Goal: Information Seeking & Learning: Learn about a topic

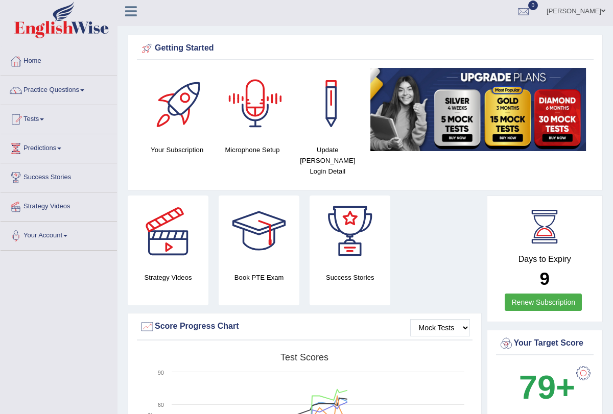
scroll to position [4, 0]
click at [87, 88] on link "Practice Questions" at bounding box center [59, 89] width 116 height 26
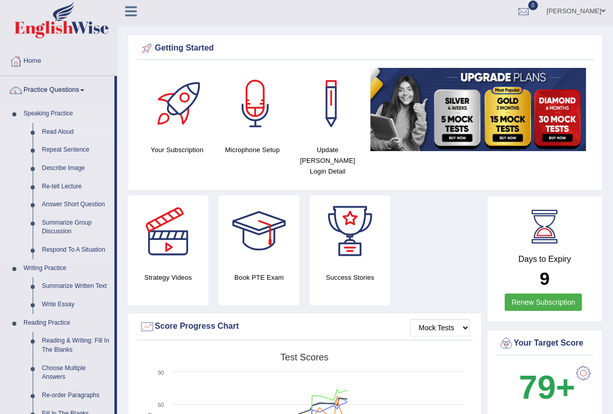
click at [73, 133] on link "Read Aloud" at bounding box center [75, 132] width 77 height 18
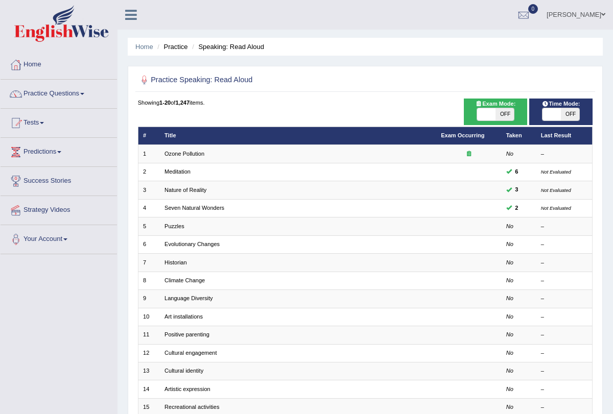
scroll to position [169, 0]
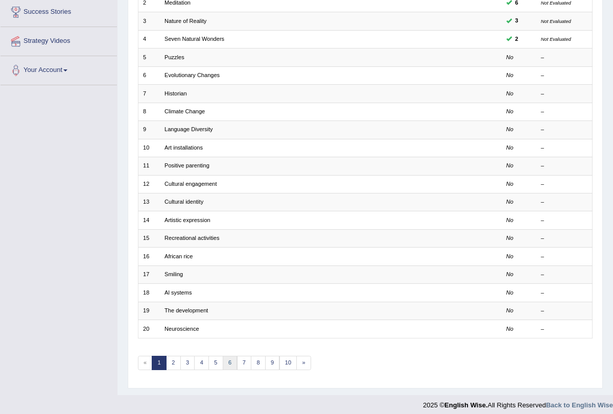
click at [228, 360] on link "6" at bounding box center [230, 363] width 15 height 14
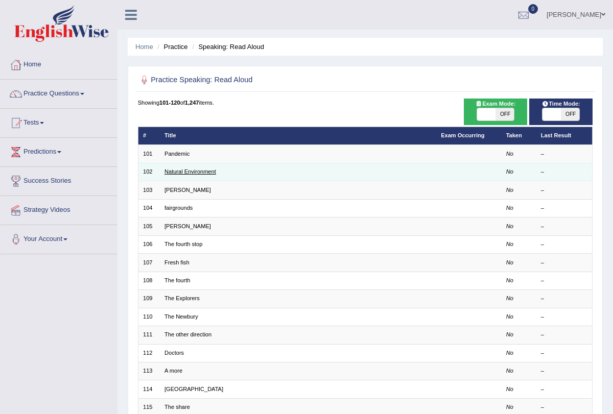
click at [184, 170] on link "Natural Environment" at bounding box center [191, 172] width 52 height 6
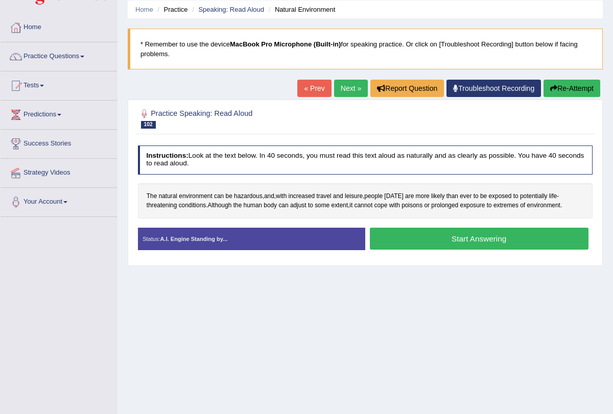
scroll to position [46, 0]
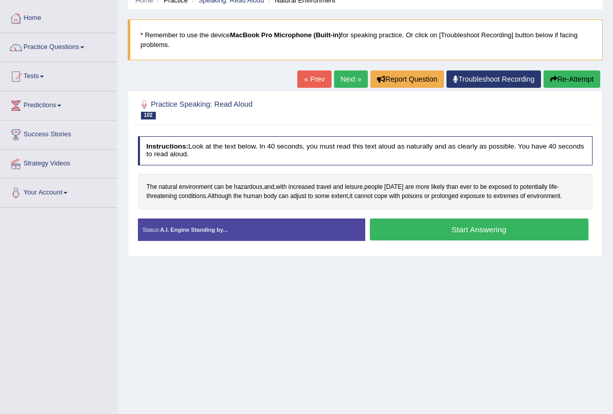
click at [438, 226] on button "Start Answering" at bounding box center [479, 230] width 219 height 22
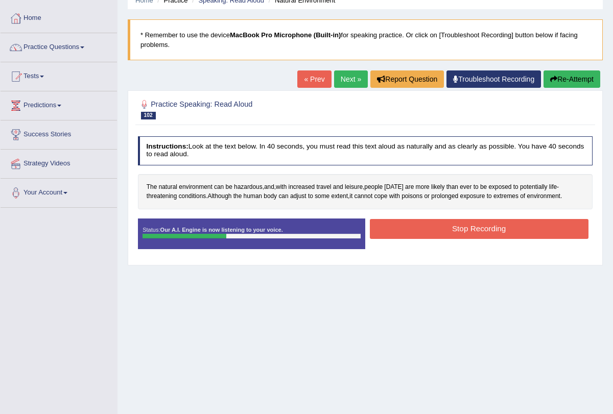
click at [438, 226] on button "Stop Recording" at bounding box center [479, 229] width 219 height 20
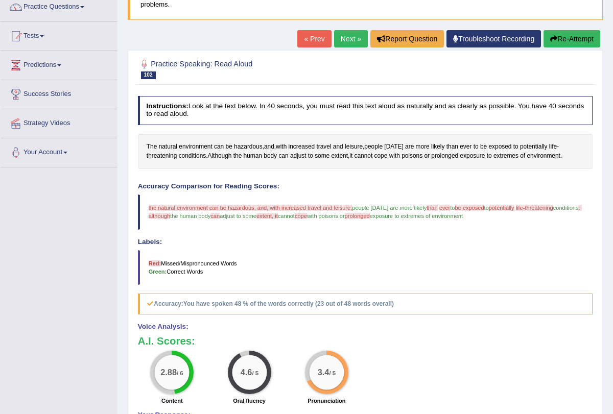
scroll to position [59, 0]
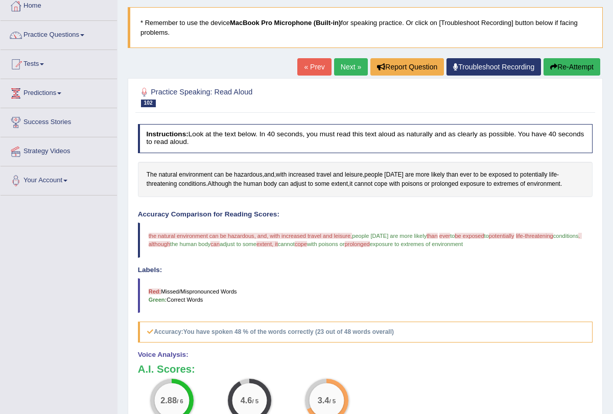
click at [560, 67] on button "Re-Attempt" at bounding box center [572, 66] width 57 height 17
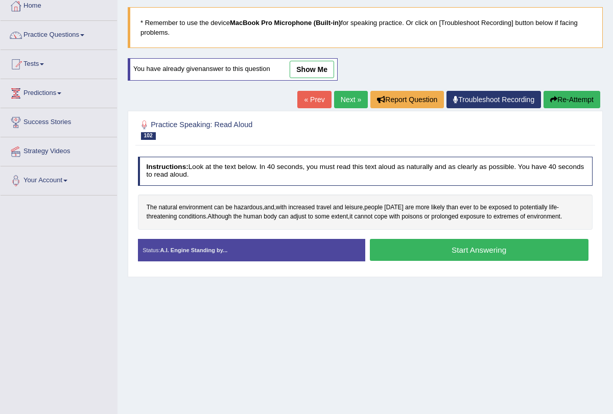
scroll to position [59, 0]
click at [440, 253] on button "Start Answering" at bounding box center [479, 250] width 219 height 22
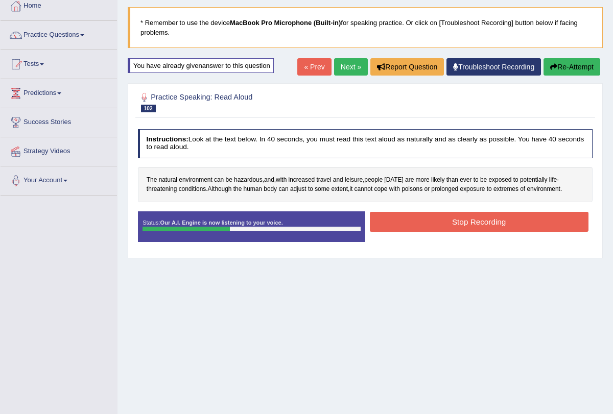
click at [473, 223] on button "Stop Recording" at bounding box center [479, 222] width 219 height 20
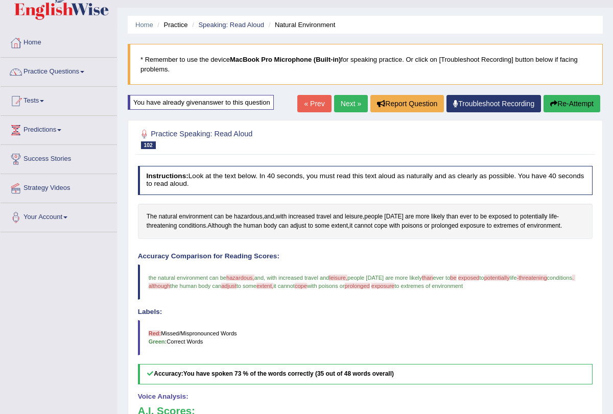
scroll to position [0, 0]
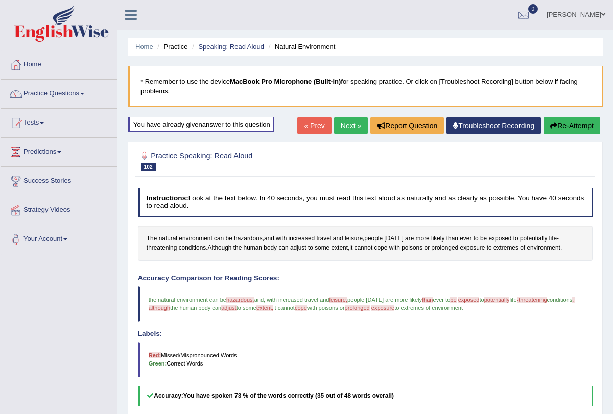
click at [344, 127] on link "Next »" at bounding box center [351, 125] width 34 height 17
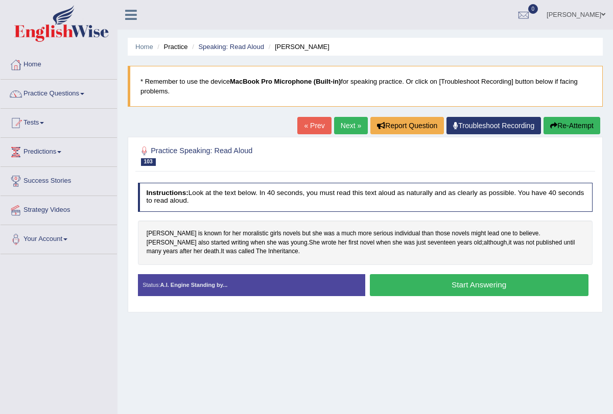
scroll to position [20, 0]
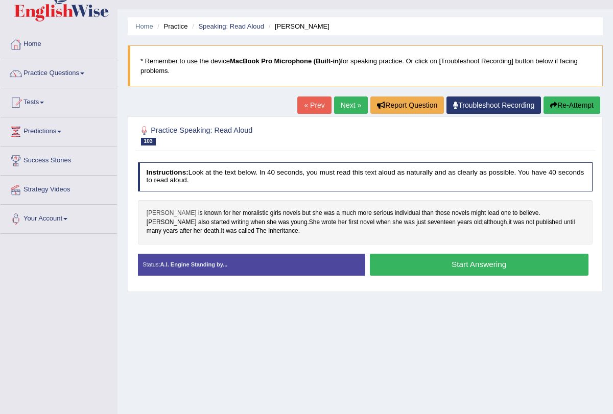
click at [154, 211] on span "[PERSON_NAME]" at bounding box center [172, 213] width 50 height 9
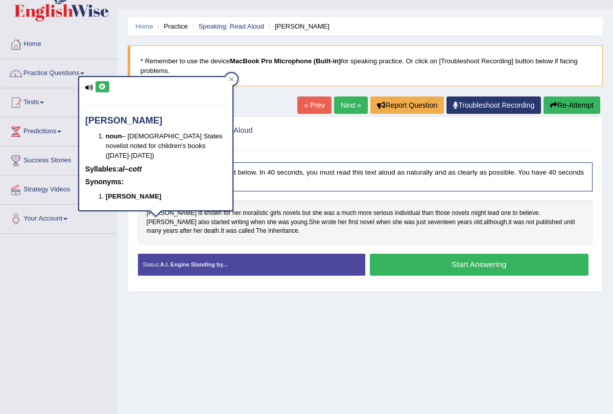
click at [101, 93] on div "alcott noun – United States novelist noted for children's books (1832-1888) Syl…" at bounding box center [155, 143] width 153 height 133
click at [101, 88] on icon at bounding box center [103, 87] width 8 height 6
click at [105, 85] on icon at bounding box center [103, 87] width 8 height 6
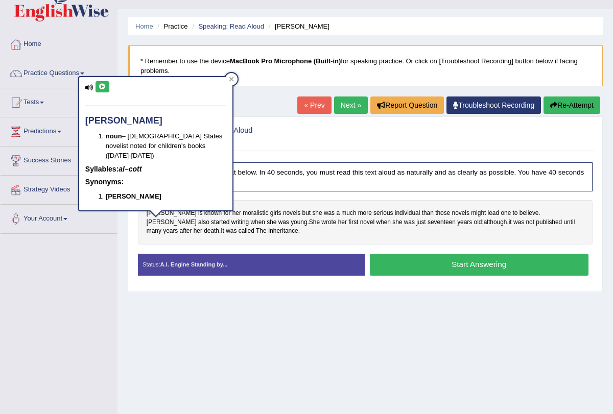
click at [105, 85] on icon at bounding box center [103, 87] width 8 height 6
click at [100, 91] on button at bounding box center [103, 86] width 14 height 11
click at [230, 78] on icon at bounding box center [231, 79] width 5 height 5
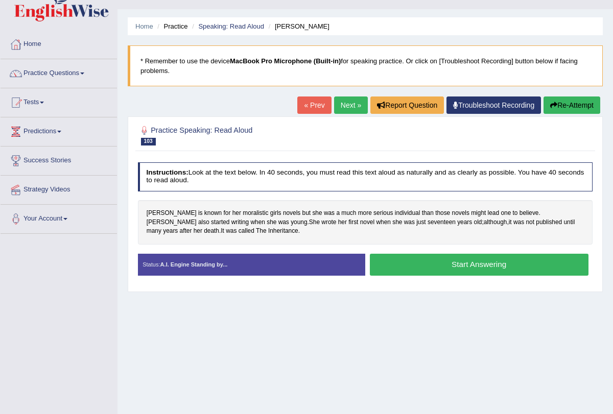
scroll to position [37, 0]
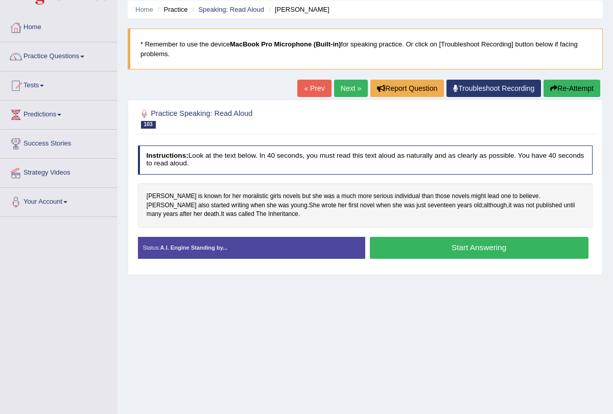
click at [407, 247] on button "Start Answering" at bounding box center [479, 248] width 219 height 22
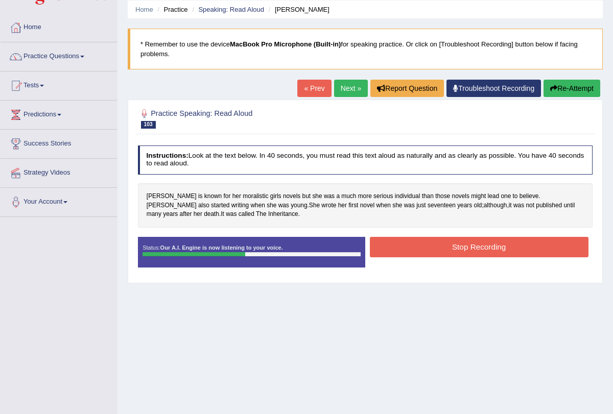
click at [407, 247] on button "Stop Recording" at bounding box center [479, 247] width 219 height 20
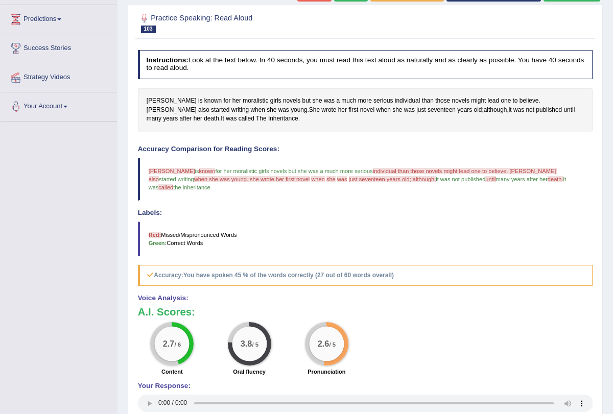
scroll to position [111, 0]
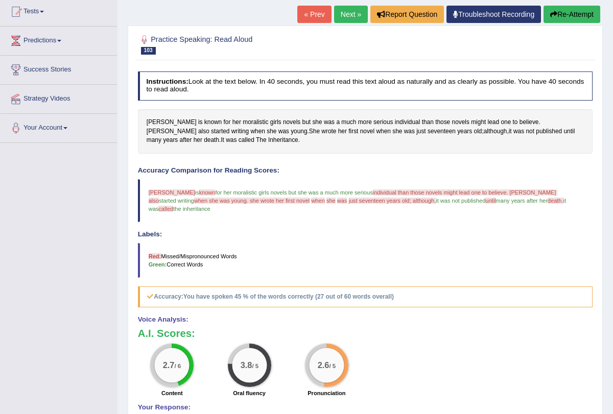
click at [153, 193] on span "alcott" at bounding box center [172, 193] width 46 height 6
click at [175, 194] on blockquote "alcott all god is known not for her moralistic girls novels but she was a much …" at bounding box center [365, 200] width 455 height 43
click at [199, 191] on span "known" at bounding box center [207, 193] width 16 height 6
click at [199, 192] on span "known" at bounding box center [207, 193] width 16 height 6
click at [204, 120] on span "known" at bounding box center [212, 122] width 17 height 9
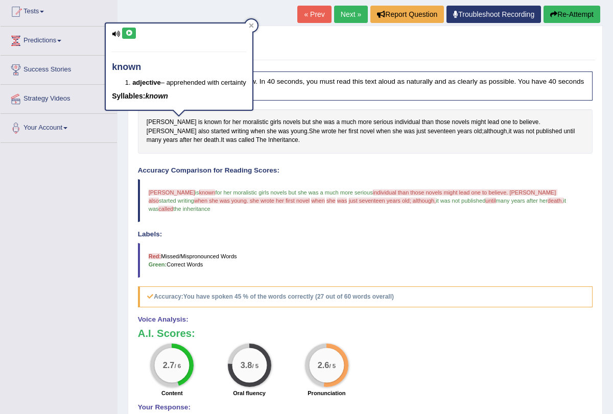
click at [128, 36] on icon at bounding box center [129, 33] width 8 height 6
click at [362, 193] on span "individual than those novels might lead one to believe. alcott also" at bounding box center [353, 197] width 409 height 14
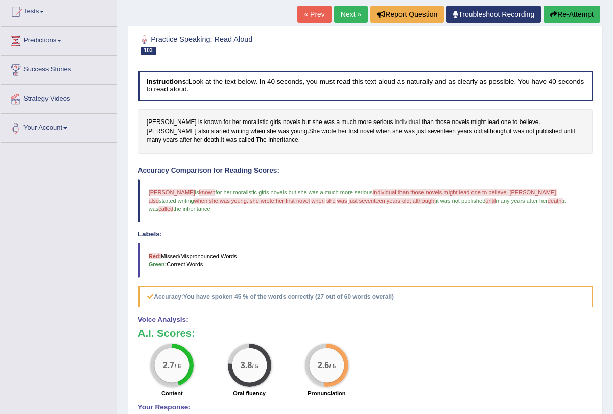
click at [395, 120] on span "individual" at bounding box center [408, 122] width 26 height 9
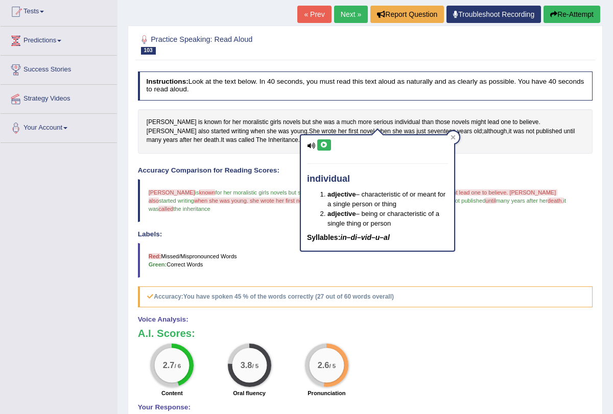
click at [326, 145] on icon at bounding box center [324, 145] width 8 height 6
click at [455, 133] on div at bounding box center [453, 137] width 12 height 12
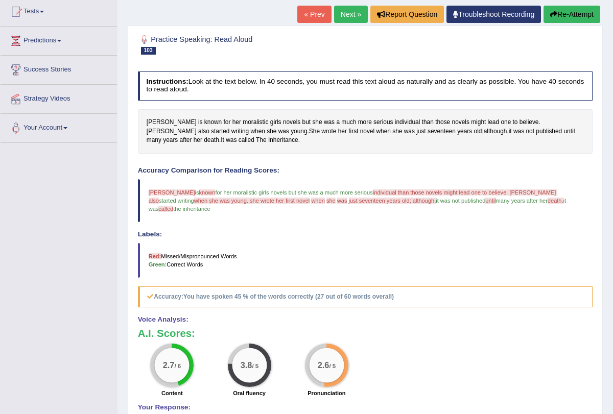
click at [382, 192] on span "individual than those novels might lead one to believe. alcott also" at bounding box center [353, 197] width 409 height 14
click at [422, 123] on span "than" at bounding box center [428, 122] width 12 height 9
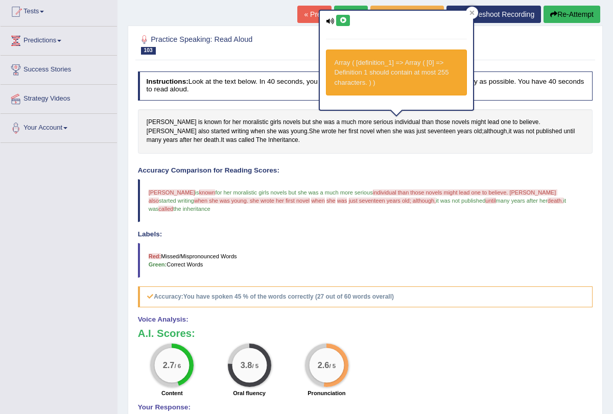
click at [343, 21] on icon at bounding box center [343, 20] width 8 height 6
click at [452, 122] on span "novels" at bounding box center [460, 122] width 17 height 9
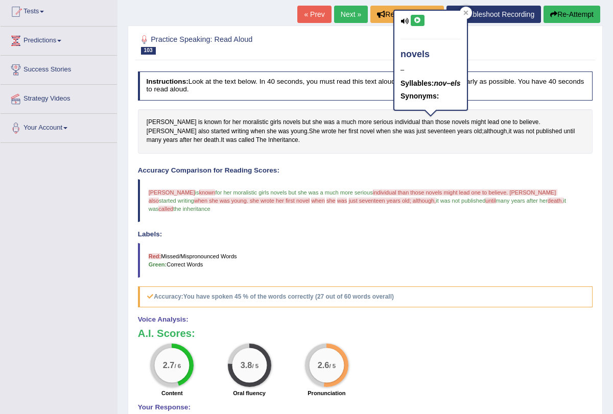
click at [416, 18] on icon at bounding box center [418, 20] width 8 height 6
click at [462, 26] on div "novels – Syllables: nov–els Synonyms:" at bounding box center [430, 60] width 73 height 99
click at [464, 11] on icon at bounding box center [465, 13] width 5 height 5
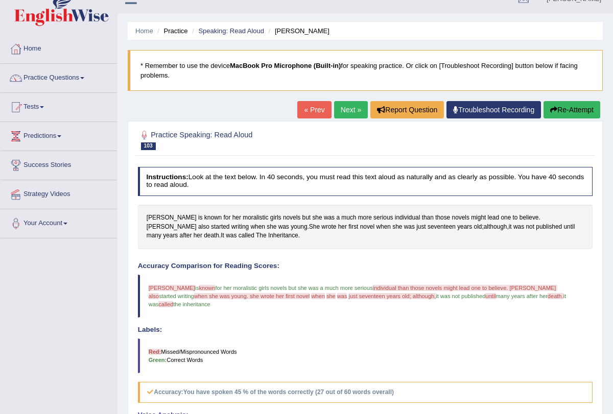
scroll to position [12, 0]
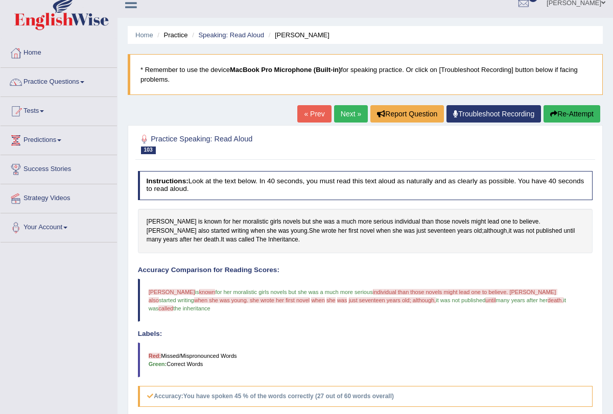
click at [550, 120] on button "Re-Attempt" at bounding box center [572, 113] width 57 height 17
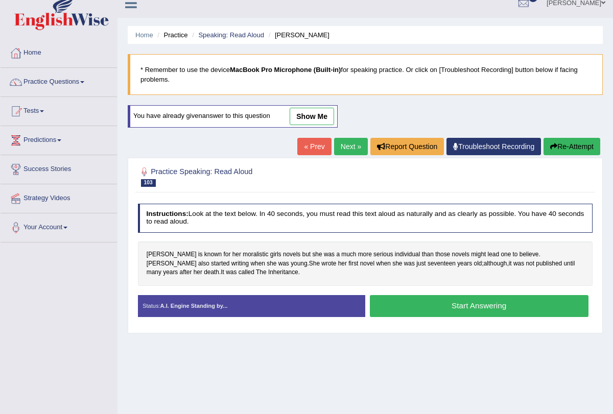
scroll to position [12, 0]
click at [394, 303] on button "Start Answering" at bounding box center [479, 306] width 219 height 22
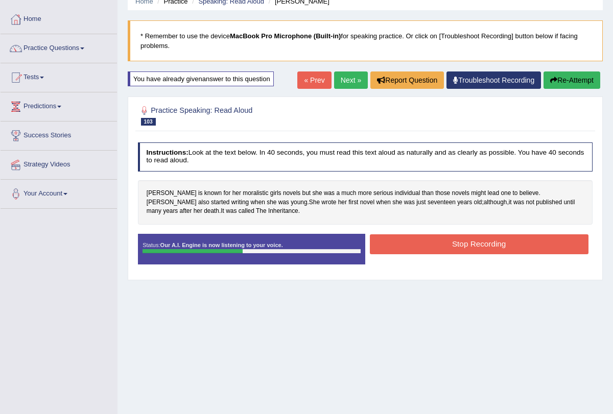
scroll to position [49, 0]
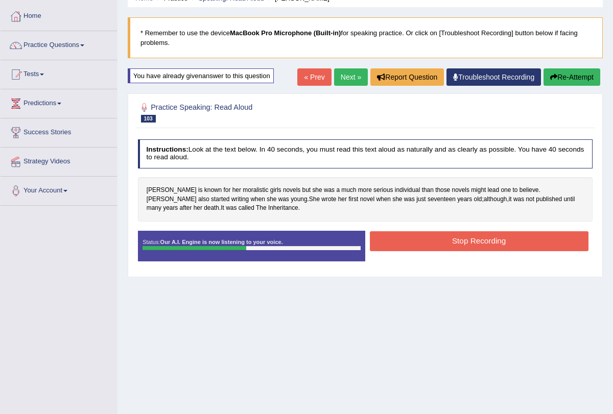
click at [452, 240] on button "Stop Recording" at bounding box center [479, 241] width 219 height 20
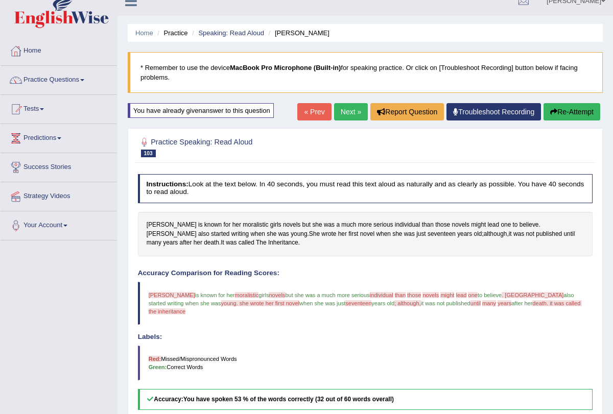
scroll to position [0, 0]
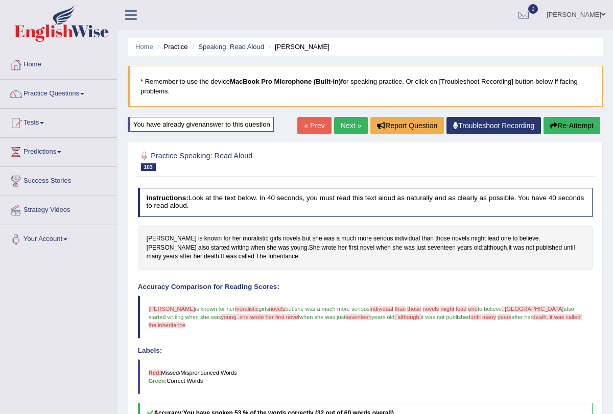
click at [581, 122] on button "Re-Attempt" at bounding box center [572, 125] width 57 height 17
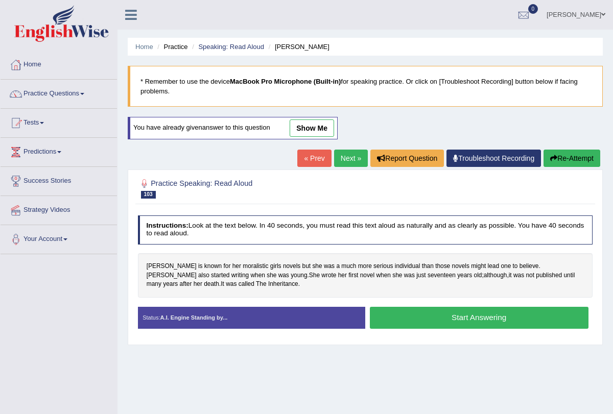
click at [397, 311] on button "Start Answering" at bounding box center [479, 318] width 219 height 22
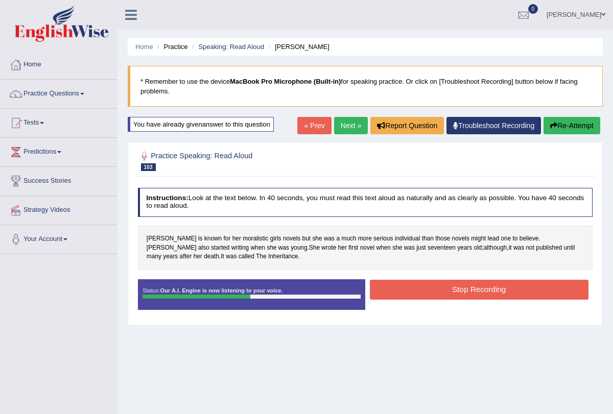
click at [427, 288] on button "Stop Recording" at bounding box center [479, 290] width 219 height 20
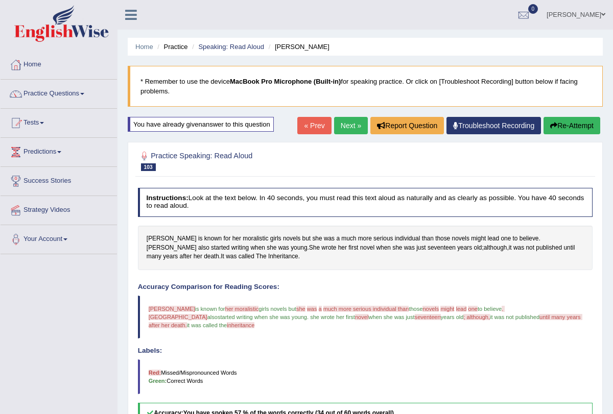
click at [339, 127] on link "Next »" at bounding box center [351, 125] width 34 height 17
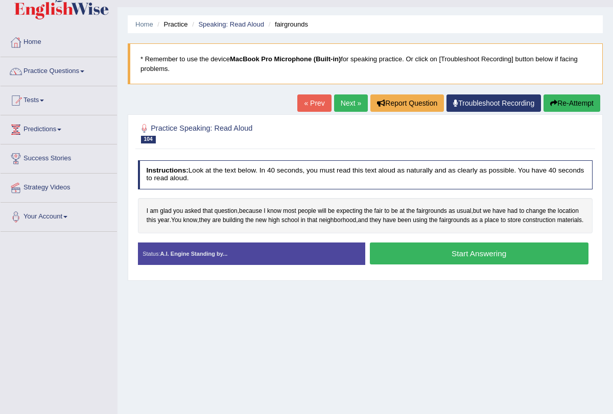
click at [424, 263] on button "Start Answering" at bounding box center [479, 254] width 219 height 22
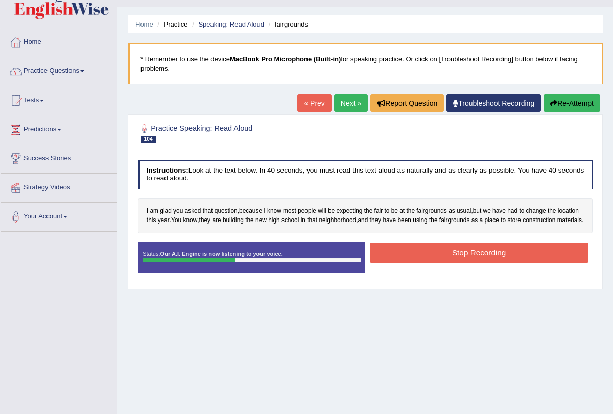
click at [424, 263] on button "Stop Recording" at bounding box center [479, 253] width 219 height 20
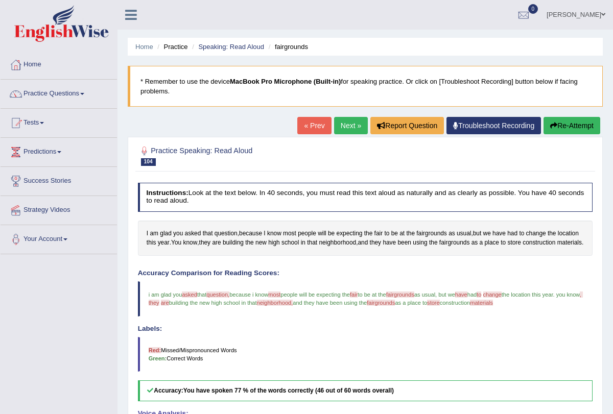
click at [570, 125] on button "Re-Attempt" at bounding box center [572, 125] width 57 height 17
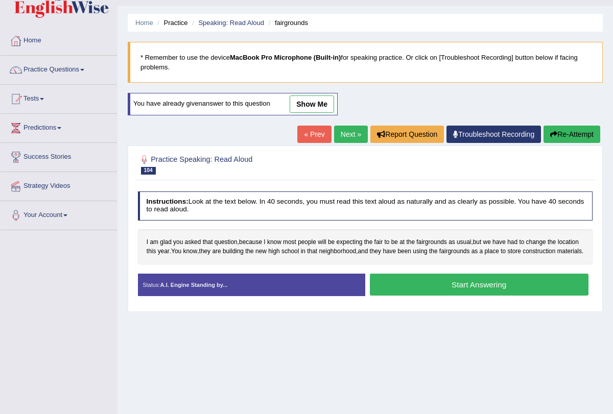
scroll to position [39, 0]
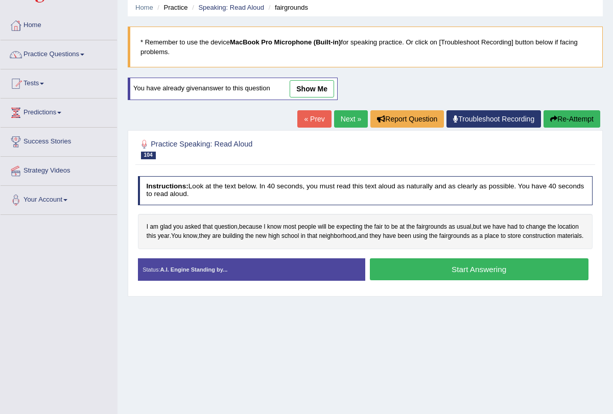
click at [460, 280] on button "Start Answering" at bounding box center [479, 270] width 219 height 22
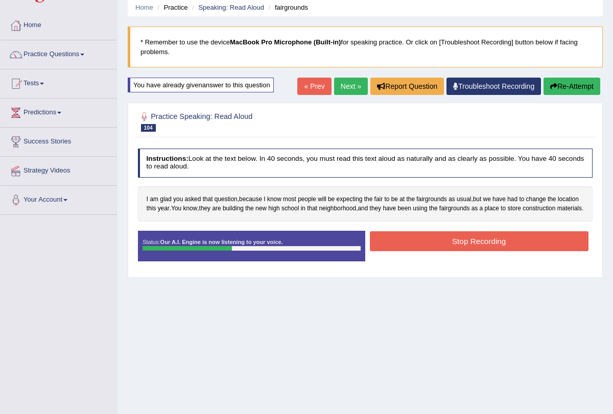
click at [450, 251] on button "Stop Recording" at bounding box center [479, 241] width 219 height 20
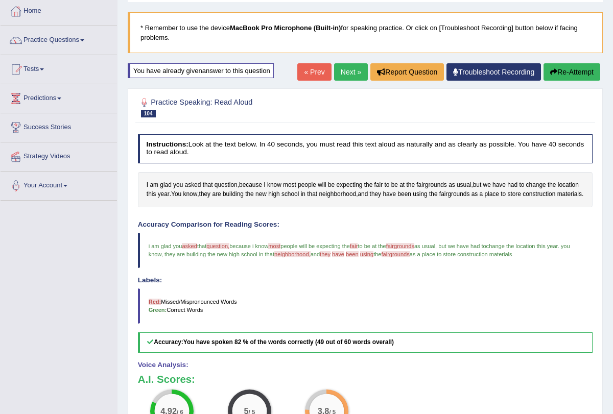
scroll to position [0, 0]
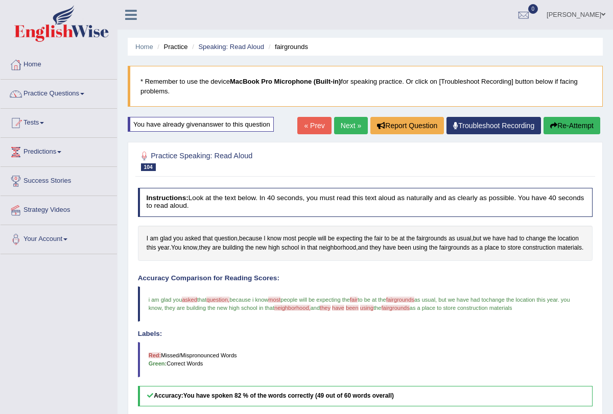
click at [343, 124] on link "Next »" at bounding box center [351, 125] width 34 height 17
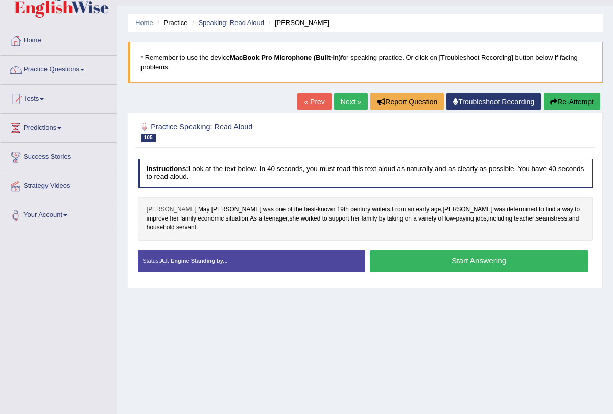
click at [158, 211] on span "[PERSON_NAME]" at bounding box center [172, 209] width 50 height 9
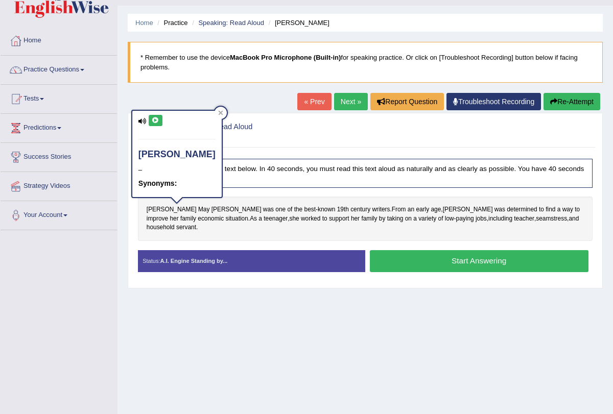
click at [155, 123] on icon at bounding box center [156, 121] width 8 height 6
click at [156, 119] on icon at bounding box center [156, 121] width 8 height 6
click at [218, 112] on icon at bounding box center [220, 112] width 5 height 5
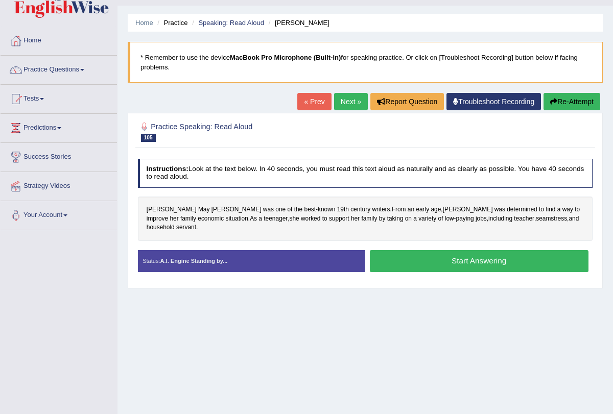
click at [417, 251] on button "Start Answering" at bounding box center [479, 261] width 219 height 22
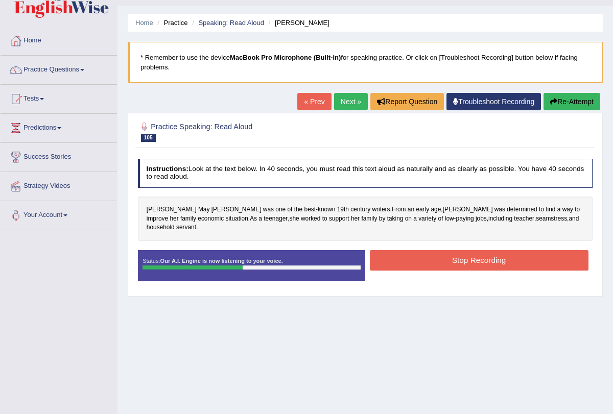
click at [417, 251] on button "Stop Recording" at bounding box center [479, 260] width 219 height 20
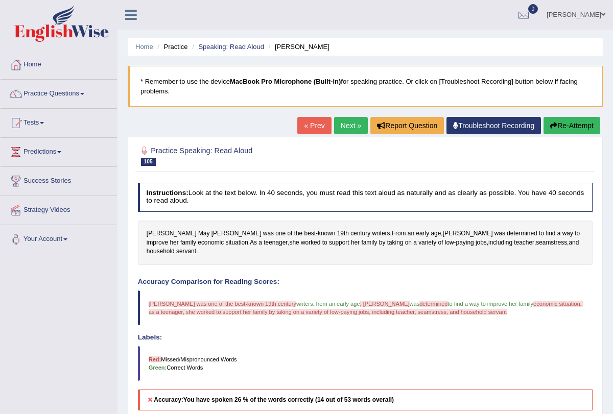
click at [564, 126] on button "Re-Attempt" at bounding box center [572, 125] width 57 height 17
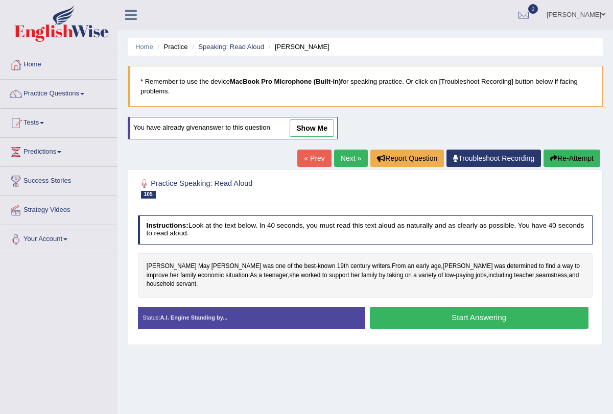
click at [426, 308] on button "Start Answering" at bounding box center [479, 318] width 219 height 22
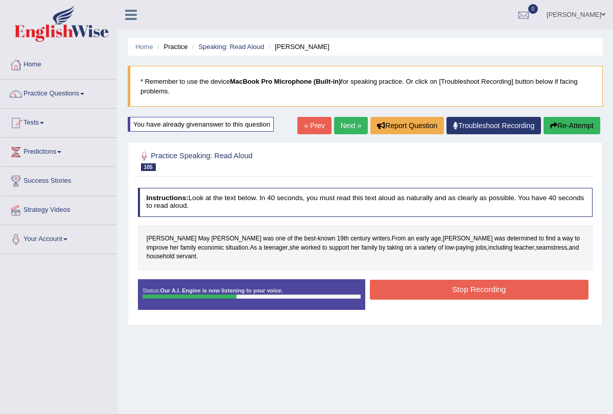
click at [436, 289] on button "Stop Recording" at bounding box center [479, 290] width 219 height 20
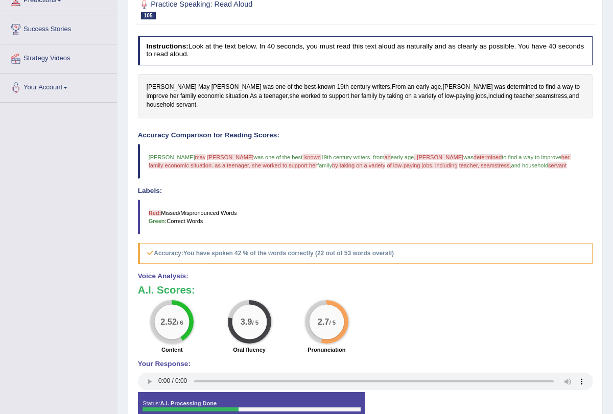
scroll to position [197, 0]
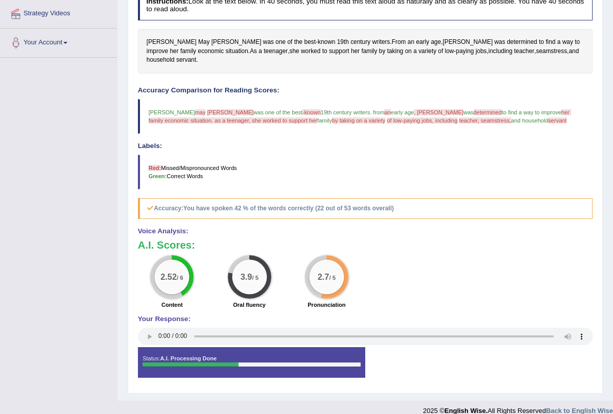
click at [195, 109] on span "may" at bounding box center [200, 112] width 11 height 6
click at [198, 41] on span "May" at bounding box center [203, 42] width 11 height 9
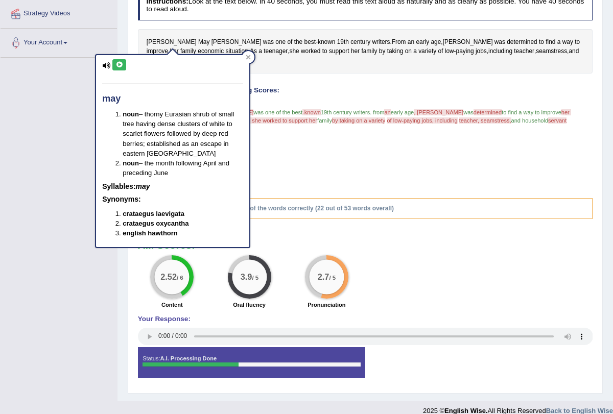
click at [123, 64] on icon at bounding box center [119, 65] width 8 height 6
click at [212, 40] on span "Alcott" at bounding box center [237, 42] width 50 height 9
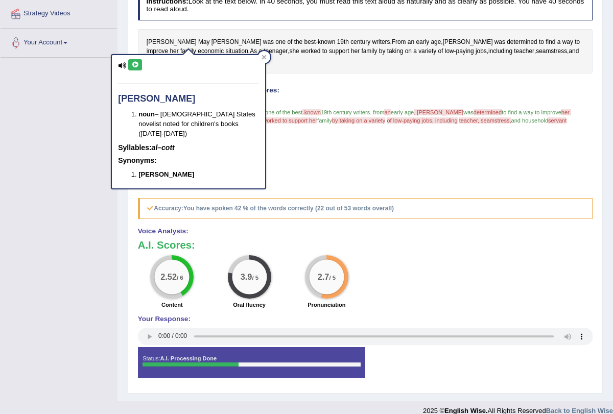
click at [136, 67] on icon at bounding box center [135, 65] width 8 height 6
click at [267, 54] on div at bounding box center [264, 57] width 12 height 12
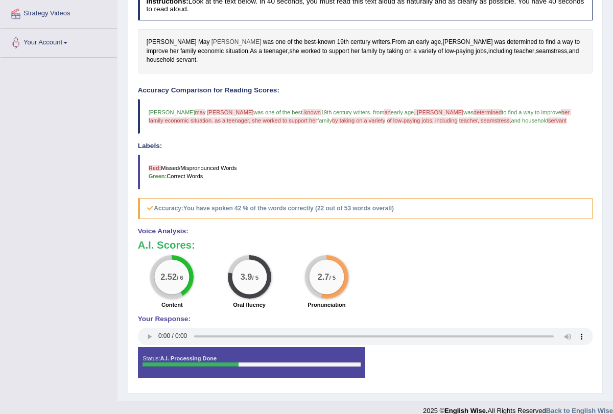
click at [212, 40] on span "Alcott" at bounding box center [237, 42] width 50 height 9
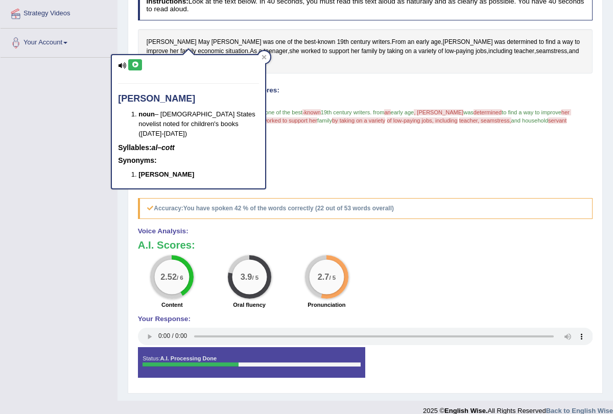
click at [141, 62] on button at bounding box center [135, 64] width 14 height 11
click at [262, 58] on icon at bounding box center [264, 57] width 5 height 5
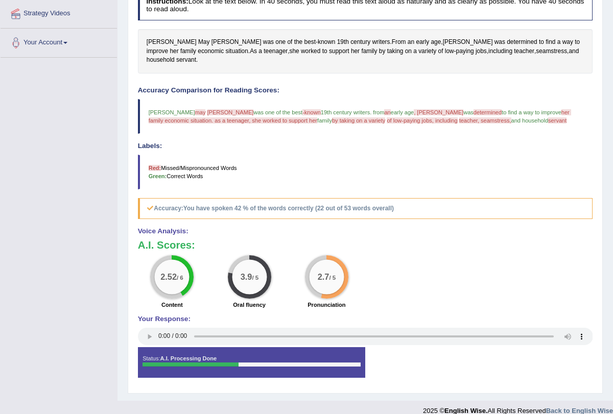
click at [302, 109] on span "-known" at bounding box center [311, 112] width 18 height 6
click at [318, 38] on span "known" at bounding box center [326, 42] width 17 height 9
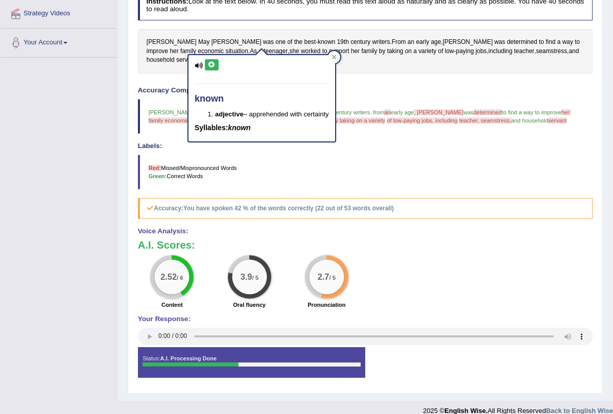
click at [212, 63] on icon at bounding box center [212, 65] width 8 height 6
click at [339, 55] on div at bounding box center [334, 57] width 12 height 12
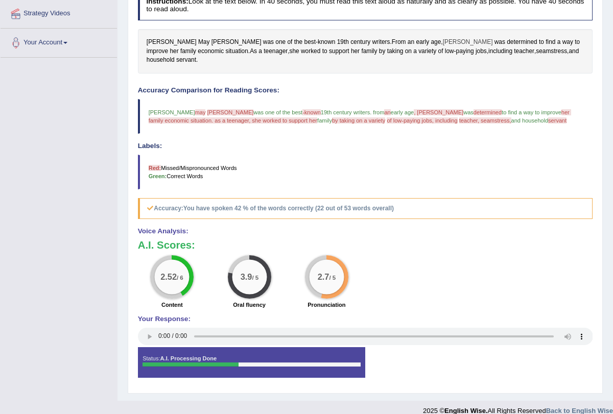
click at [443, 40] on span "Louisa" at bounding box center [468, 42] width 50 height 9
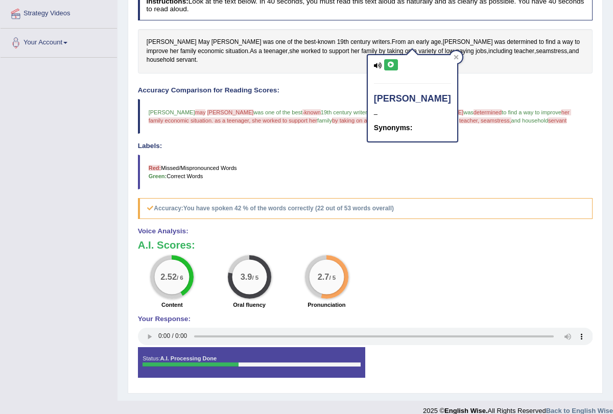
click at [389, 63] on icon at bounding box center [391, 65] width 8 height 6
click at [450, 55] on div at bounding box center [456, 57] width 12 height 12
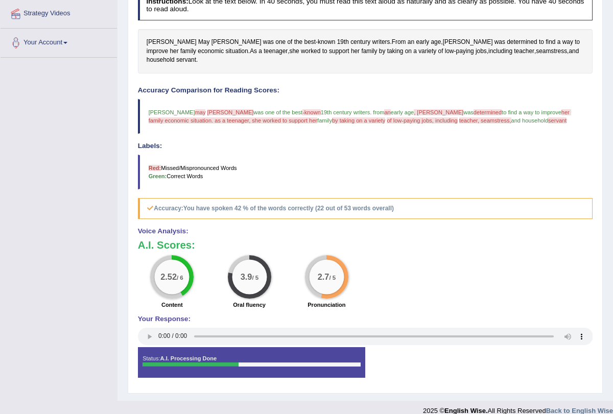
click at [474, 109] on span "determined" at bounding box center [488, 112] width 28 height 6
click at [507, 40] on span "determined" at bounding box center [522, 42] width 31 height 9
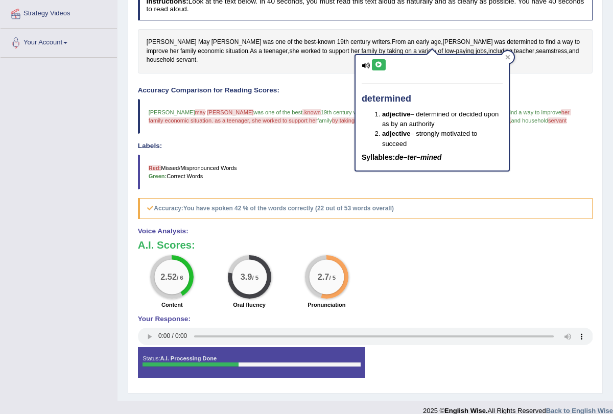
click at [373, 66] on button at bounding box center [379, 64] width 14 height 11
click at [377, 66] on icon at bounding box center [379, 65] width 8 height 6
click at [505, 58] on div at bounding box center [508, 57] width 12 height 12
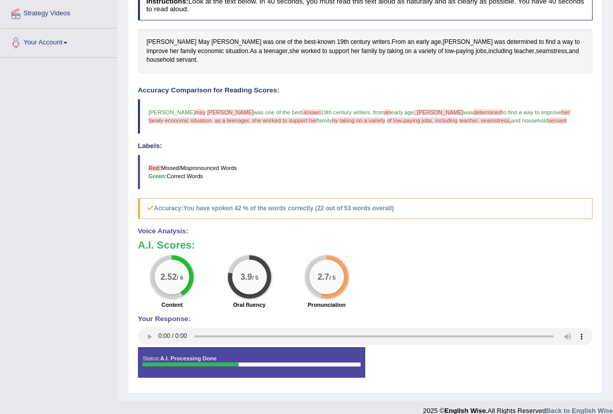
click at [525, 109] on span "her family economic situation. as a teenager, she worked to support her" at bounding box center [360, 116] width 423 height 14
click at [224, 47] on span "economic" at bounding box center [211, 51] width 26 height 9
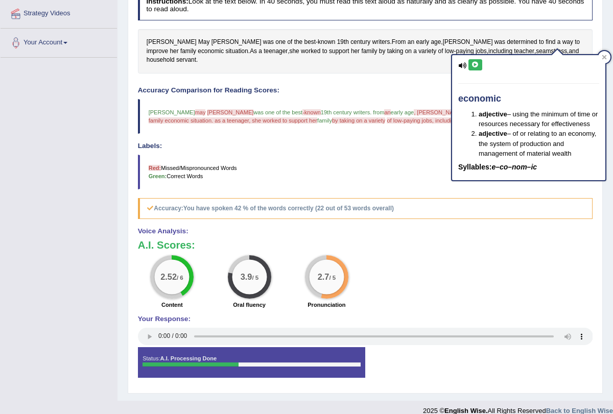
click at [477, 66] on icon at bounding box center [476, 65] width 8 height 6
click at [602, 61] on div at bounding box center [604, 57] width 12 height 12
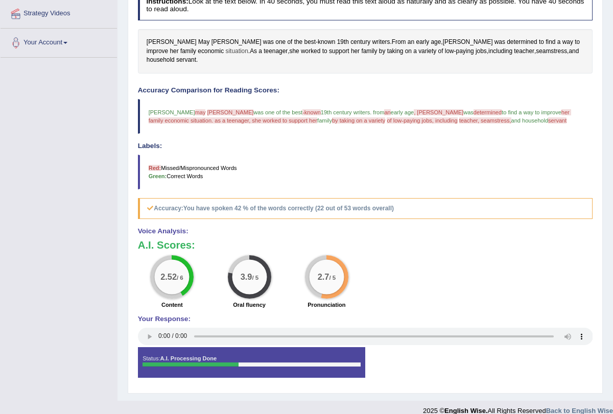
click at [226, 50] on span "situation" at bounding box center [237, 51] width 22 height 9
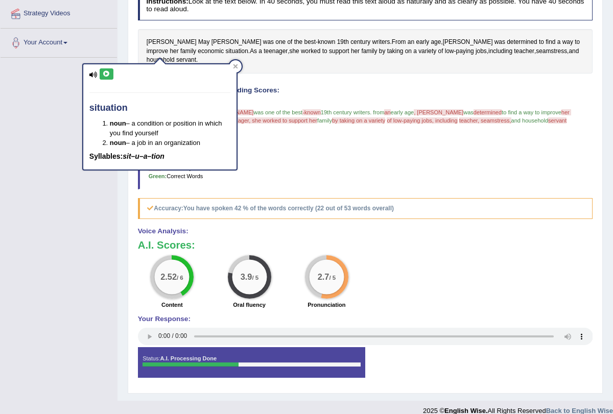
click at [107, 74] on icon at bounding box center [107, 74] width 8 height 6
click at [237, 65] on icon at bounding box center [235, 66] width 5 height 5
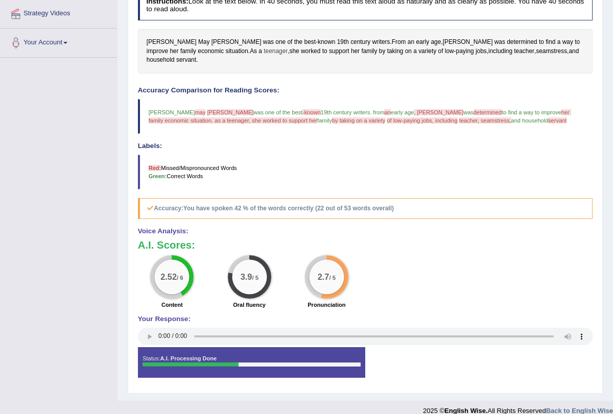
click at [264, 52] on span "teenager" at bounding box center [276, 51] width 24 height 9
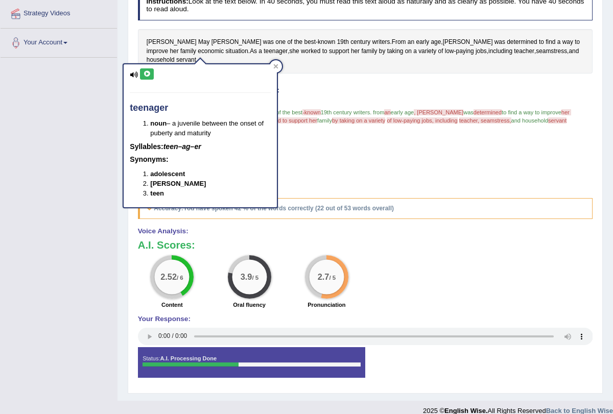
click at [150, 77] on icon at bounding box center [147, 74] width 8 height 6
click at [272, 65] on div at bounding box center [276, 66] width 12 height 12
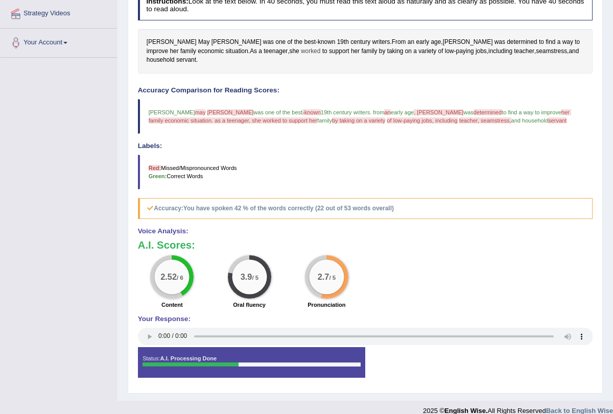
click at [301, 49] on span "worked" at bounding box center [310, 51] width 19 height 9
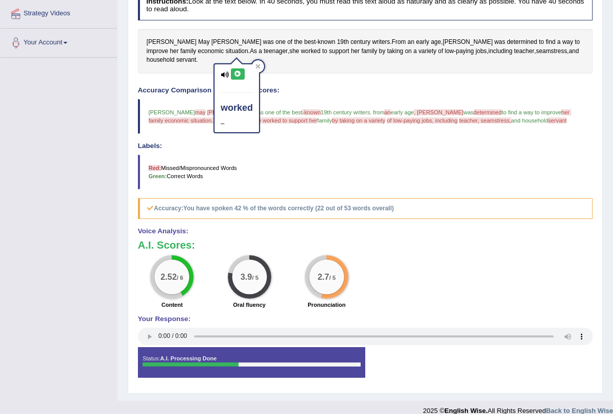
click at [240, 69] on button at bounding box center [238, 73] width 14 height 11
click at [262, 64] on div at bounding box center [258, 66] width 12 height 12
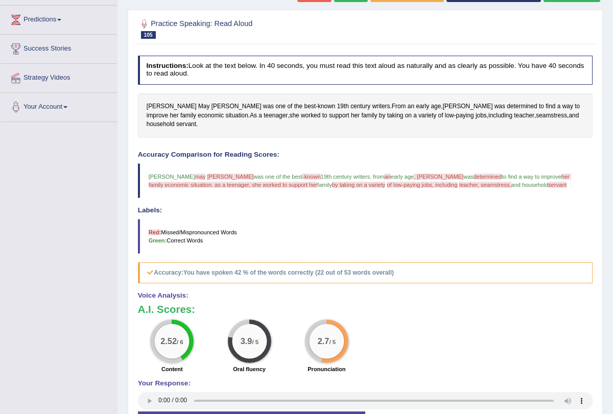
scroll to position [115, 0]
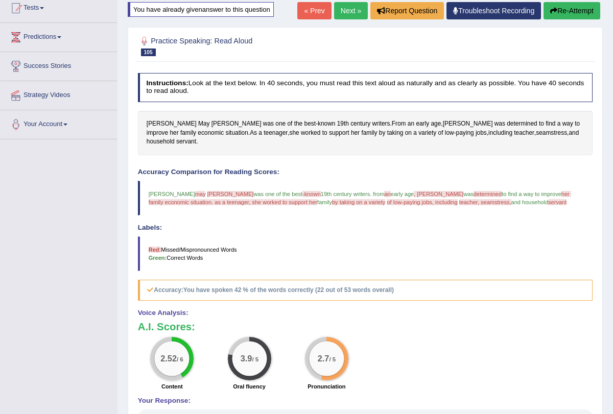
click at [575, 13] on button "Re-Attempt" at bounding box center [572, 10] width 57 height 17
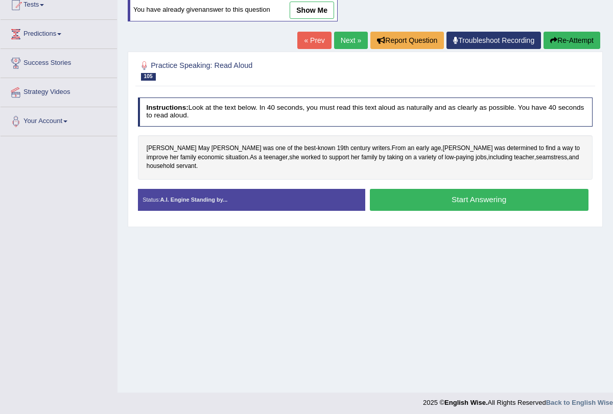
scroll to position [118, 0]
click at [450, 190] on button "Start Answering" at bounding box center [479, 200] width 219 height 22
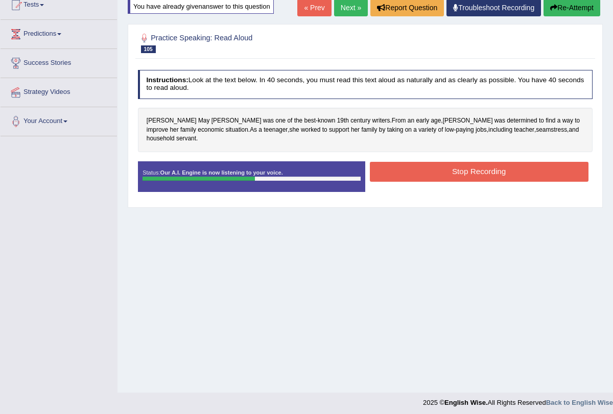
click at [445, 162] on button "Stop Recording" at bounding box center [479, 172] width 219 height 20
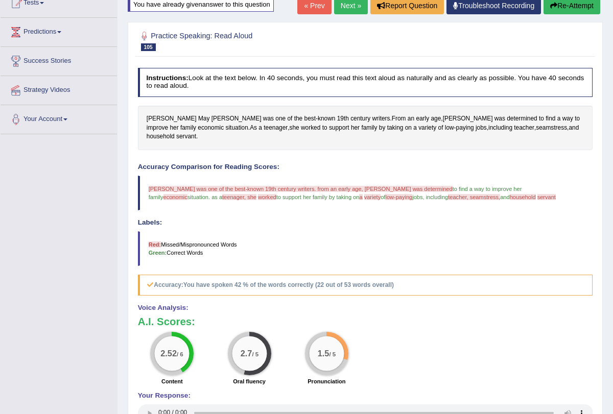
scroll to position [112, 0]
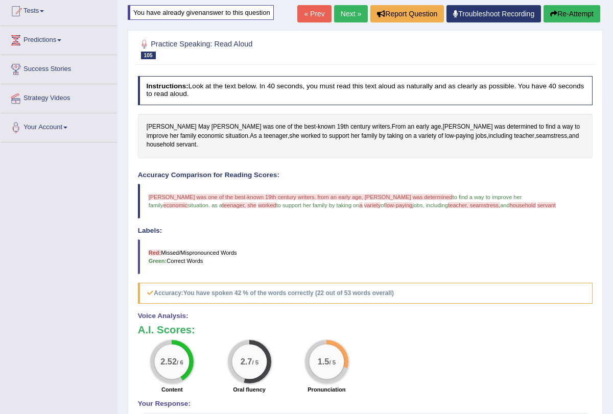
click at [510, 202] on span "household" at bounding box center [523, 205] width 26 height 6
click at [175, 141] on span "household" at bounding box center [161, 145] width 28 height 9
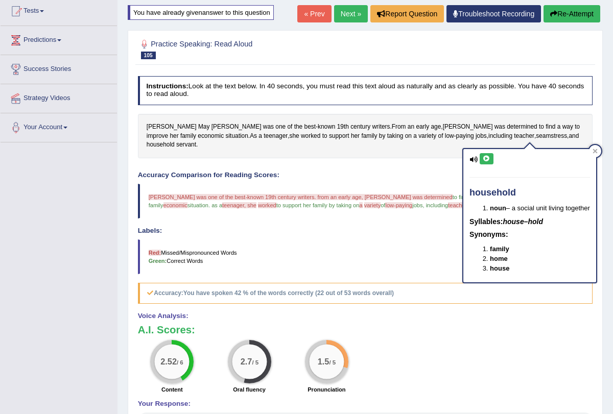
click at [488, 162] on button at bounding box center [487, 158] width 14 height 11
click at [596, 149] on icon at bounding box center [595, 151] width 5 height 5
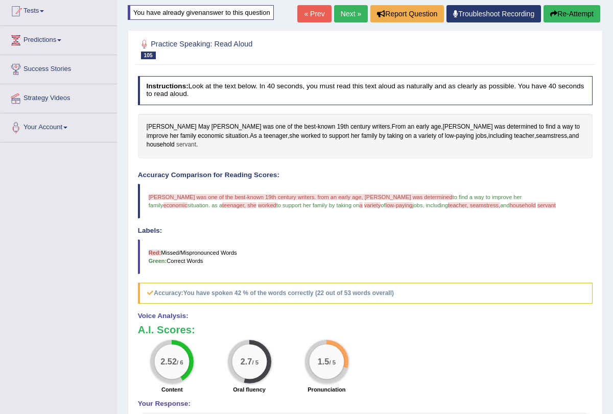
click at [196, 141] on span "servant" at bounding box center [186, 145] width 20 height 9
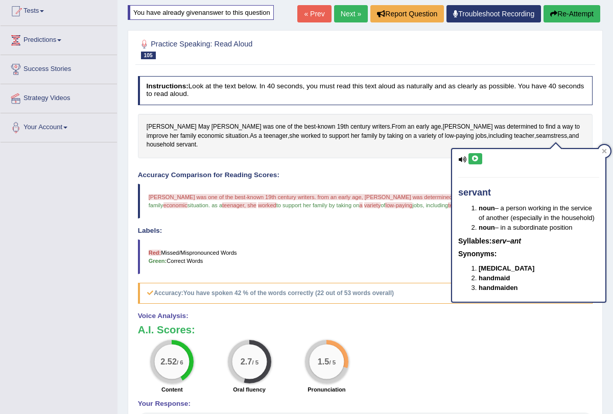
click at [478, 160] on icon at bounding box center [476, 159] width 8 height 6
click at [603, 145] on div at bounding box center [604, 151] width 12 height 12
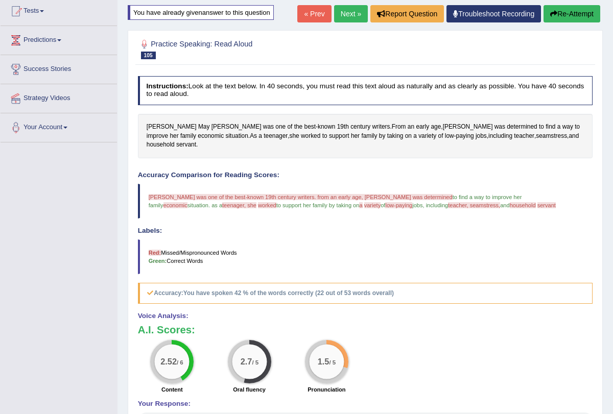
click at [573, 12] on button "Re-Attempt" at bounding box center [572, 13] width 57 height 17
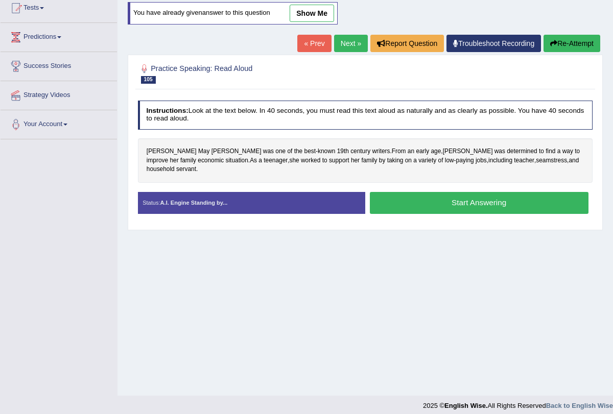
scroll to position [115, 0]
click at [471, 201] on button "Start Answering" at bounding box center [479, 203] width 219 height 22
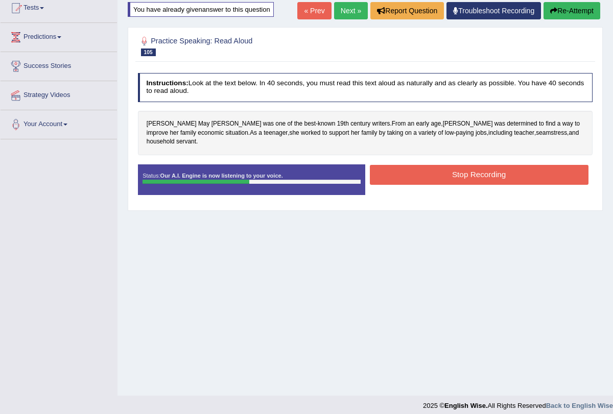
click at [481, 172] on button "Stop Recording" at bounding box center [479, 175] width 219 height 20
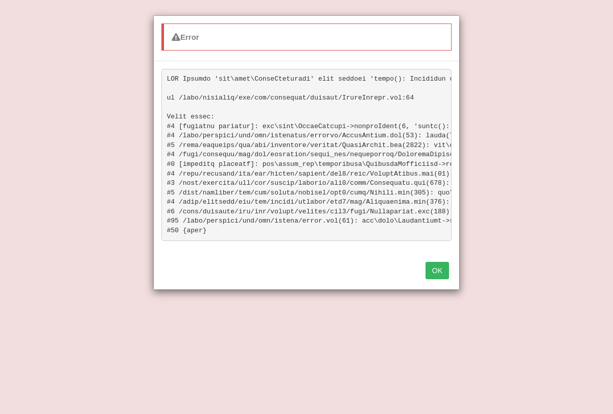
scroll to position [122, 0]
click at [439, 269] on button "OK" at bounding box center [438, 270] width 24 height 17
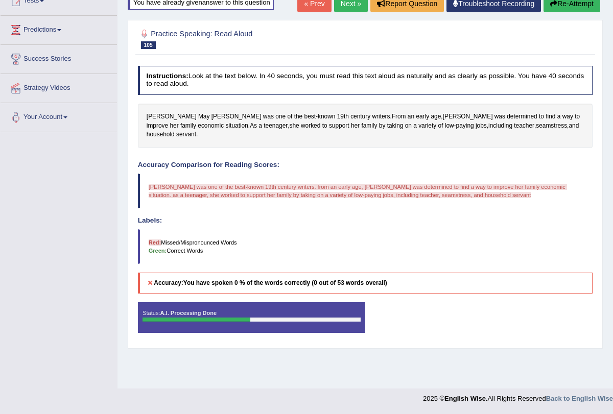
click at [573, 4] on button "Re-Attempt" at bounding box center [572, 3] width 57 height 17
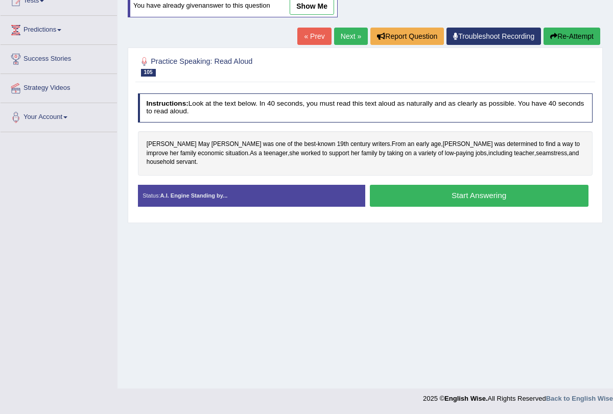
click at [428, 185] on button "Start Answering" at bounding box center [479, 196] width 219 height 22
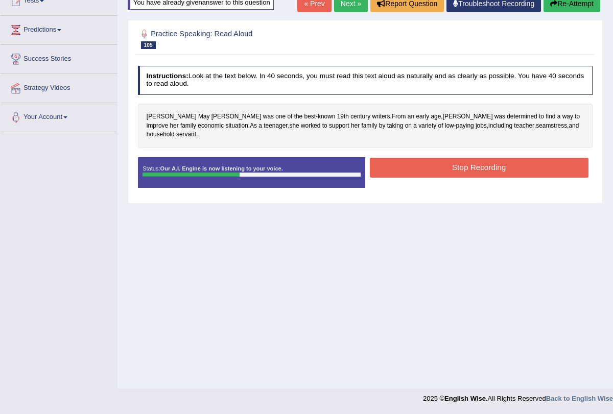
click at [451, 161] on button "Stop Recording" at bounding box center [479, 168] width 219 height 20
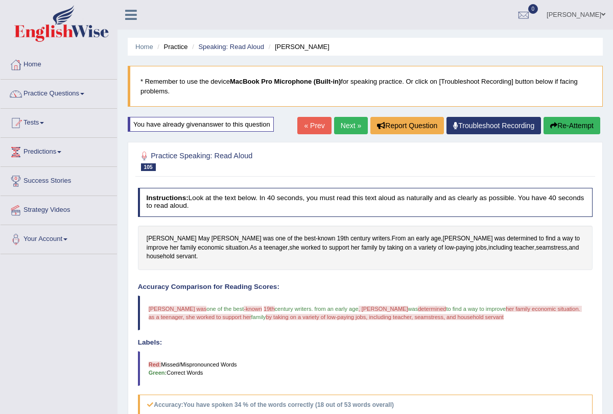
click at [341, 121] on link "Next »" at bounding box center [351, 125] width 34 height 17
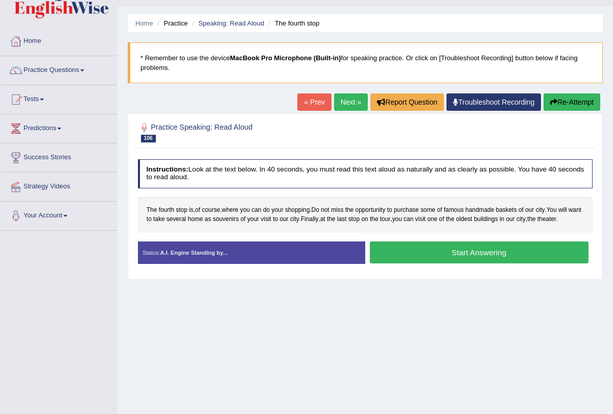
scroll to position [27, 0]
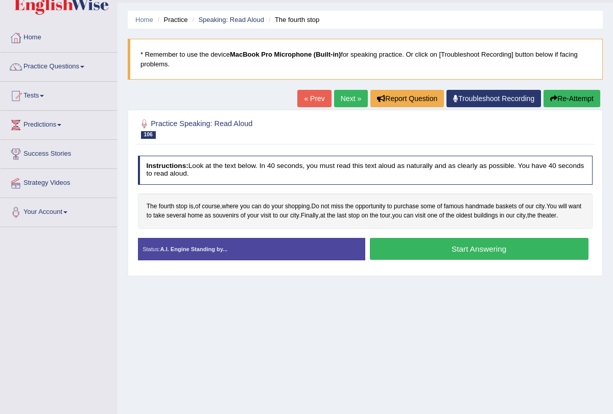
click at [404, 260] on button "Start Answering" at bounding box center [479, 249] width 219 height 22
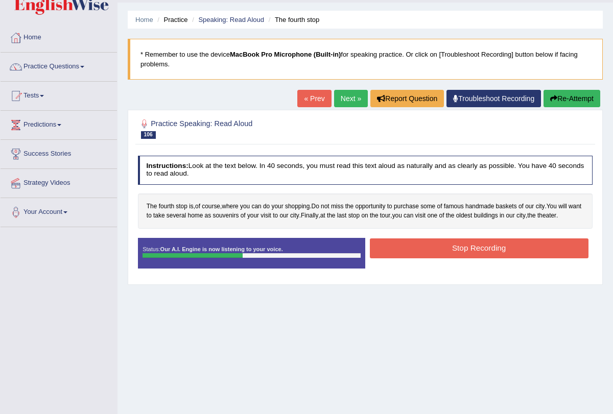
click at [404, 259] on button "Stop Recording" at bounding box center [479, 249] width 219 height 20
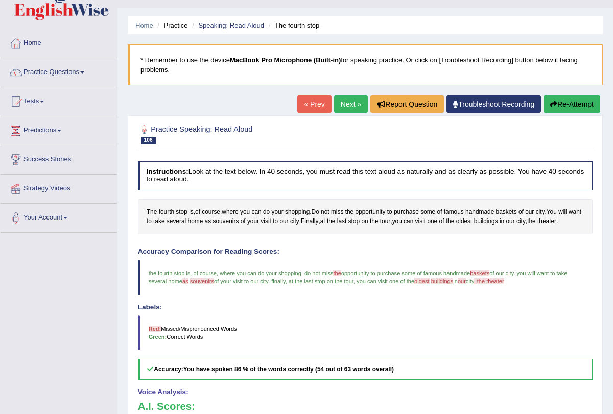
scroll to position [0, 0]
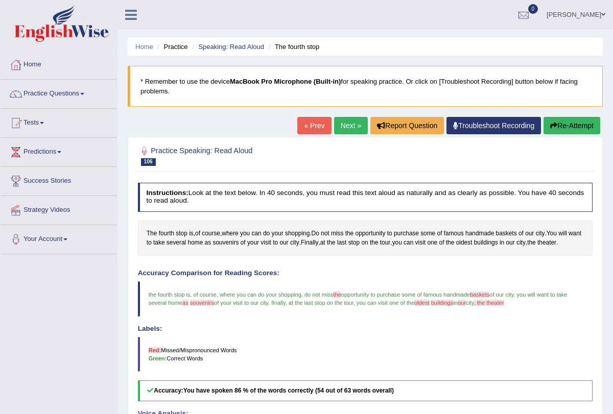
click at [346, 122] on link "Next »" at bounding box center [351, 125] width 34 height 17
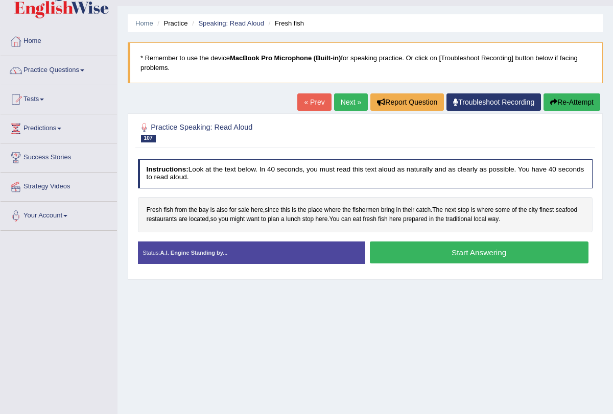
scroll to position [26, 0]
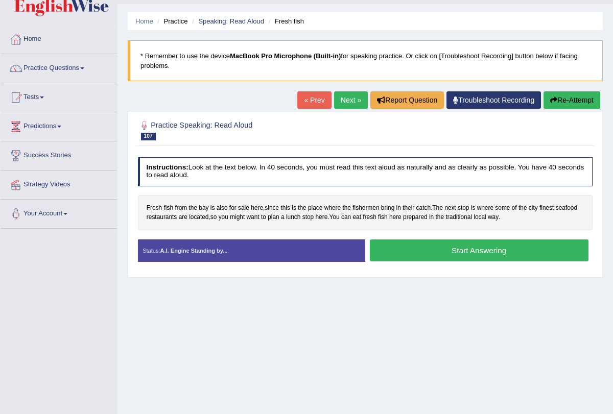
click at [410, 248] on button "Start Answering" at bounding box center [479, 251] width 219 height 22
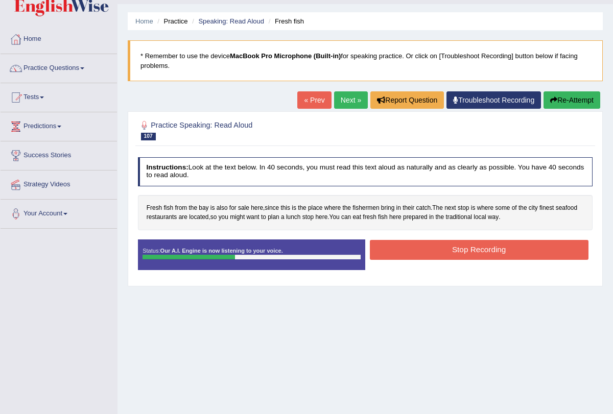
click at [410, 248] on button "Stop Recording" at bounding box center [479, 250] width 219 height 20
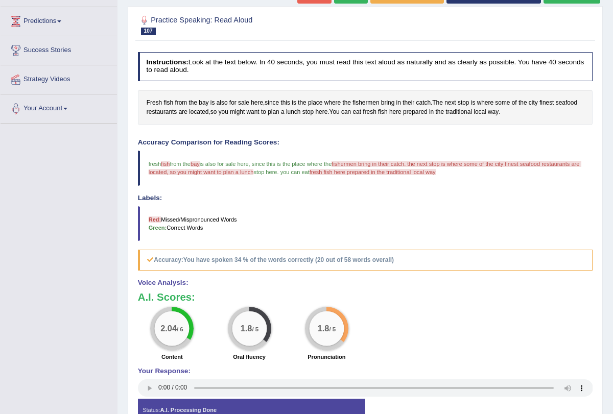
scroll to position [134, 0]
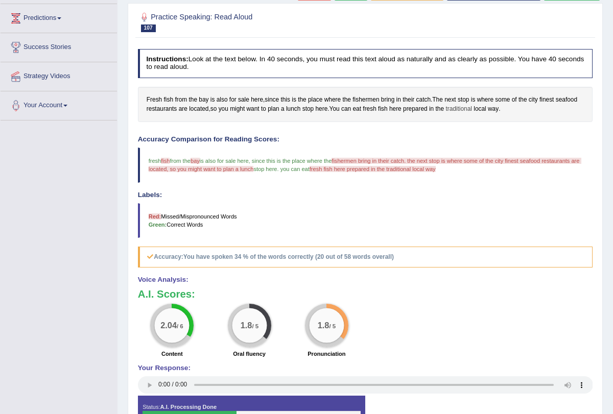
click at [459, 106] on span "traditional" at bounding box center [459, 109] width 27 height 9
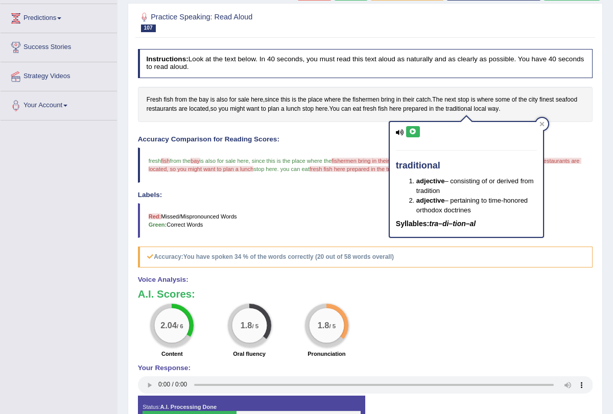
click at [413, 130] on icon at bounding box center [413, 132] width 8 height 6
click at [540, 122] on icon at bounding box center [542, 124] width 5 height 5
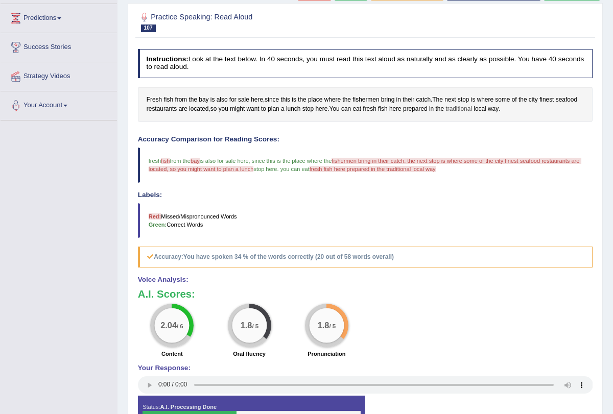
click at [470, 105] on span "traditional" at bounding box center [459, 109] width 27 height 9
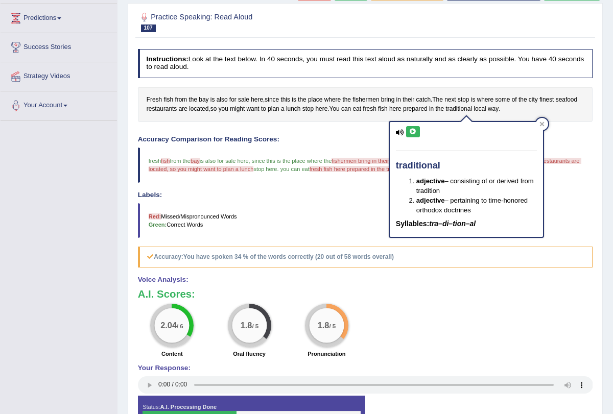
click at [406, 134] on button at bounding box center [413, 131] width 14 height 11
click at [545, 119] on div at bounding box center [542, 124] width 12 height 12
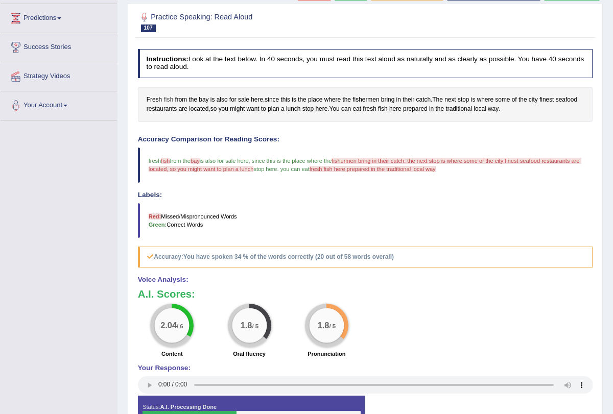
click at [167, 96] on span "fish" at bounding box center [169, 100] width 10 height 9
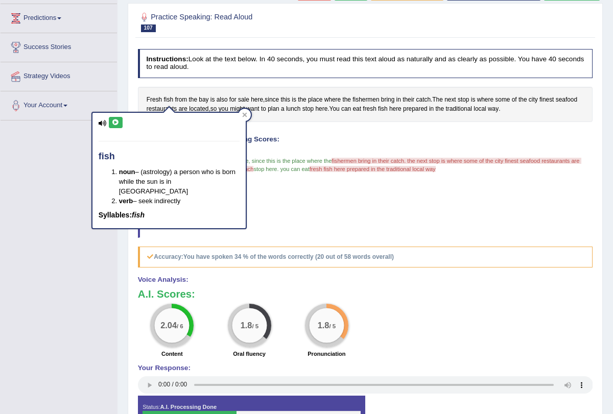
click at [115, 122] on icon at bounding box center [116, 123] width 8 height 6
click at [246, 114] on icon at bounding box center [244, 114] width 5 height 5
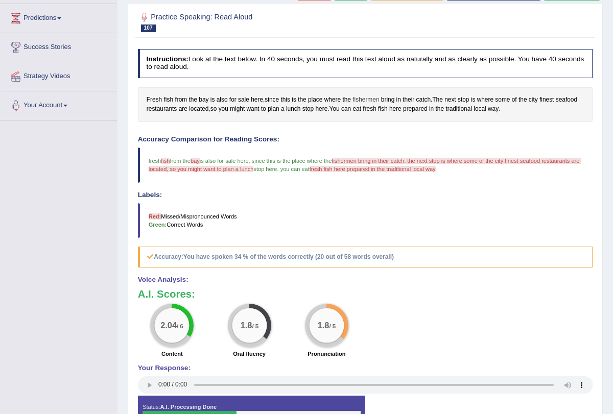
click at [367, 99] on span "fishermen" at bounding box center [366, 100] width 27 height 9
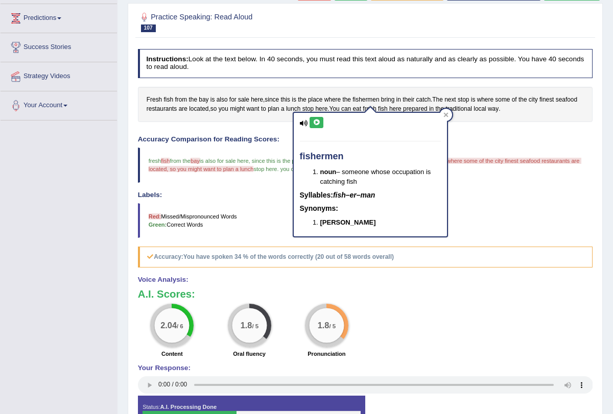
click at [316, 122] on icon at bounding box center [317, 123] width 8 height 6
click at [449, 110] on div at bounding box center [446, 115] width 12 height 12
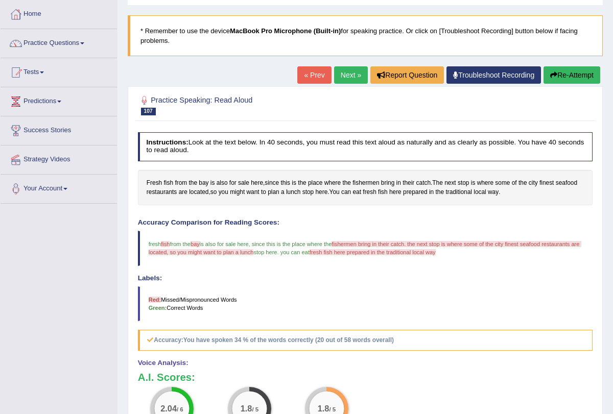
scroll to position [31, 0]
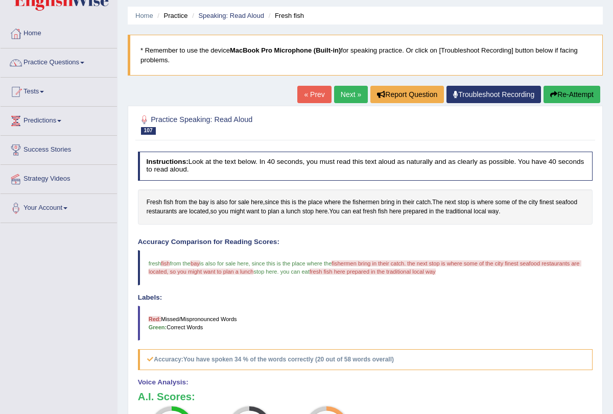
click at [557, 90] on button "Re-Attempt" at bounding box center [572, 94] width 57 height 17
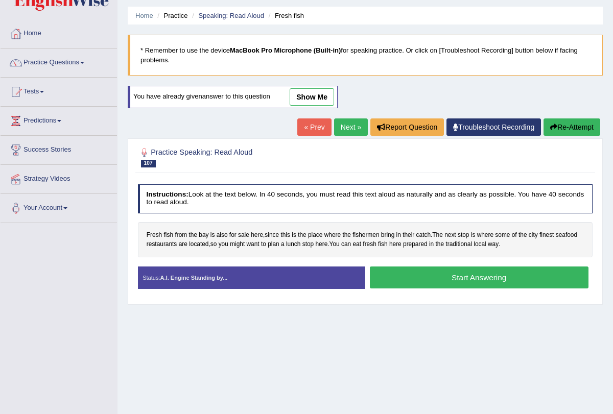
scroll to position [31, 0]
click at [408, 270] on button "Start Answering" at bounding box center [479, 278] width 219 height 22
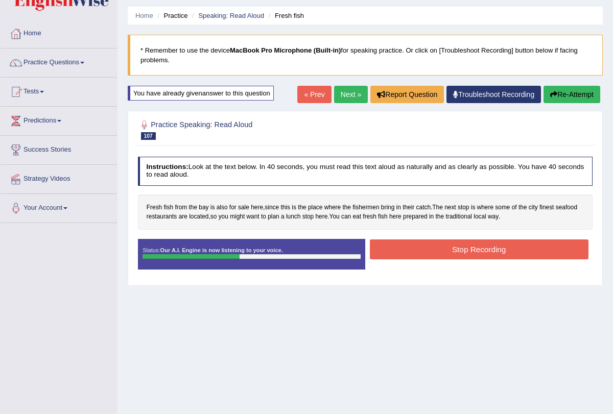
click at [436, 249] on button "Stop Recording" at bounding box center [479, 250] width 219 height 20
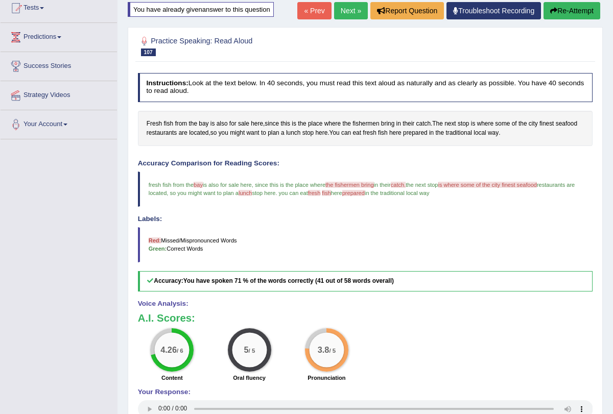
scroll to position [78, 0]
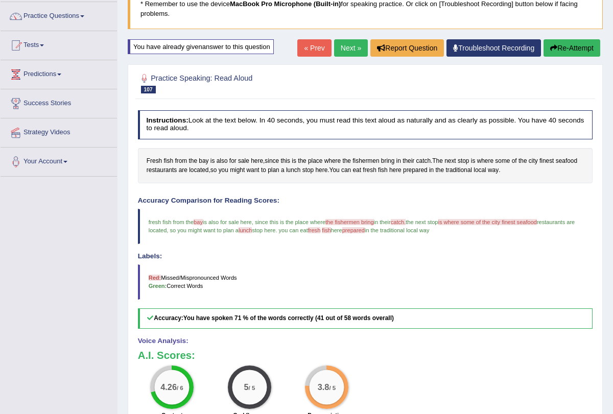
click at [346, 50] on link "Next »" at bounding box center [351, 47] width 34 height 17
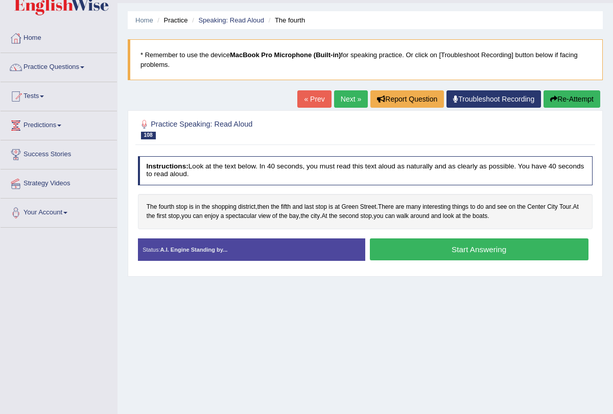
scroll to position [32, 0]
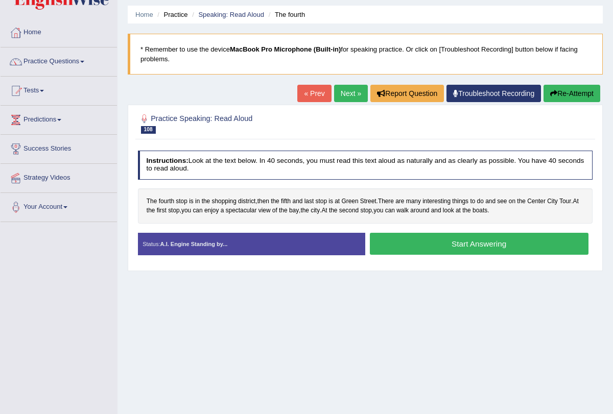
click at [378, 235] on button "Start Answering" at bounding box center [479, 244] width 219 height 22
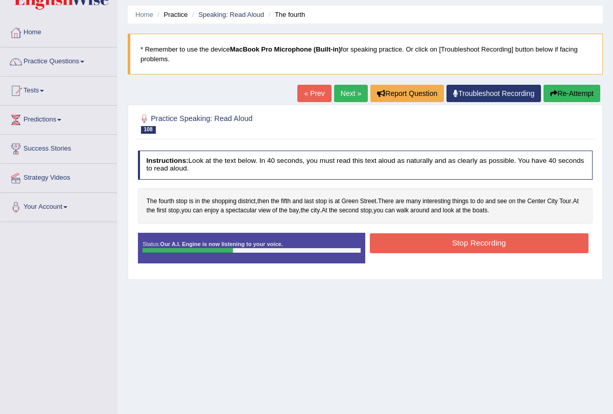
click at [414, 252] on div "Stop Recording" at bounding box center [478, 244] width 227 height 22
click at [418, 237] on button "Stop Recording" at bounding box center [479, 243] width 219 height 20
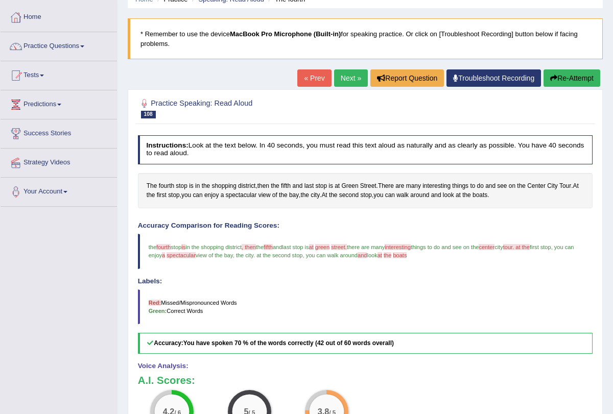
scroll to position [0, 0]
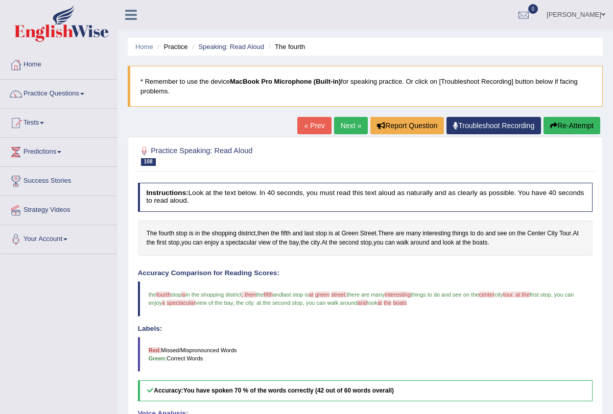
click at [349, 133] on link "Next »" at bounding box center [351, 125] width 34 height 17
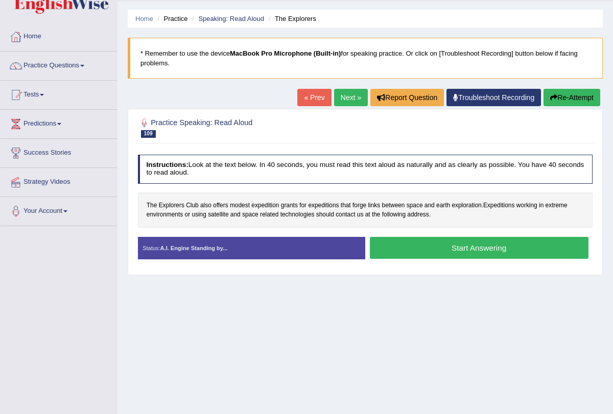
click at [396, 245] on button "Start Answering" at bounding box center [479, 248] width 219 height 22
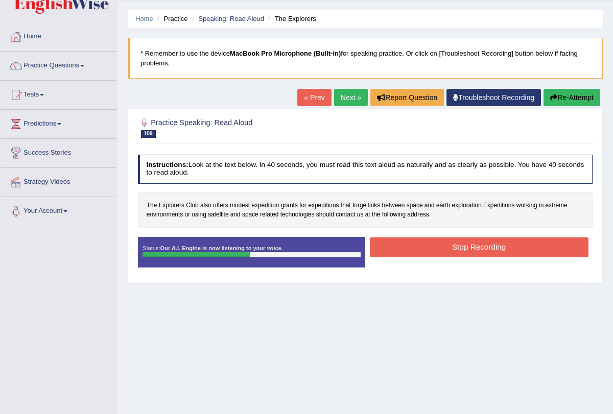
click at [402, 244] on button "Stop Recording" at bounding box center [479, 248] width 219 height 20
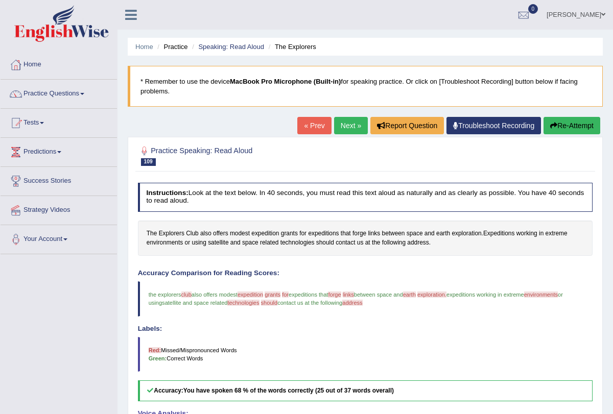
click at [556, 125] on button "Re-Attempt" at bounding box center [572, 125] width 57 height 17
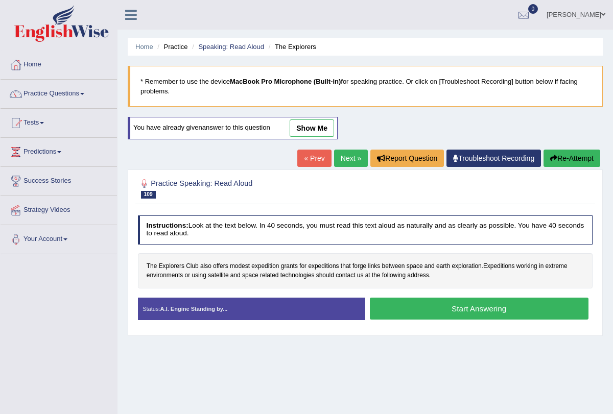
click at [416, 316] on button "Start Answering" at bounding box center [479, 309] width 219 height 22
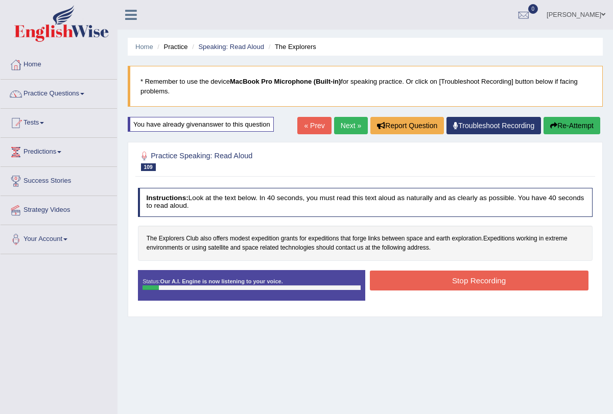
click at [567, 132] on button "Re-Attempt" at bounding box center [572, 125] width 57 height 17
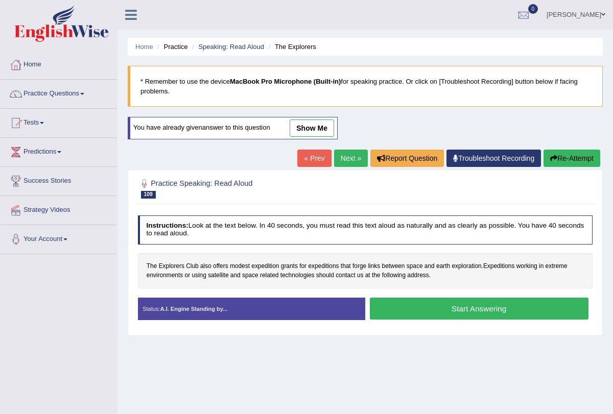
click at [447, 299] on button "Start Answering" at bounding box center [479, 309] width 219 height 22
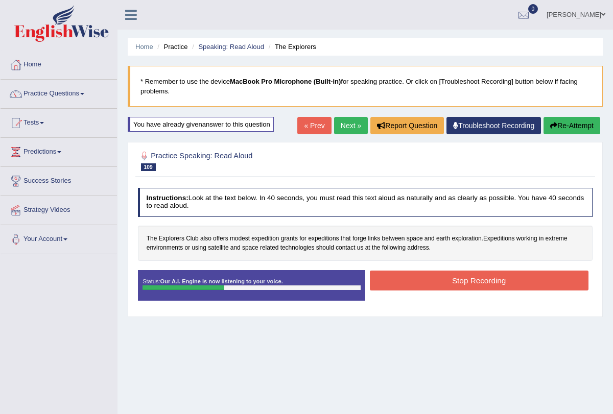
click at [450, 280] on button "Stop Recording" at bounding box center [479, 281] width 219 height 20
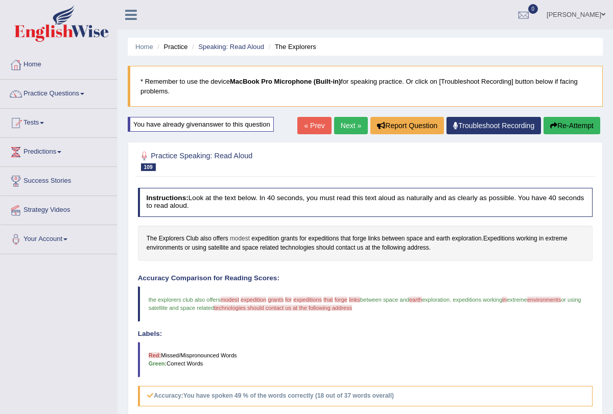
click at [238, 240] on span "modest" at bounding box center [240, 239] width 20 height 9
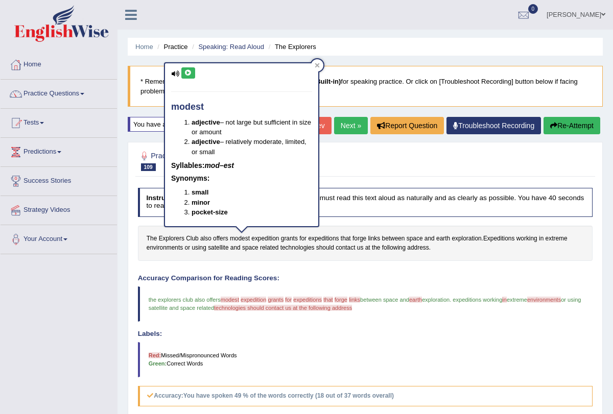
click at [186, 72] on icon at bounding box center [188, 73] width 8 height 6
click at [265, 238] on span "expedition" at bounding box center [265, 239] width 28 height 9
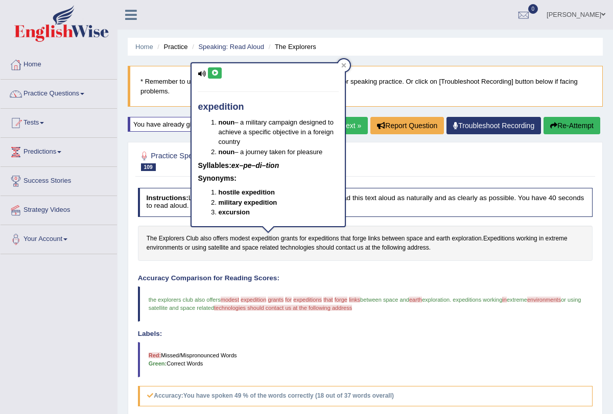
click at [213, 69] on button at bounding box center [215, 72] width 14 height 11
click at [290, 241] on span "grants" at bounding box center [289, 239] width 17 height 9
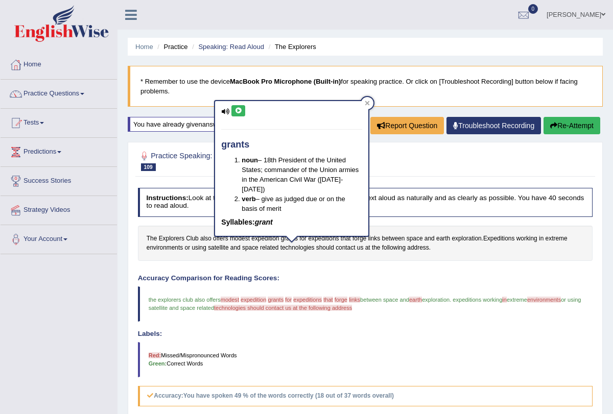
click at [237, 106] on button at bounding box center [238, 110] width 14 height 11
click at [371, 104] on div at bounding box center [367, 103] width 12 height 12
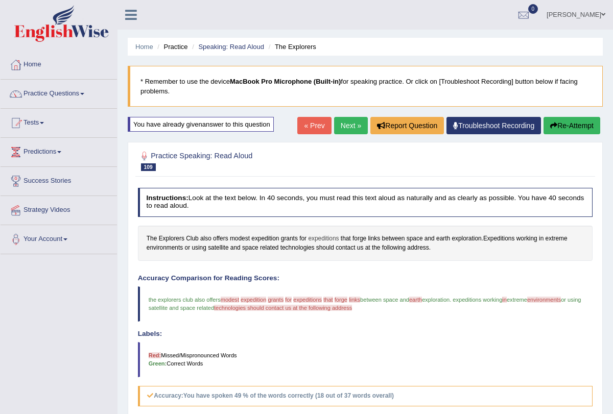
click at [323, 237] on span "expeditions" at bounding box center [323, 239] width 31 height 9
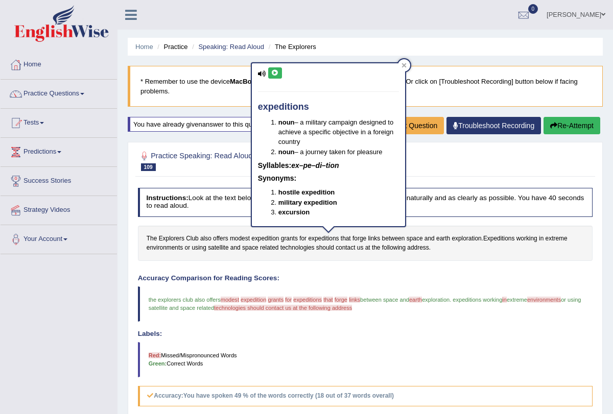
click at [277, 77] on button at bounding box center [275, 72] width 14 height 11
click at [405, 62] on div at bounding box center [404, 65] width 12 height 12
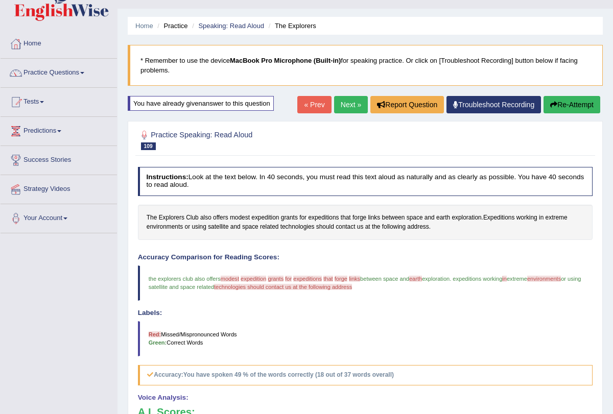
scroll to position [25, 0]
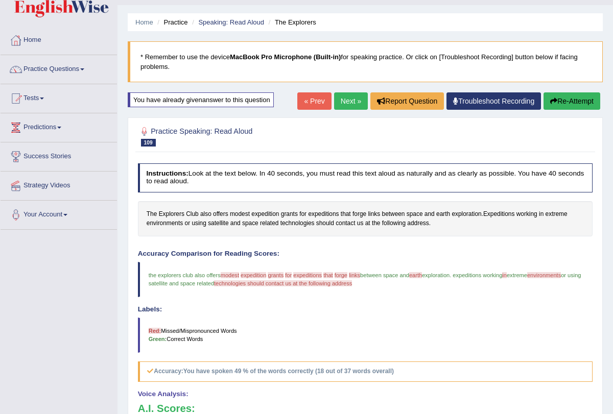
click at [344, 102] on link "Next »" at bounding box center [351, 100] width 34 height 17
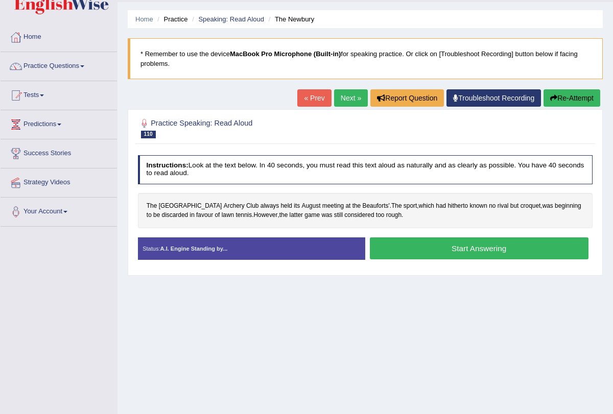
click at [404, 251] on button "Start Answering" at bounding box center [479, 249] width 219 height 22
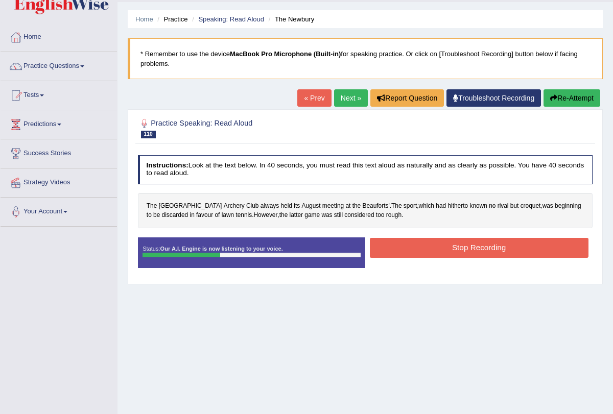
click at [404, 250] on button "Stop Recording" at bounding box center [479, 248] width 219 height 20
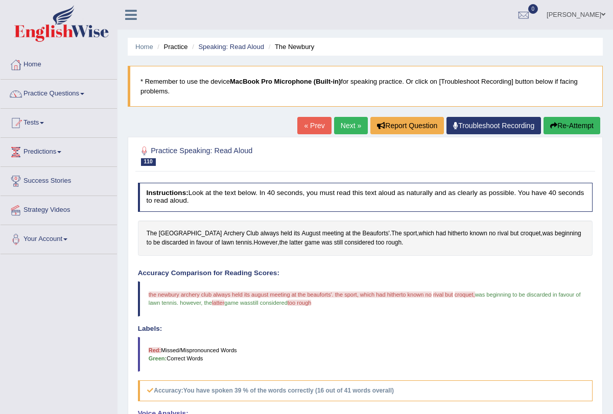
click at [342, 124] on link "Next »" at bounding box center [351, 125] width 34 height 17
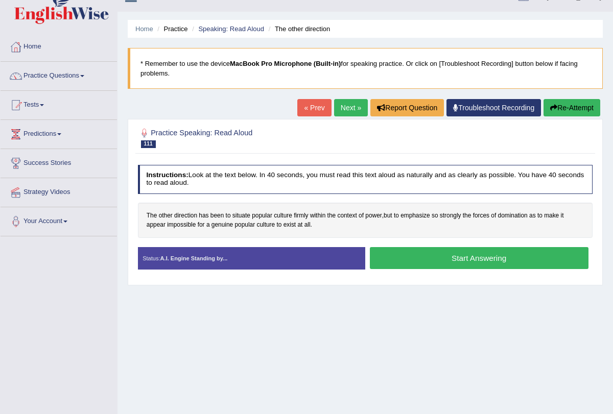
click at [430, 258] on button "Start Answering" at bounding box center [479, 258] width 219 height 22
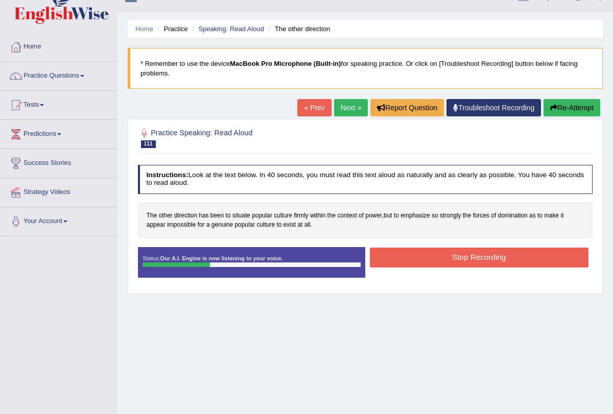
click at [430, 258] on button "Stop Recording" at bounding box center [479, 258] width 219 height 20
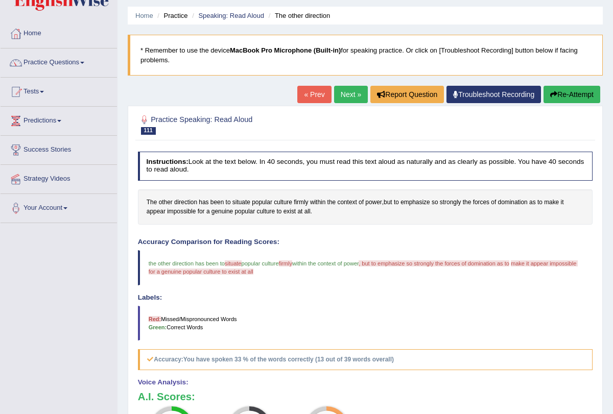
scroll to position [23, 0]
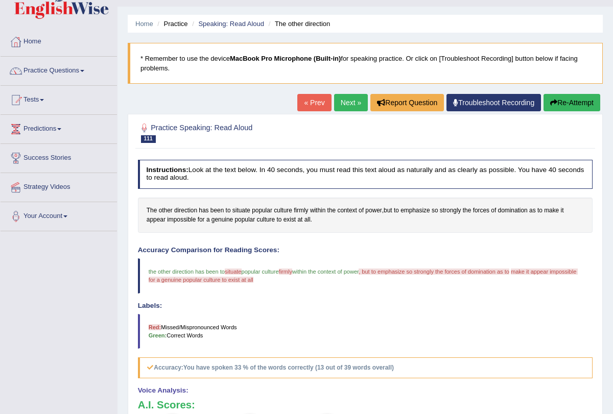
click at [345, 101] on link "Next »" at bounding box center [351, 102] width 34 height 17
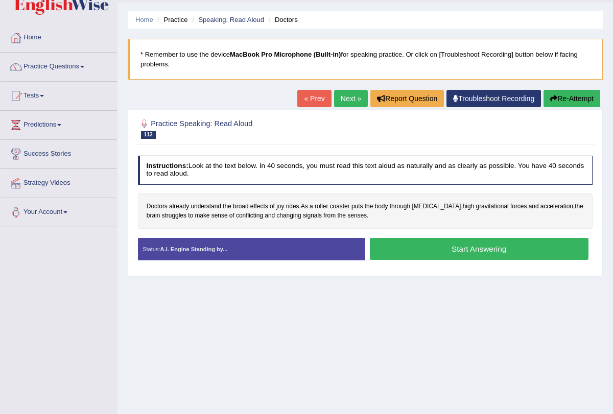
click at [386, 252] on button "Start Answering" at bounding box center [479, 249] width 219 height 22
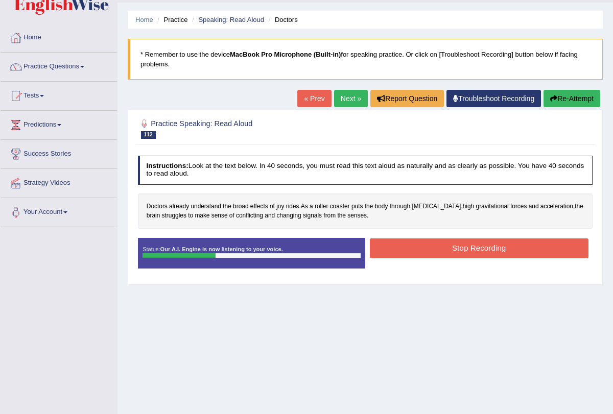
click at [393, 246] on button "Stop Recording" at bounding box center [479, 249] width 219 height 20
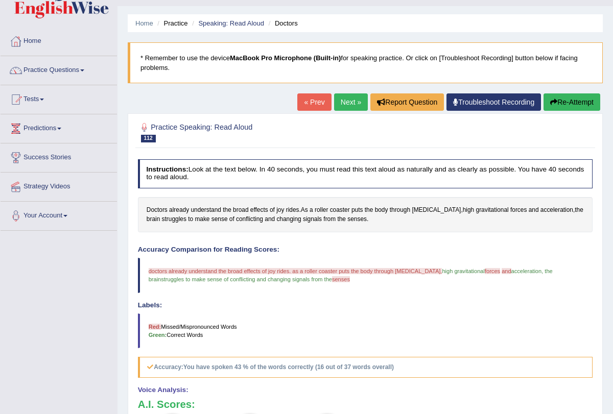
scroll to position [18, 0]
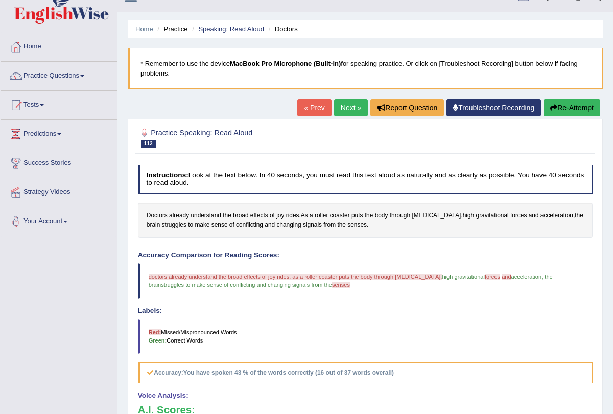
click at [552, 105] on icon "button" at bounding box center [553, 107] width 7 height 7
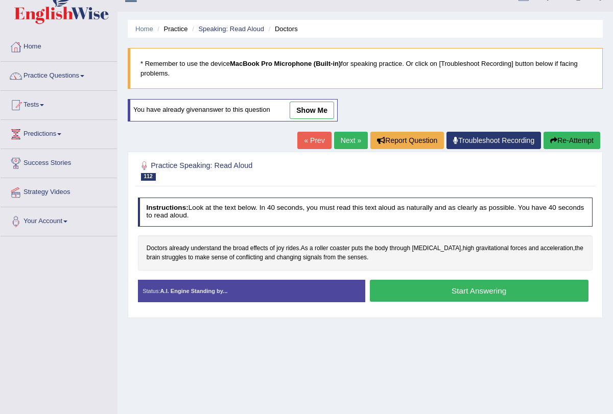
scroll to position [18, 0]
click at [456, 289] on button "Start Answering" at bounding box center [479, 291] width 219 height 22
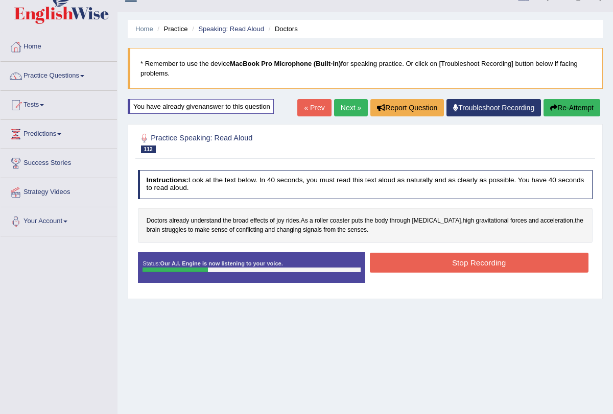
click at [454, 256] on button "Stop Recording" at bounding box center [479, 263] width 219 height 20
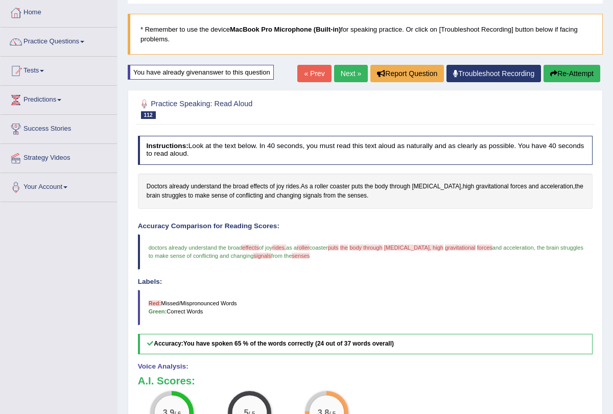
scroll to position [0, 0]
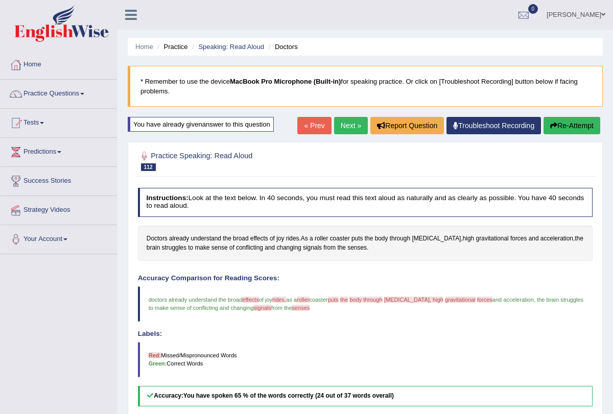
click at [345, 124] on link "Next »" at bounding box center [351, 125] width 34 height 17
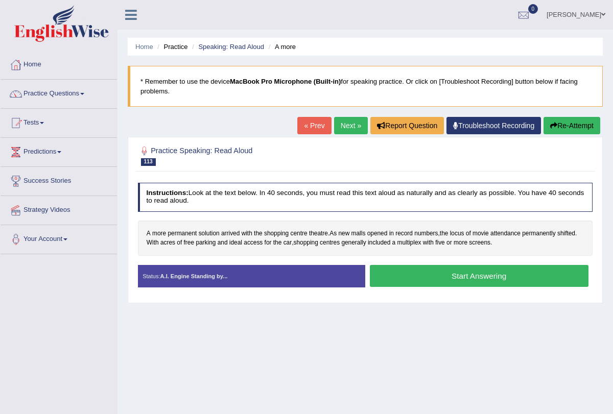
click at [394, 286] on button "Start Answering" at bounding box center [479, 276] width 219 height 22
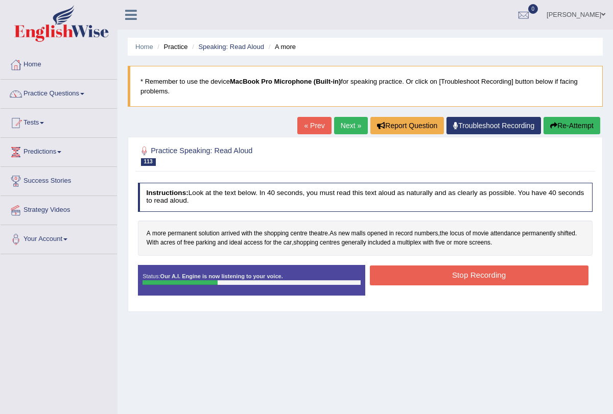
click at [423, 279] on button "Stop Recording" at bounding box center [479, 276] width 219 height 20
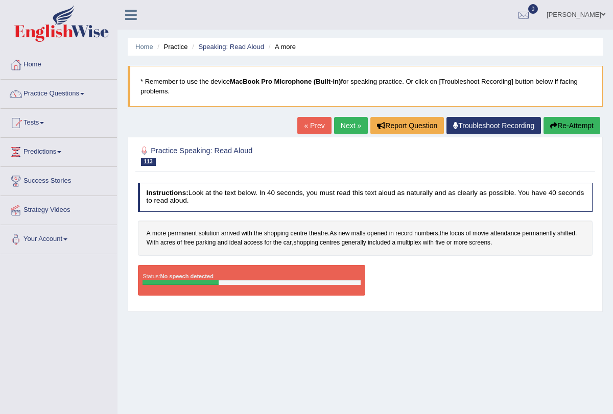
click at [565, 129] on button "Re-Attempt" at bounding box center [572, 125] width 57 height 17
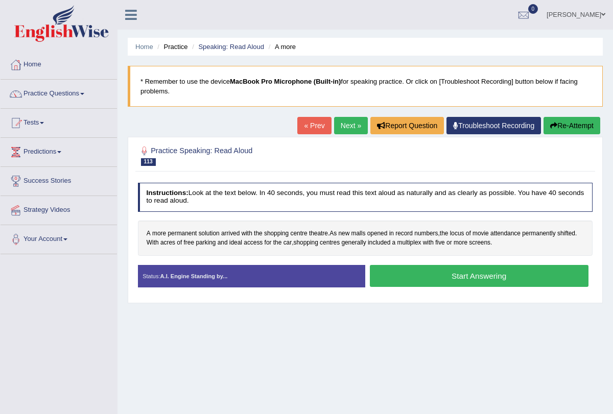
click at [454, 275] on button "Start Answering" at bounding box center [479, 276] width 219 height 22
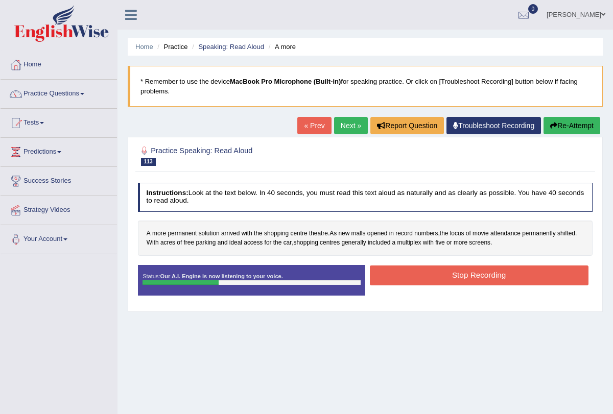
click at [454, 275] on button "Stop Recording" at bounding box center [479, 276] width 219 height 20
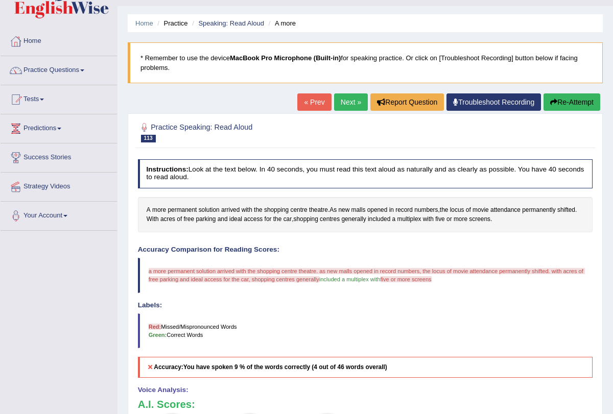
scroll to position [22, 0]
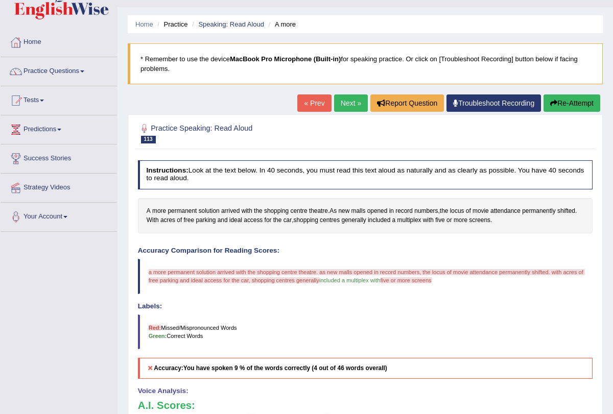
click at [563, 110] on button "Re-Attempt" at bounding box center [572, 103] width 57 height 17
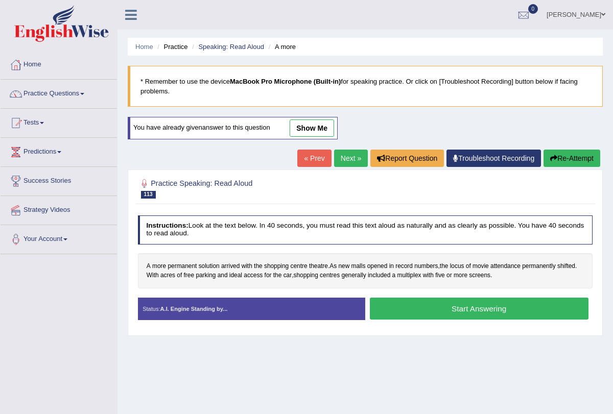
click at [482, 312] on button "Start Answering" at bounding box center [479, 309] width 219 height 22
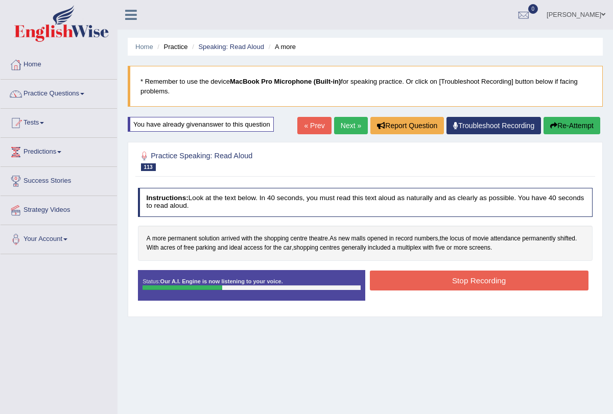
click at [484, 282] on button "Stop Recording" at bounding box center [479, 281] width 219 height 20
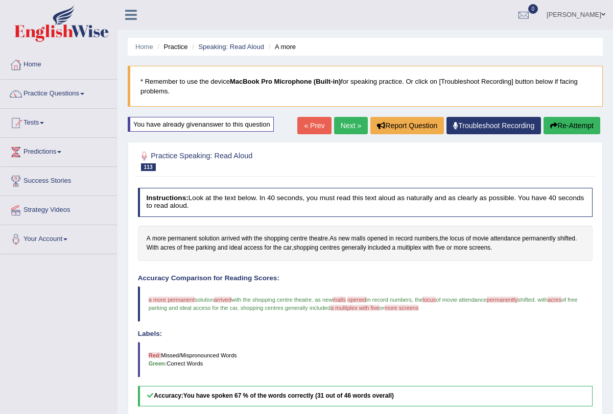
click at [348, 126] on link "Next »" at bounding box center [351, 125] width 34 height 17
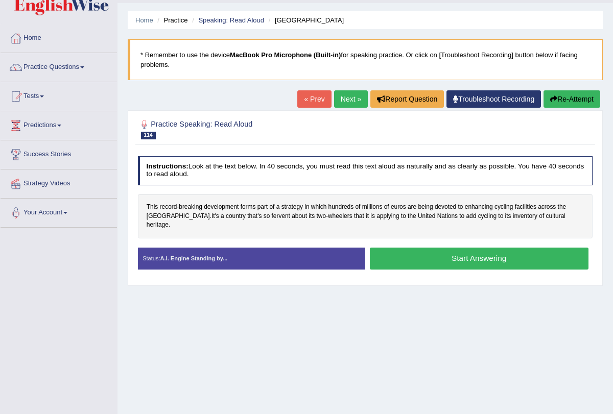
click at [433, 248] on button "Start Answering" at bounding box center [479, 259] width 219 height 22
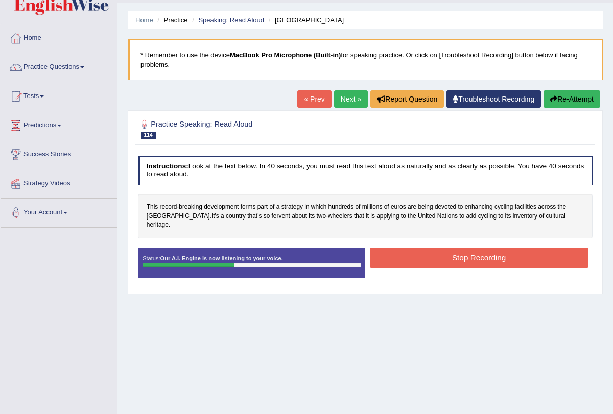
click at [433, 248] on button "Stop Recording" at bounding box center [479, 258] width 219 height 20
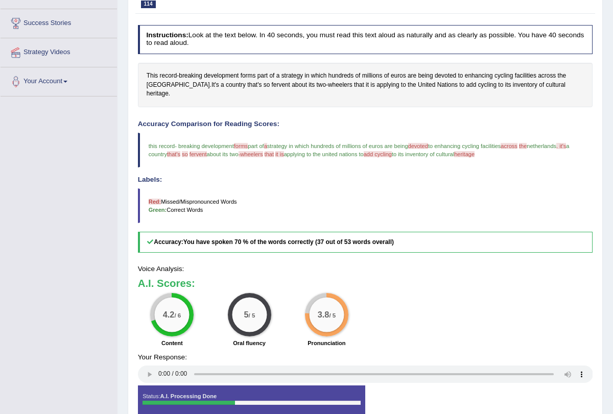
scroll to position [192, 0]
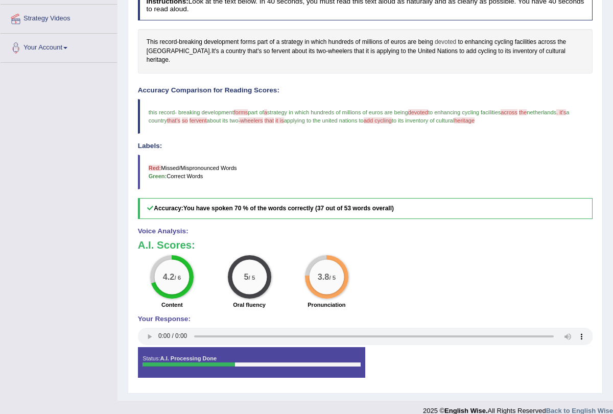
click at [446, 42] on span "devoted" at bounding box center [445, 42] width 21 height 9
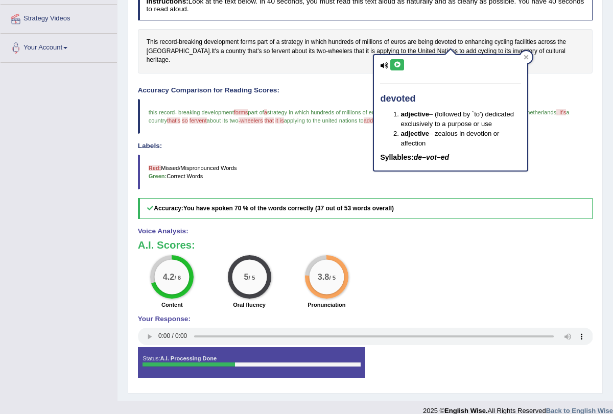
click at [400, 62] on icon at bounding box center [397, 65] width 8 height 6
click at [529, 56] on icon at bounding box center [526, 57] width 5 height 5
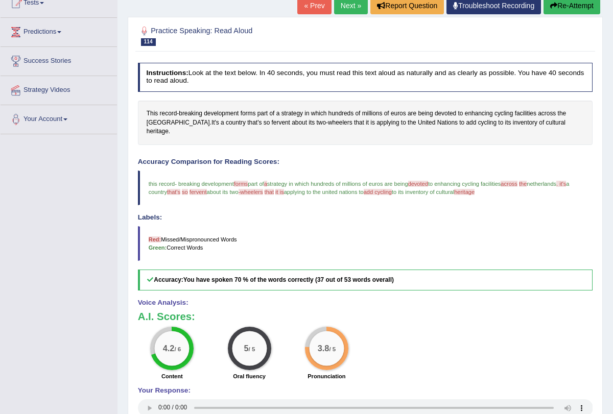
scroll to position [0, 0]
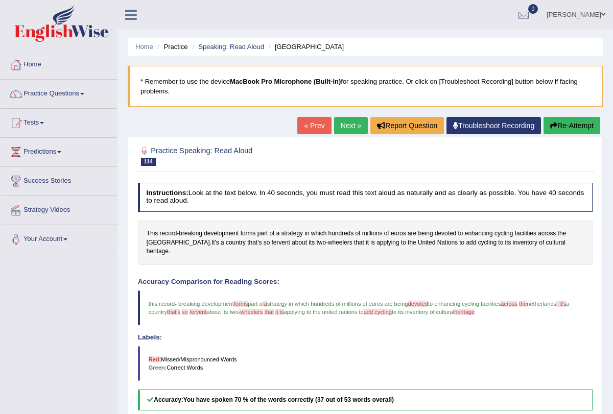
click at [345, 124] on link "Next »" at bounding box center [351, 125] width 34 height 17
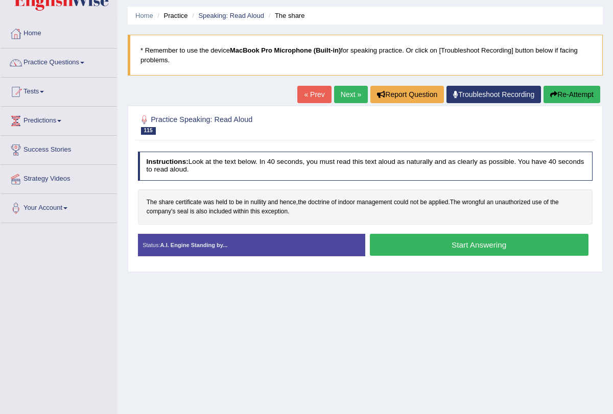
click at [404, 238] on button "Start Answering" at bounding box center [479, 245] width 219 height 22
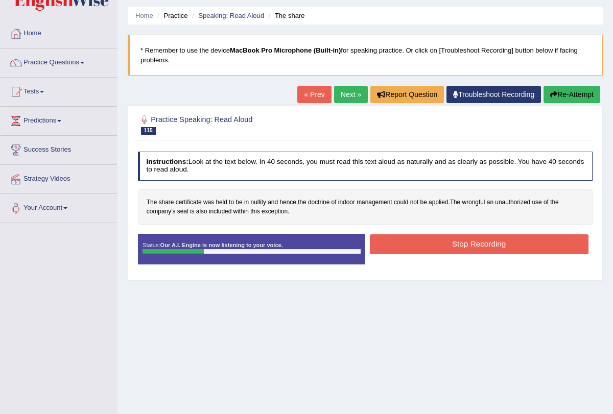
click at [404, 238] on button "Stop Recording" at bounding box center [479, 245] width 219 height 20
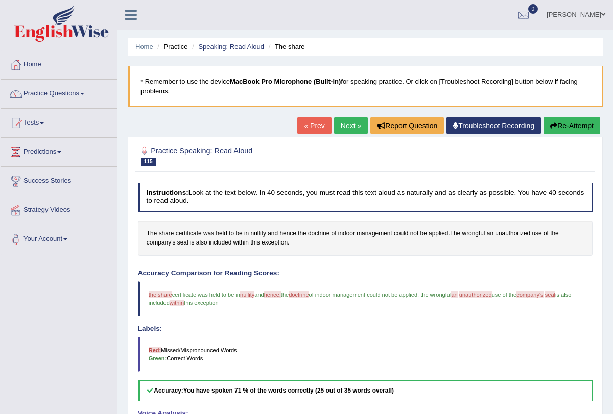
click at [345, 124] on link "Next »" at bounding box center [351, 125] width 34 height 17
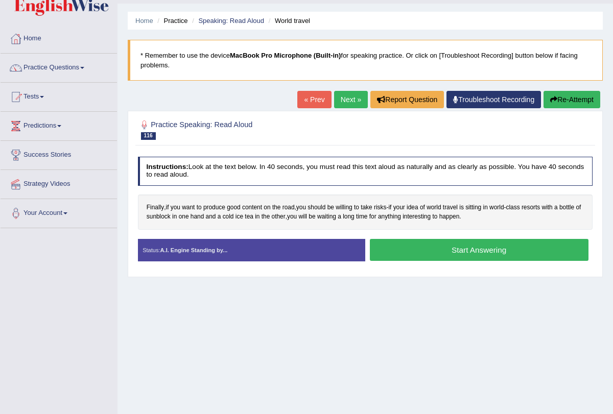
click at [441, 249] on button "Start Answering" at bounding box center [479, 250] width 219 height 22
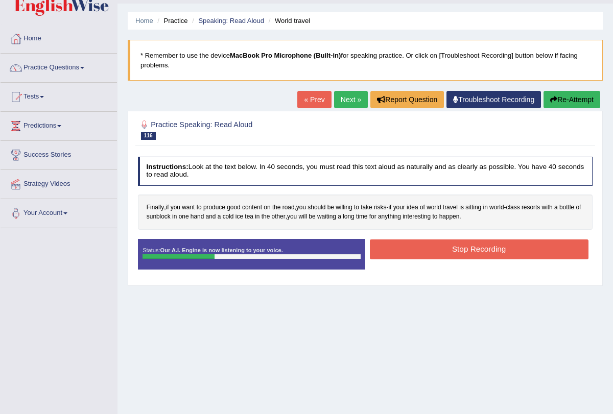
click at [441, 249] on button "Stop Recording" at bounding box center [479, 250] width 219 height 20
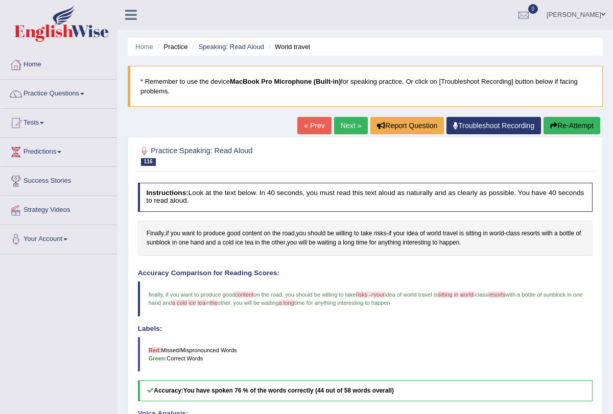
click at [344, 127] on link "Next »" at bounding box center [351, 125] width 34 height 17
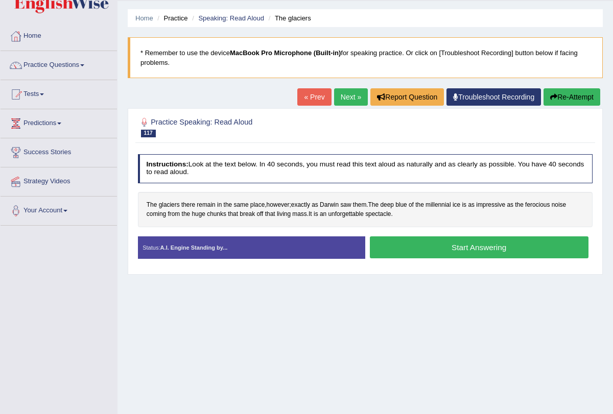
click at [411, 245] on button "Start Answering" at bounding box center [479, 248] width 219 height 22
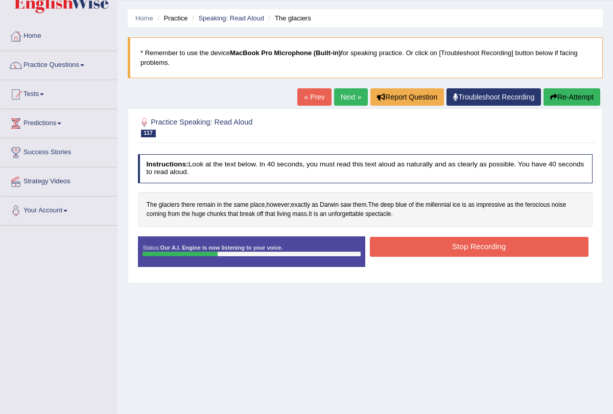
click at [411, 245] on button "Stop Recording" at bounding box center [479, 247] width 219 height 20
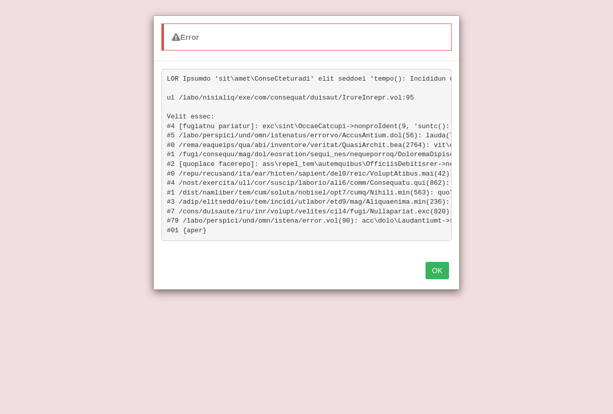
scroll to position [122, 0]
click at [437, 272] on button "OK" at bounding box center [438, 270] width 24 height 17
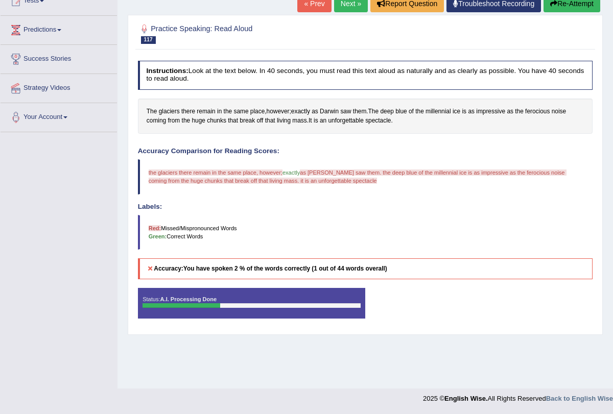
click at [558, 6] on button "Re-Attempt" at bounding box center [572, 3] width 57 height 17
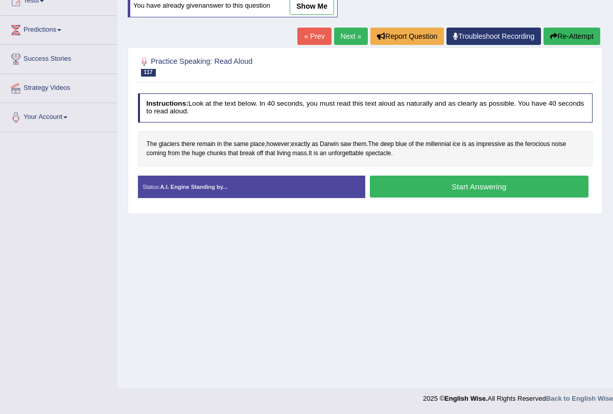
scroll to position [122, 0]
click at [442, 188] on button "Start Answering" at bounding box center [479, 187] width 219 height 22
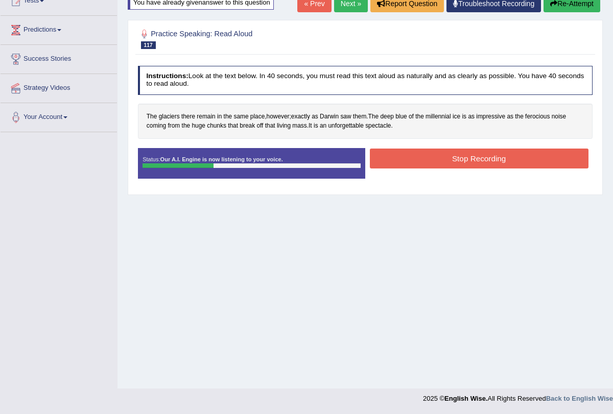
click at [453, 163] on button "Stop Recording" at bounding box center [479, 159] width 219 height 20
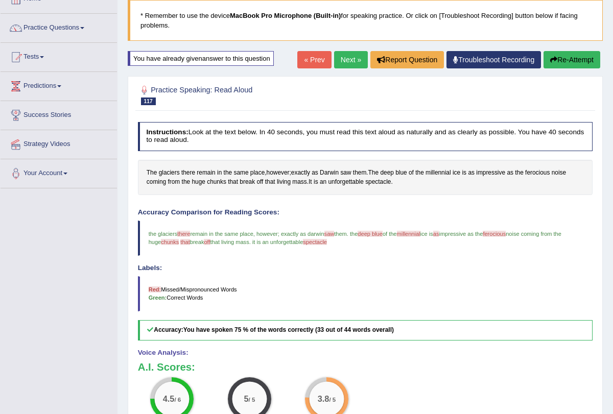
scroll to position [0, 0]
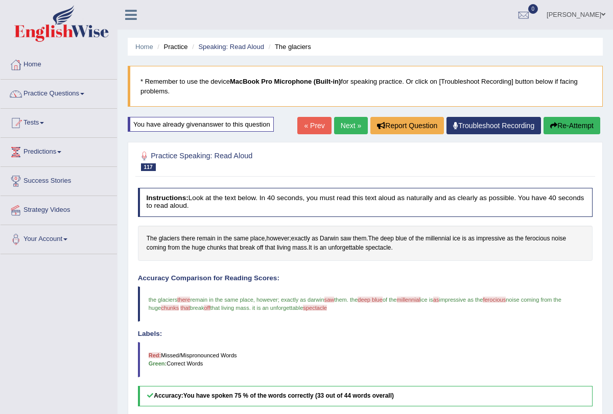
click at [340, 120] on link "Next »" at bounding box center [351, 125] width 34 height 17
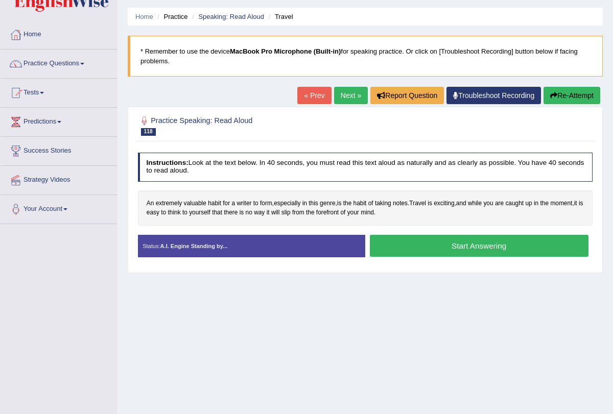
click at [410, 241] on button "Start Answering" at bounding box center [479, 246] width 219 height 22
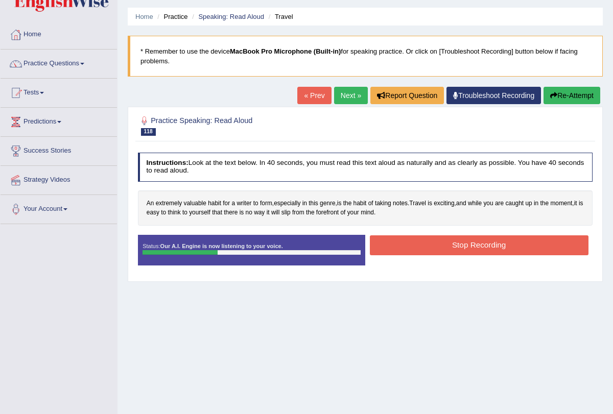
click at [422, 243] on button "Stop Recording" at bounding box center [479, 246] width 219 height 20
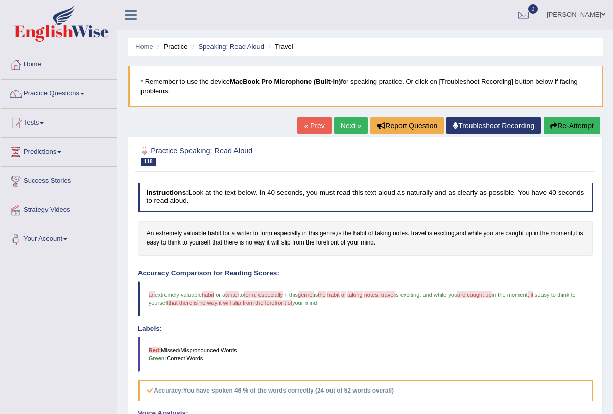
click at [346, 127] on link "Next »" at bounding box center [351, 125] width 34 height 17
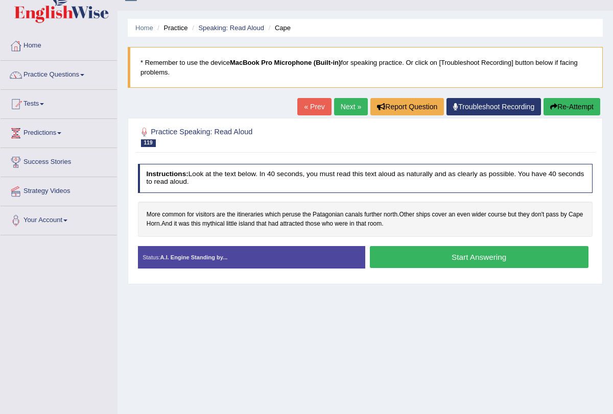
click at [409, 253] on button "Start Answering" at bounding box center [479, 257] width 219 height 22
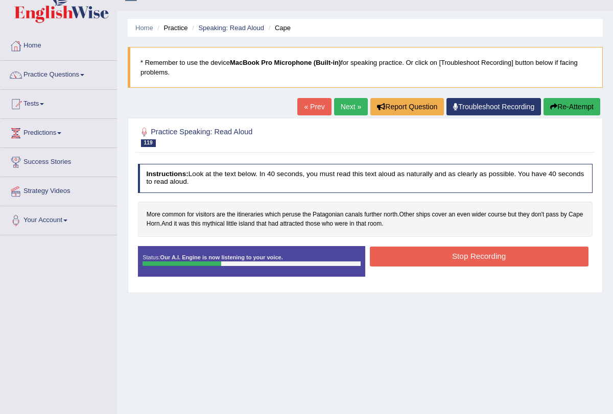
click at [409, 253] on button "Stop Recording" at bounding box center [479, 257] width 219 height 20
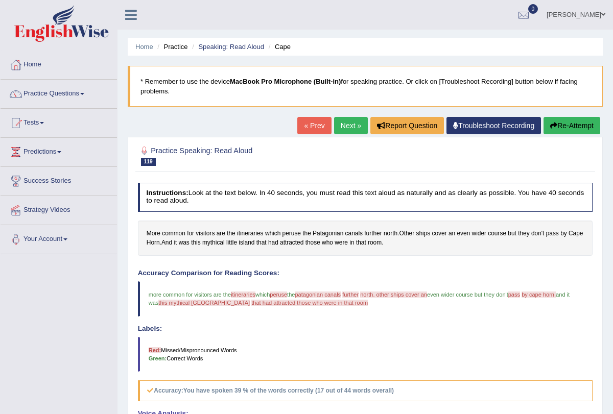
click at [341, 129] on link "Next »" at bounding box center [351, 125] width 34 height 17
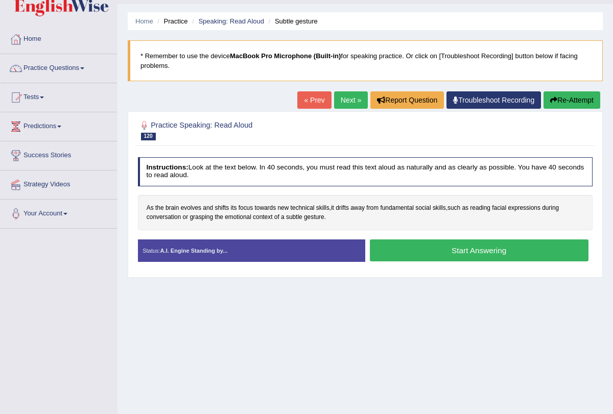
click at [429, 248] on button "Start Answering" at bounding box center [479, 251] width 219 height 22
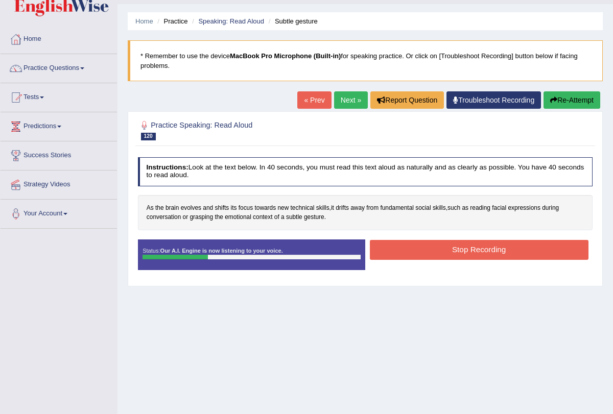
click at [429, 248] on button "Stop Recording" at bounding box center [479, 250] width 219 height 20
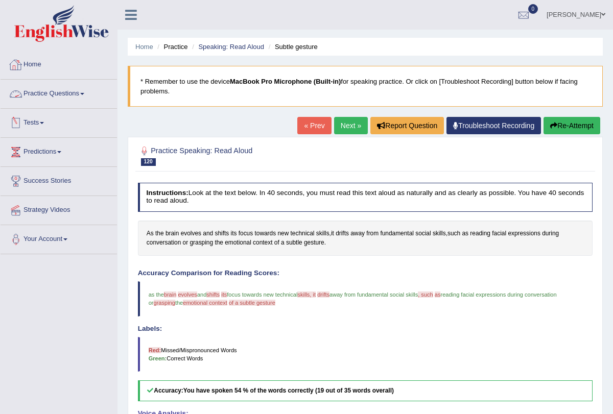
click at [84, 93] on span at bounding box center [82, 94] width 4 height 2
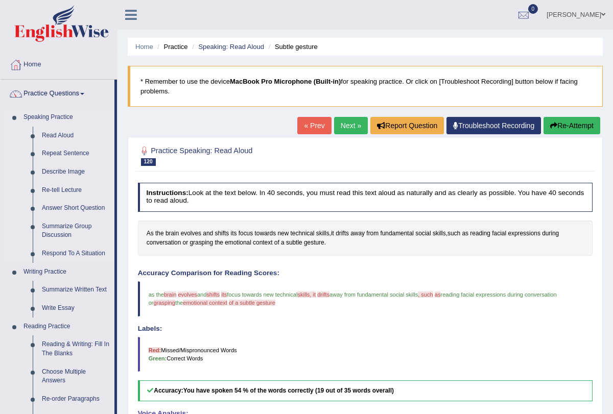
click at [70, 135] on link "Read Aloud" at bounding box center [75, 136] width 77 height 18
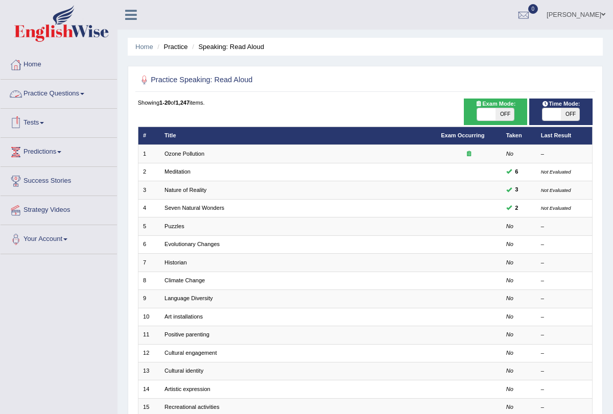
click at [85, 92] on link "Practice Questions" at bounding box center [59, 93] width 116 height 26
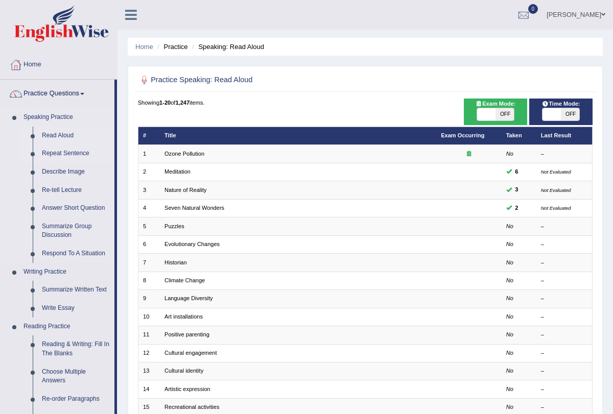
click at [74, 154] on link "Repeat Sentence" at bounding box center [75, 154] width 77 height 18
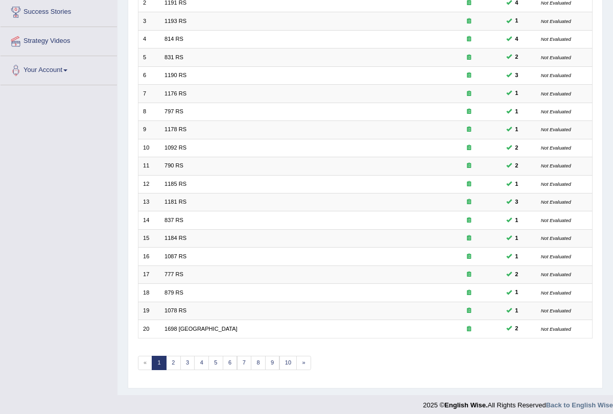
click at [214, 364] on div "Showing 1-20 of 2,652 items. # Title Exam Occurring Taken Last Result 1 1175 RS…" at bounding box center [365, 155] width 455 height 452
click at [225, 360] on link "6" at bounding box center [230, 363] width 15 height 14
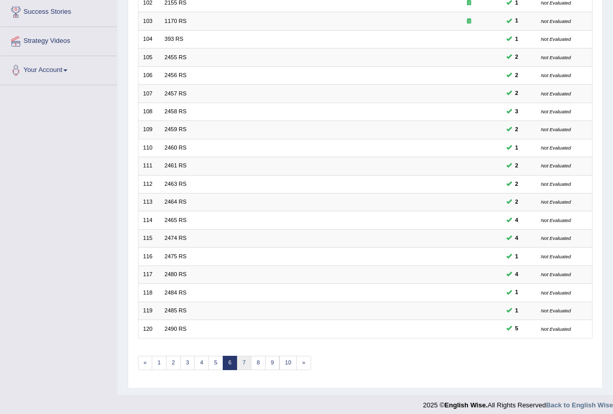
click at [238, 357] on link "7" at bounding box center [244, 363] width 15 height 14
click at [243, 356] on link "8" at bounding box center [244, 363] width 15 height 14
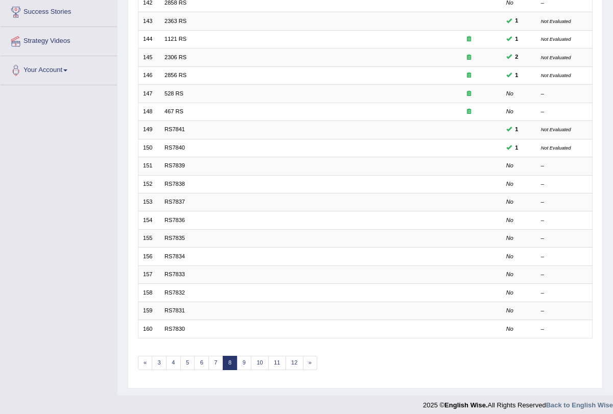
click at [243, 356] on link "9" at bounding box center [244, 363] width 15 height 14
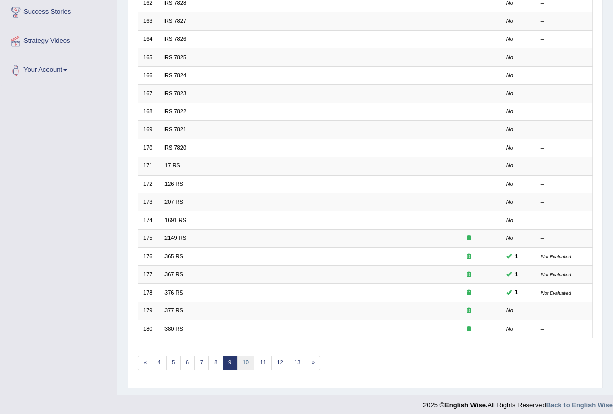
click at [243, 356] on link "10" at bounding box center [246, 363] width 18 height 14
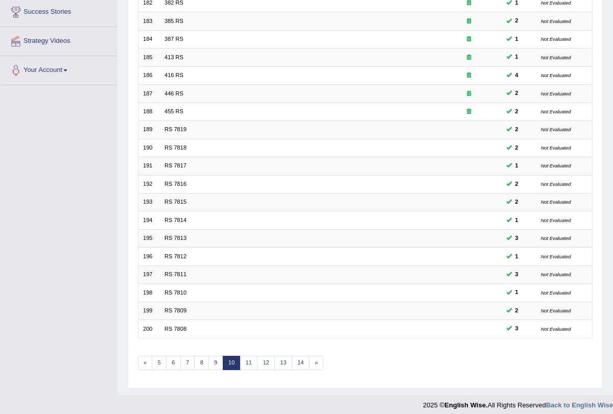
scroll to position [169, 0]
click at [243, 356] on link "11" at bounding box center [249, 363] width 18 height 14
click at [243, 356] on link "12" at bounding box center [252, 363] width 18 height 14
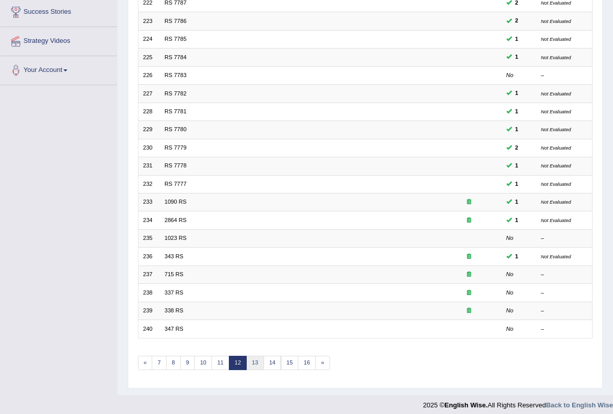
click at [249, 359] on link "13" at bounding box center [255, 363] width 18 height 14
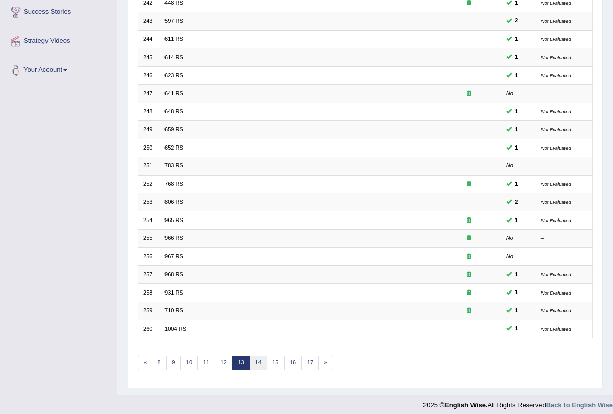
click at [249, 359] on link "14" at bounding box center [258, 363] width 18 height 14
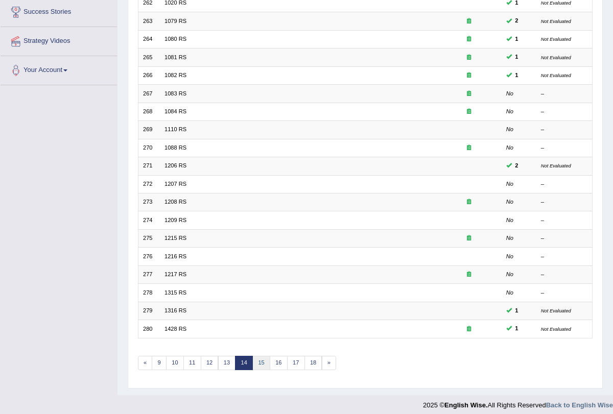
click at [257, 358] on link "15" at bounding box center [261, 363] width 18 height 14
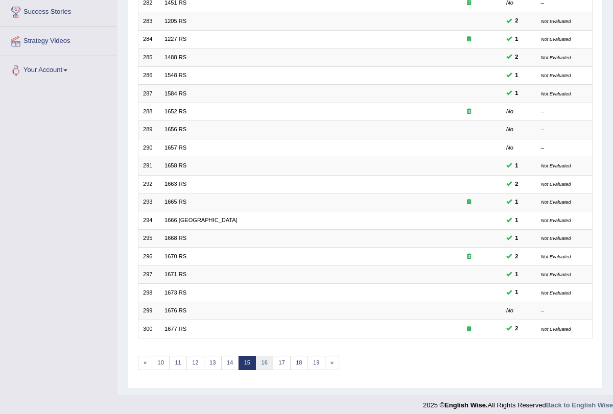
click at [258, 356] on link "16" at bounding box center [264, 363] width 18 height 14
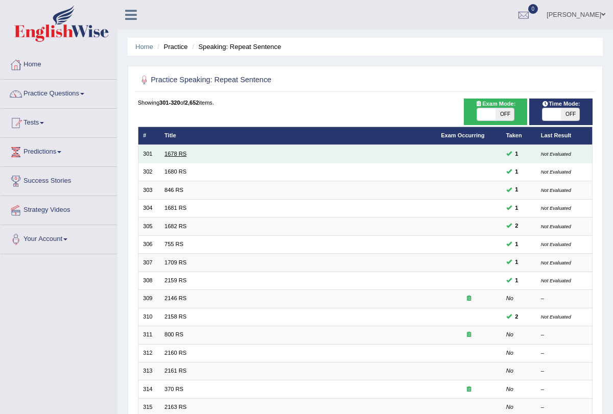
click at [177, 154] on link "1678 RS" at bounding box center [176, 154] width 22 height 6
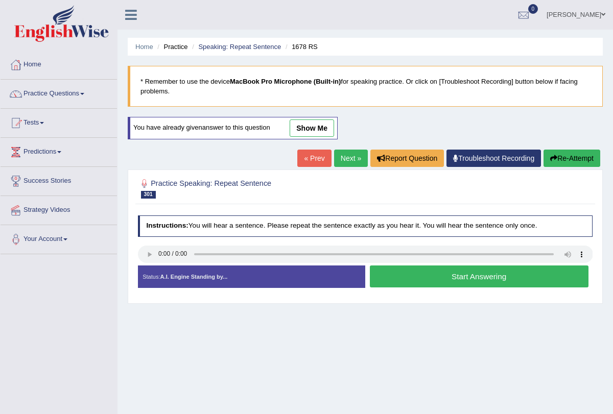
click at [429, 276] on button "Start Answering" at bounding box center [479, 277] width 219 height 22
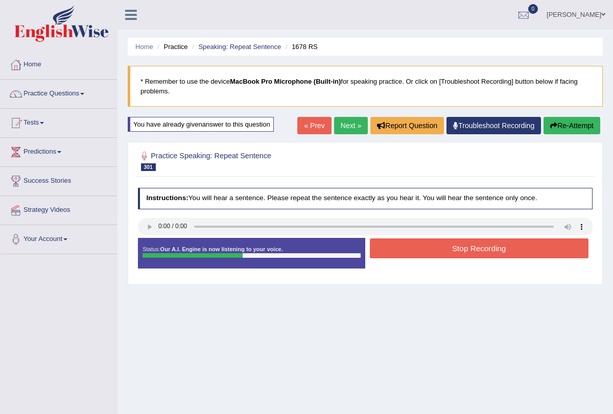
click at [438, 248] on button "Stop Recording" at bounding box center [479, 249] width 219 height 20
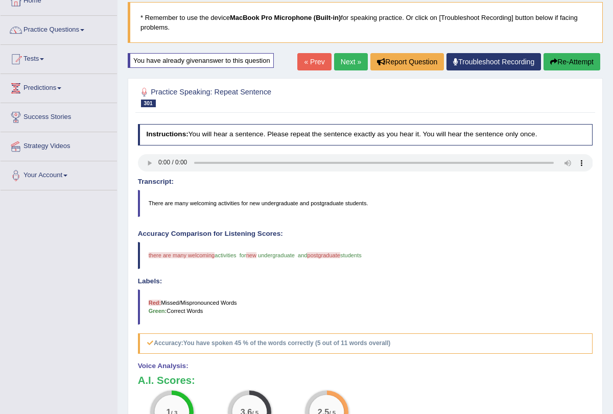
scroll to position [61, 0]
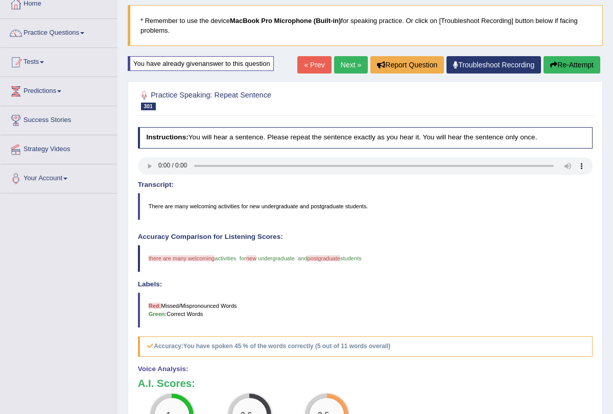
click at [349, 55] on div "Home Practice Speaking: Repeat Sentence 1678 RS * Remember to use the device Ma…" at bounding box center [366, 239] width 496 height 600
click at [341, 64] on link "Next »" at bounding box center [351, 64] width 34 height 17
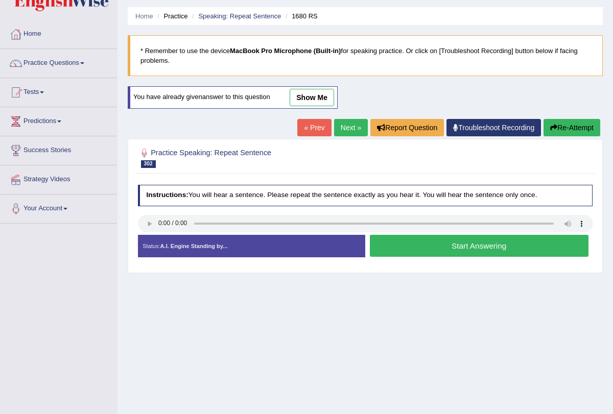
scroll to position [31, 0]
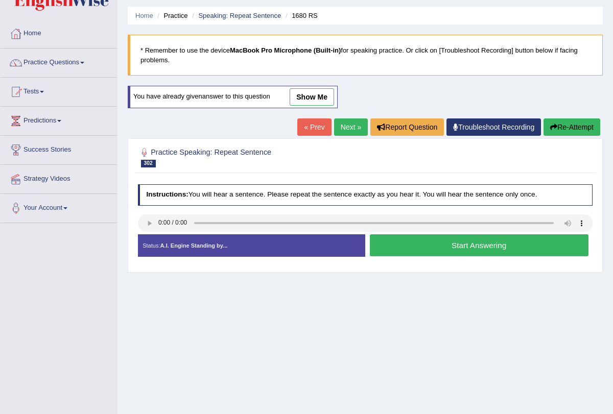
click at [449, 243] on button "Start Answering" at bounding box center [479, 246] width 219 height 22
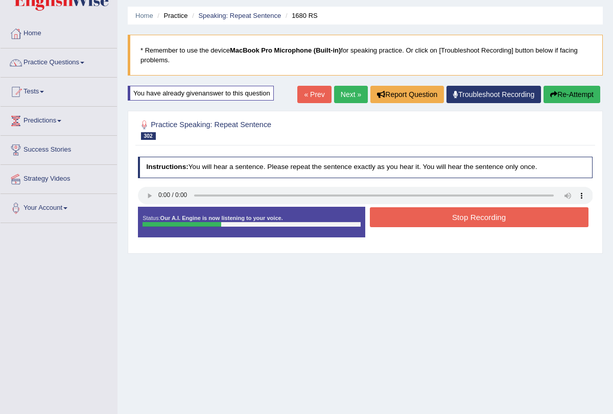
click at [446, 217] on button "Stop Recording" at bounding box center [479, 217] width 219 height 20
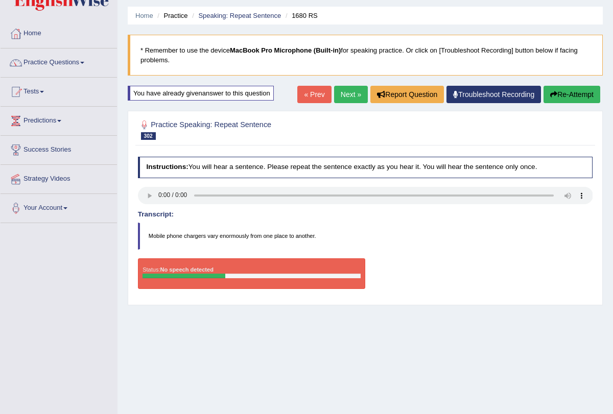
click at [566, 86] on button "Re-Attempt" at bounding box center [572, 94] width 57 height 17
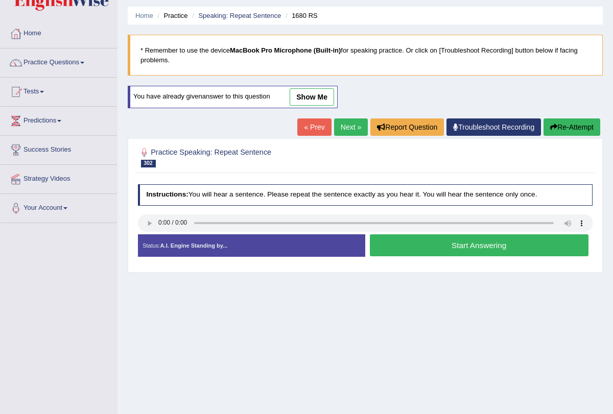
scroll to position [31, 0]
click at [442, 243] on button "Start Answering" at bounding box center [479, 246] width 219 height 22
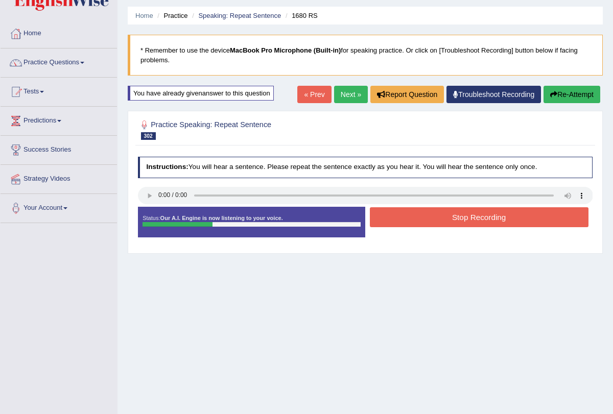
click at [445, 222] on button "Stop Recording" at bounding box center [479, 217] width 219 height 20
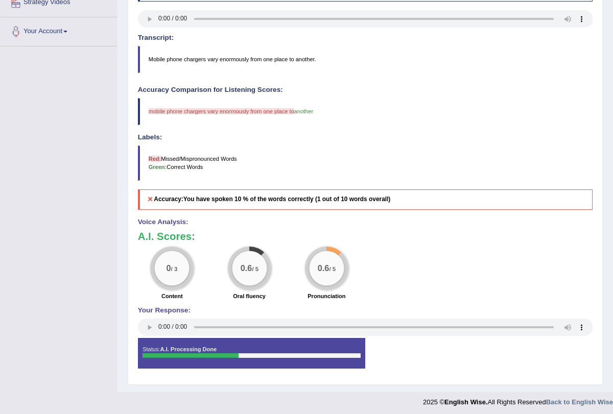
scroll to position [0, 0]
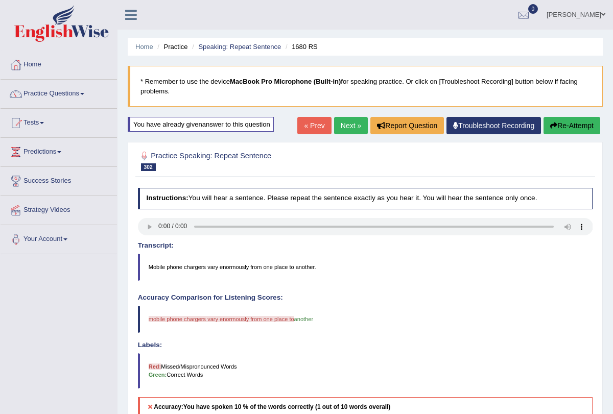
click at [343, 114] on div "Home Practice Speaking: Repeat Sentence 1680 RS * Remember to use the device Ma…" at bounding box center [366, 300] width 496 height 600
click at [343, 127] on link "Next »" at bounding box center [351, 125] width 34 height 17
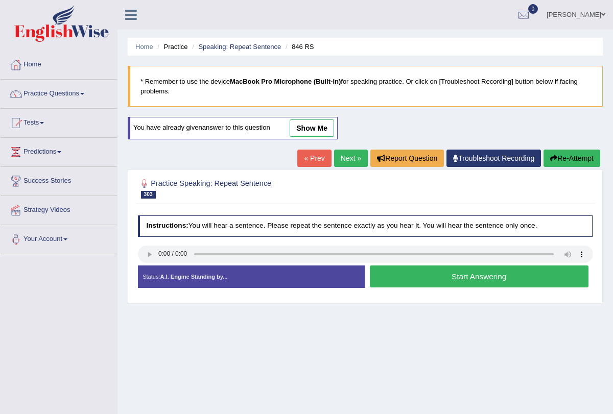
click at [401, 274] on button "Start Answering" at bounding box center [479, 277] width 219 height 22
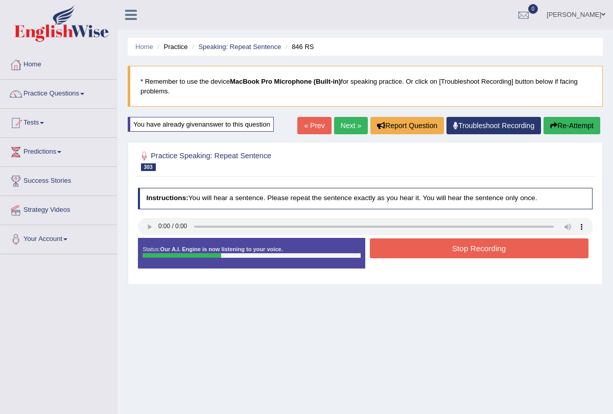
click at [412, 252] on button "Stop Recording" at bounding box center [479, 249] width 219 height 20
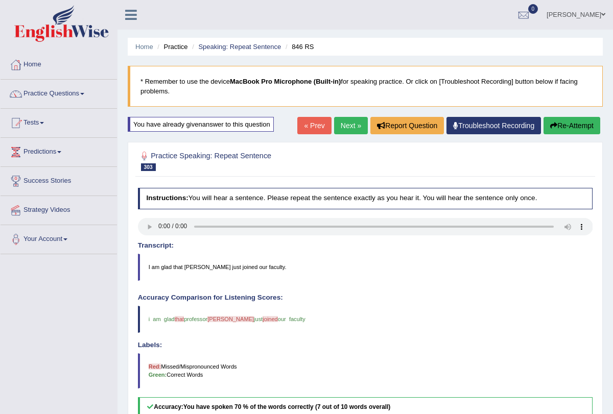
click at [344, 130] on link "Next »" at bounding box center [351, 125] width 34 height 17
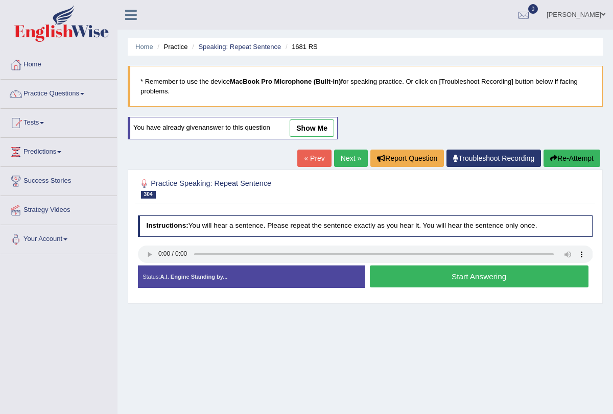
click at [453, 276] on button "Start Answering" at bounding box center [479, 277] width 219 height 22
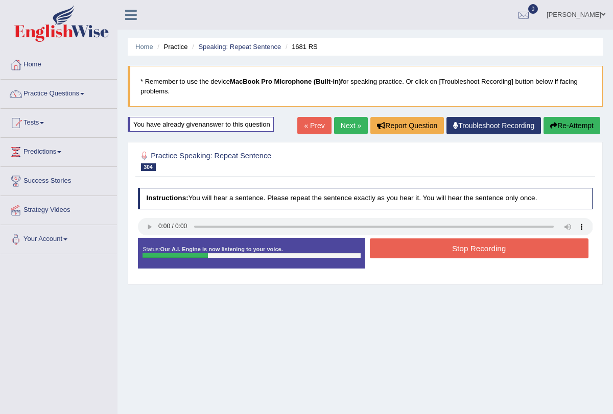
click at [443, 250] on button "Stop Recording" at bounding box center [479, 249] width 219 height 20
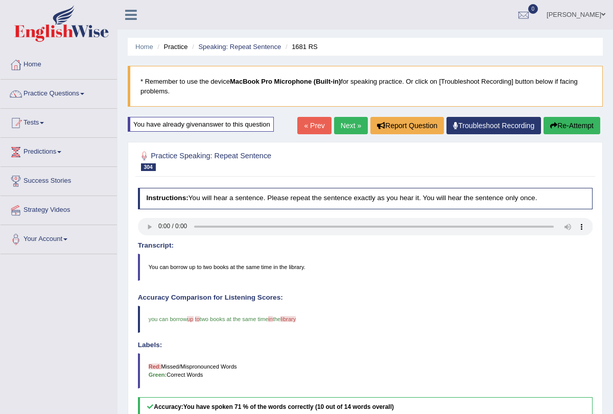
click at [339, 121] on link "Next »" at bounding box center [351, 125] width 34 height 17
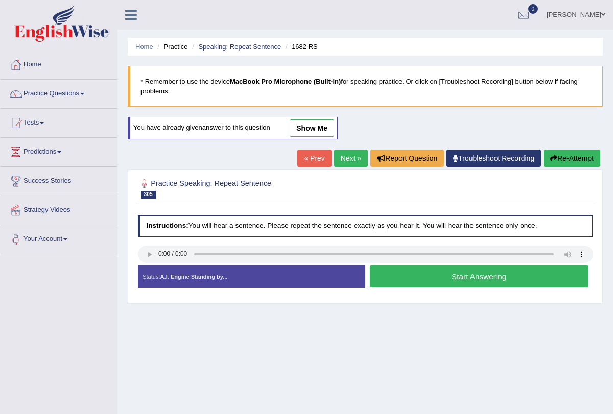
click at [481, 269] on button "Start Answering" at bounding box center [479, 277] width 219 height 22
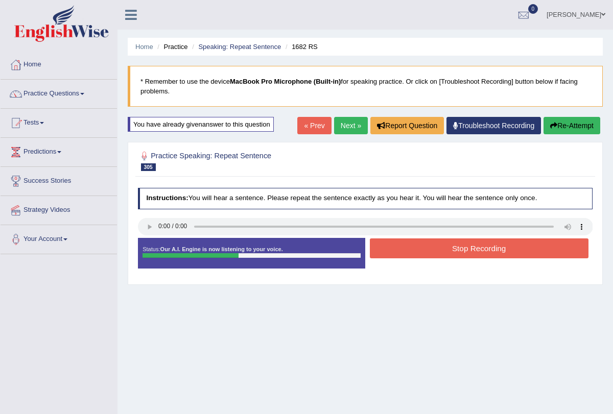
click at [476, 250] on button "Stop Recording" at bounding box center [479, 249] width 219 height 20
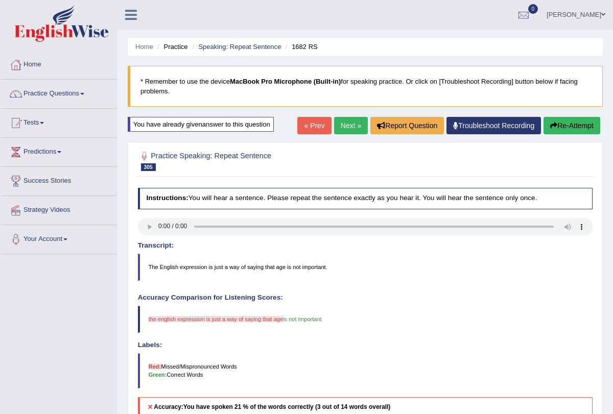
click at [566, 120] on button "Re-Attempt" at bounding box center [572, 125] width 57 height 17
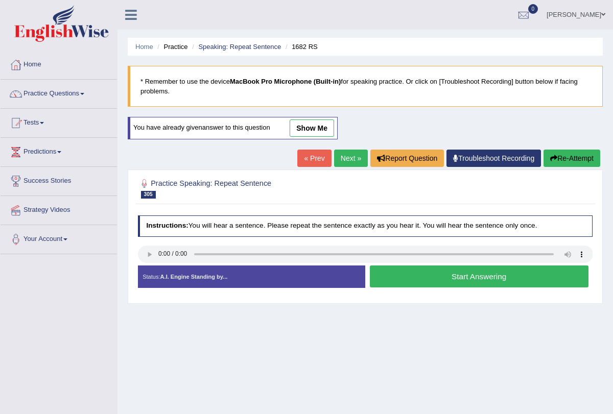
click at [456, 279] on button "Start Answering" at bounding box center [479, 277] width 219 height 22
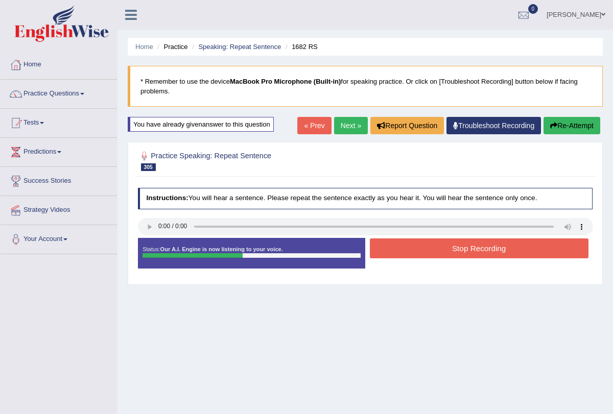
click at [458, 248] on button "Stop Recording" at bounding box center [479, 249] width 219 height 20
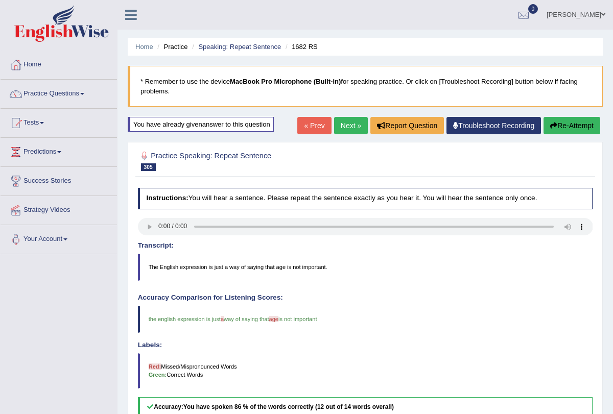
click at [347, 121] on link "Next »" at bounding box center [351, 125] width 34 height 17
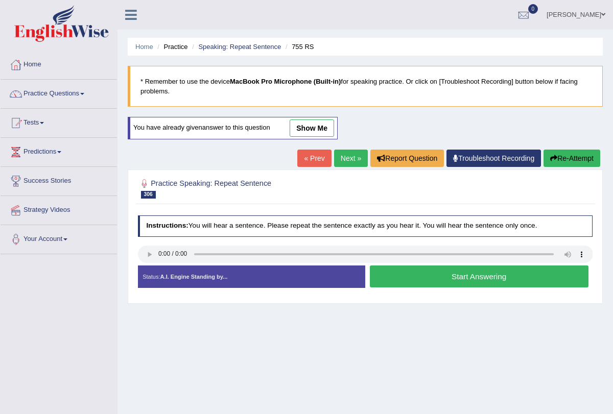
click at [491, 274] on button "Start Answering" at bounding box center [479, 277] width 219 height 22
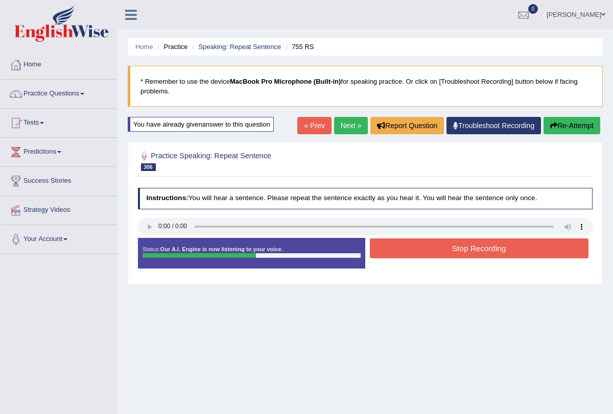
click at [484, 246] on button "Stop Recording" at bounding box center [479, 249] width 219 height 20
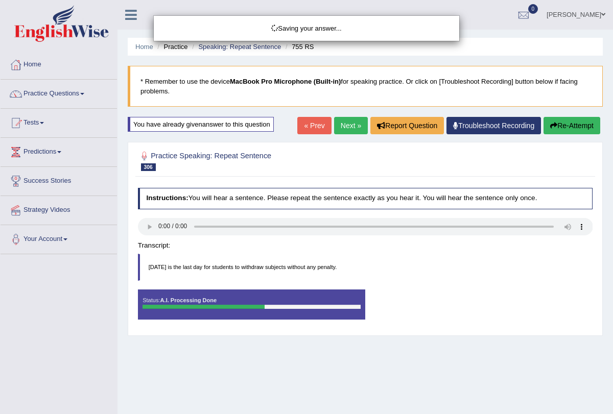
click at [484, 246] on div "Saving your answer..." at bounding box center [306, 207] width 613 height 414
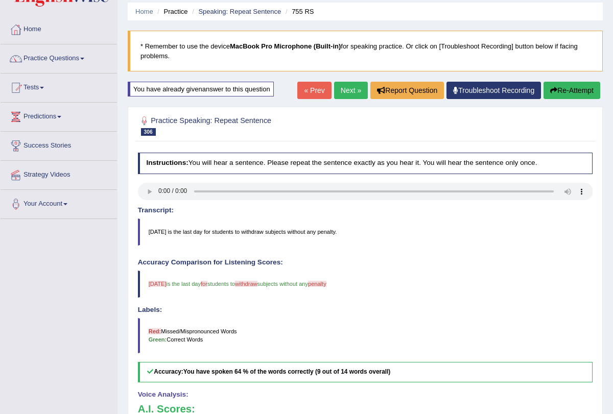
scroll to position [27, 0]
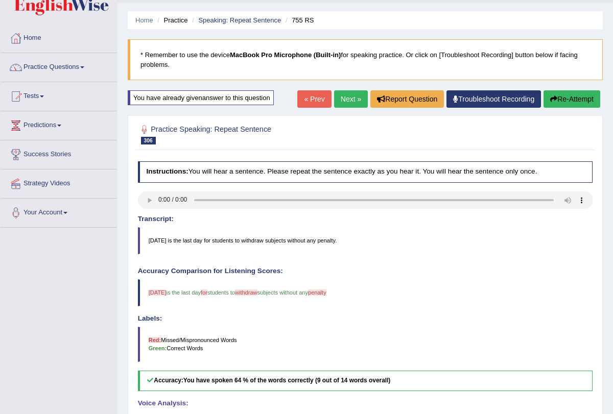
click at [341, 99] on link "Next »" at bounding box center [351, 98] width 34 height 17
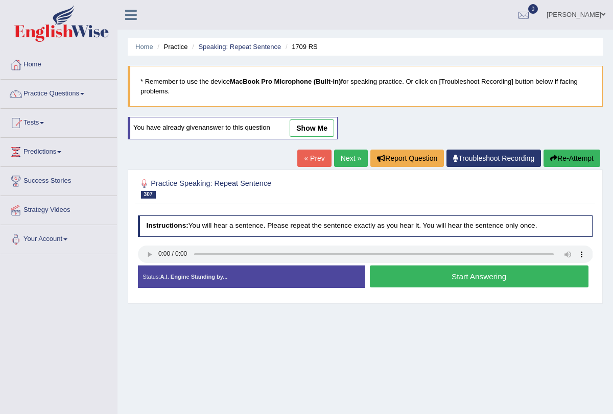
click at [465, 278] on button "Start Answering" at bounding box center [479, 277] width 219 height 22
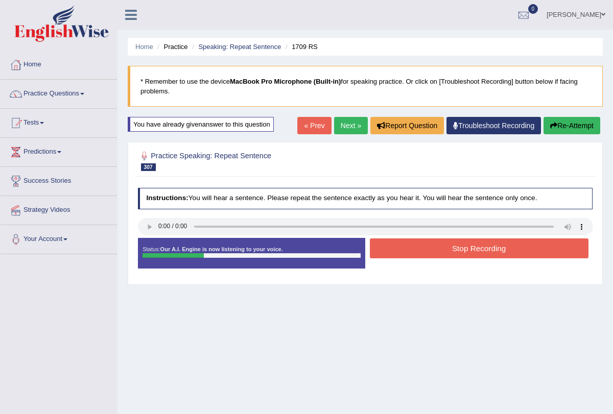
click at [447, 250] on button "Stop Recording" at bounding box center [479, 249] width 219 height 20
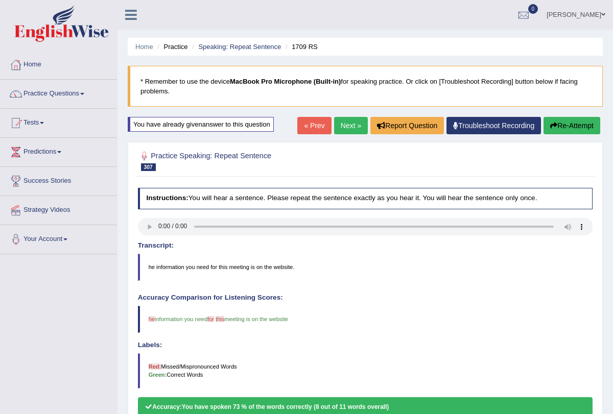
click at [338, 130] on div "Our A.I. Engine is working on your speech analysis! Please be patient. It may t…" at bounding box center [306, 207] width 613 height 414
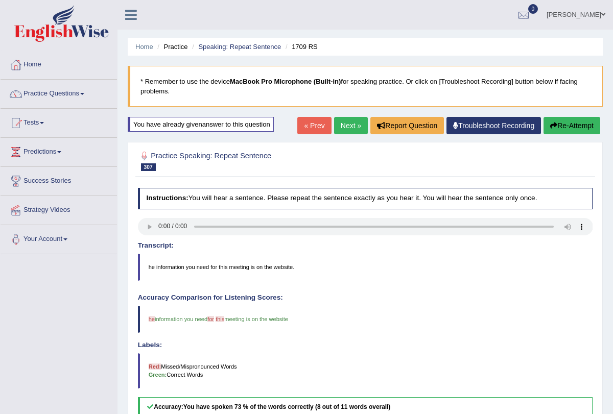
click at [334, 128] on link "Next »" at bounding box center [351, 125] width 34 height 17
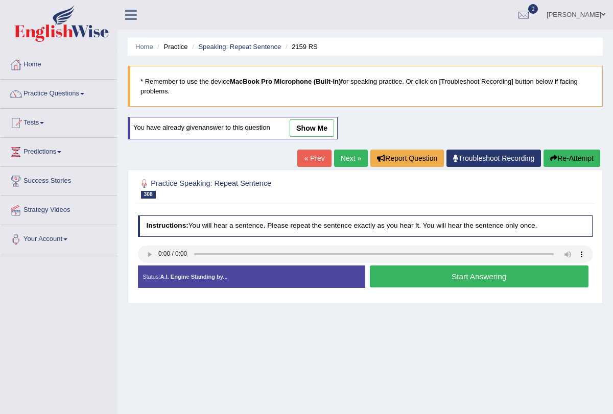
click at [448, 273] on button "Start Answering" at bounding box center [479, 277] width 219 height 22
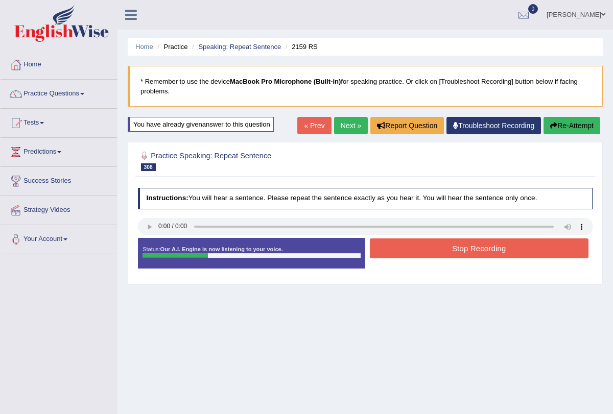
click at [446, 249] on button "Stop Recording" at bounding box center [479, 249] width 219 height 20
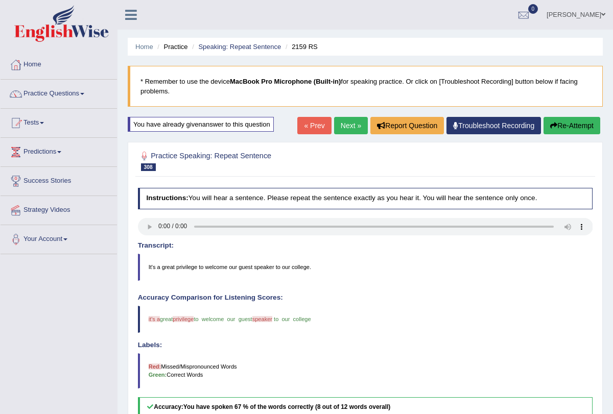
click at [340, 122] on link "Next »" at bounding box center [351, 125] width 34 height 17
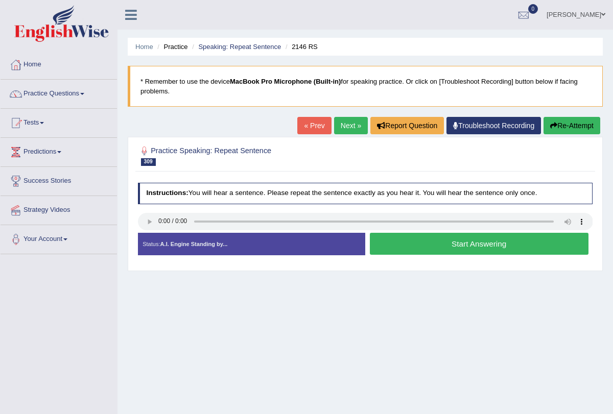
click at [450, 244] on button "Start Answering" at bounding box center [479, 244] width 219 height 22
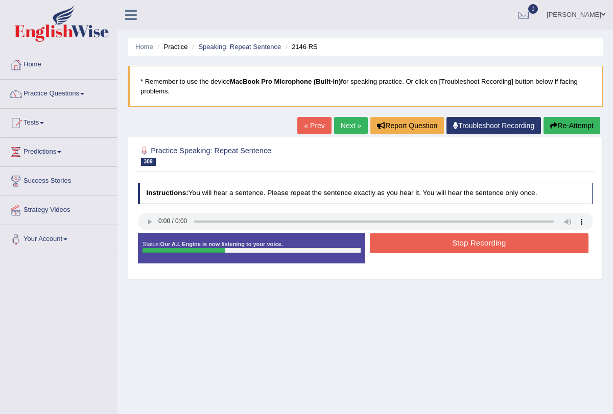
click at [450, 244] on button "Stop Recording" at bounding box center [479, 243] width 219 height 20
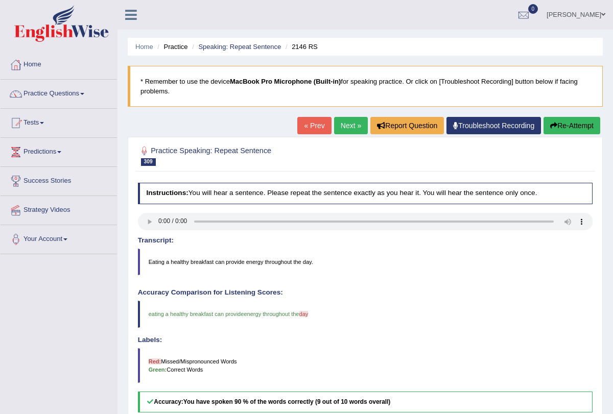
click at [345, 124] on link "Next »" at bounding box center [351, 125] width 34 height 17
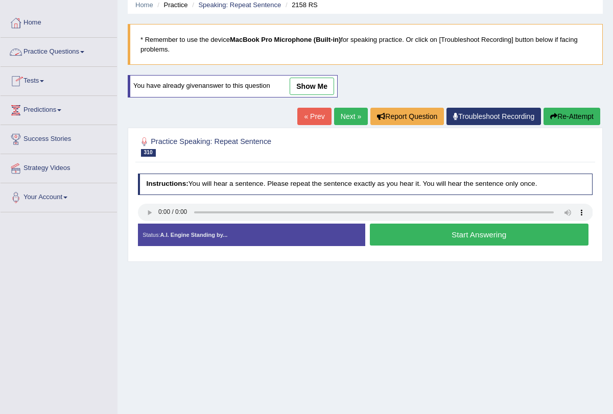
click at [85, 47] on link "Practice Questions" at bounding box center [59, 51] width 116 height 26
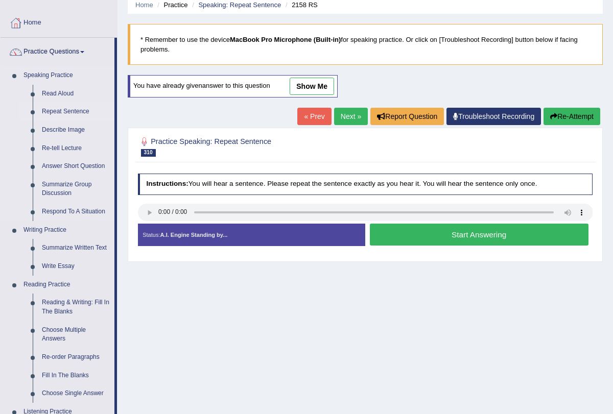
click at [76, 110] on link "Repeat Sentence" at bounding box center [75, 112] width 77 height 18
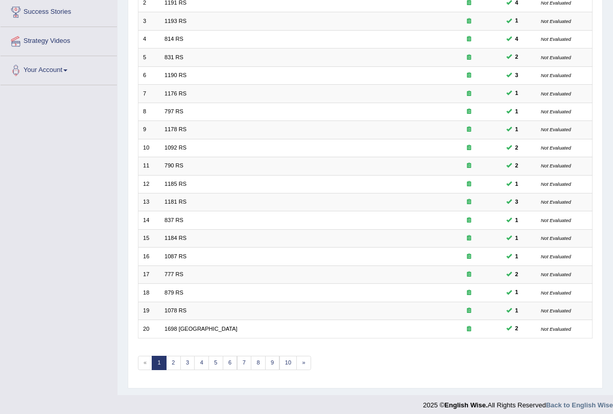
click at [259, 364] on div "Showing 1-20 of 2,652 items. # Title Exam Occurring Taken Last Result 1 1175 RS…" at bounding box center [365, 155] width 455 height 452
click at [266, 360] on link "9" at bounding box center [272, 363] width 15 height 14
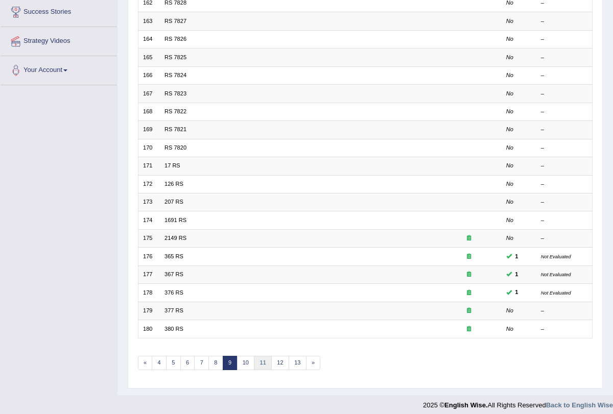
click at [261, 357] on link "11" at bounding box center [263, 363] width 18 height 14
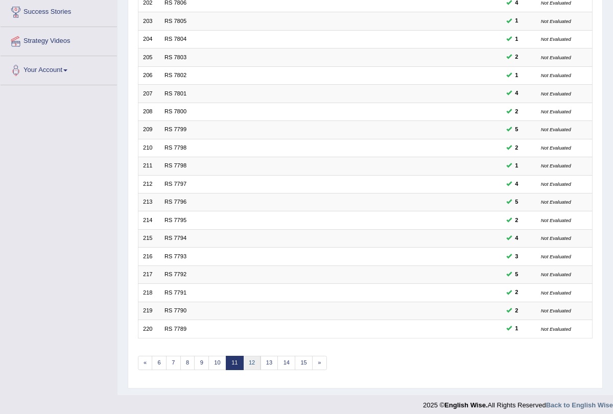
click at [250, 357] on link "12" at bounding box center [252, 363] width 18 height 14
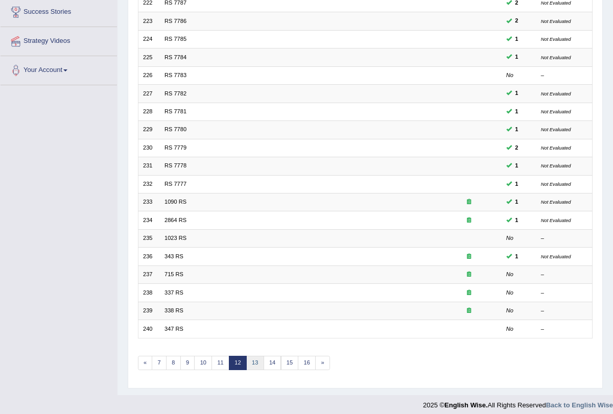
click at [255, 356] on link "13" at bounding box center [255, 363] width 18 height 14
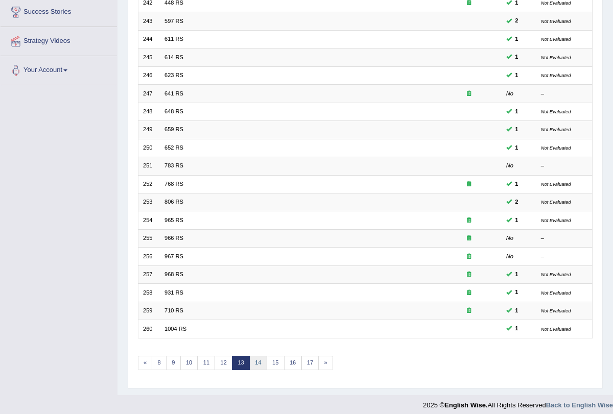
click at [255, 356] on link "14" at bounding box center [258, 363] width 18 height 14
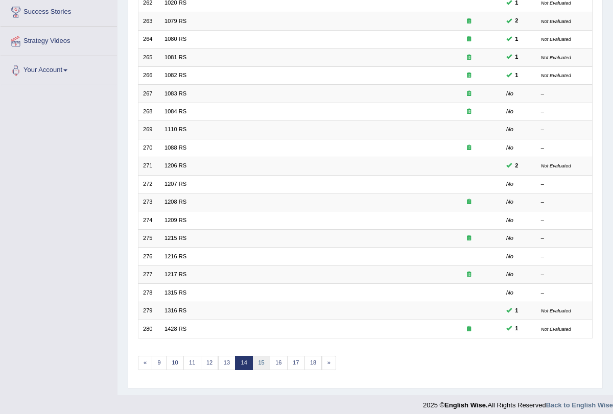
click at [263, 356] on link "15" at bounding box center [261, 363] width 18 height 14
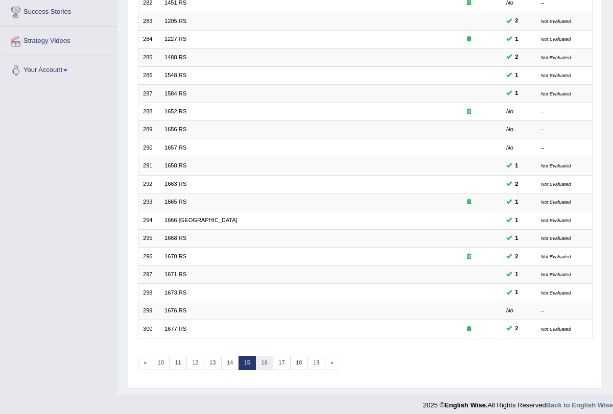
click at [263, 356] on link "16" at bounding box center [264, 363] width 18 height 14
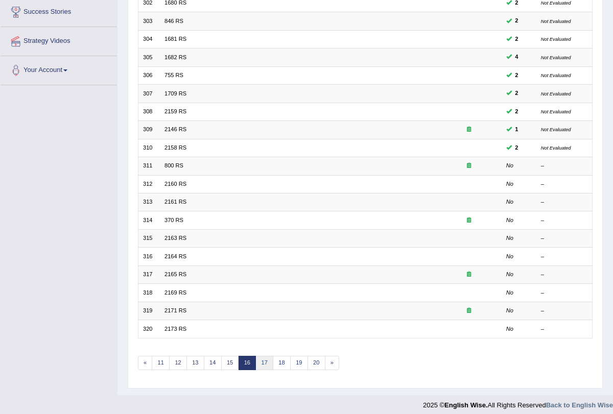
click at [263, 356] on link "17" at bounding box center [264, 363] width 18 height 14
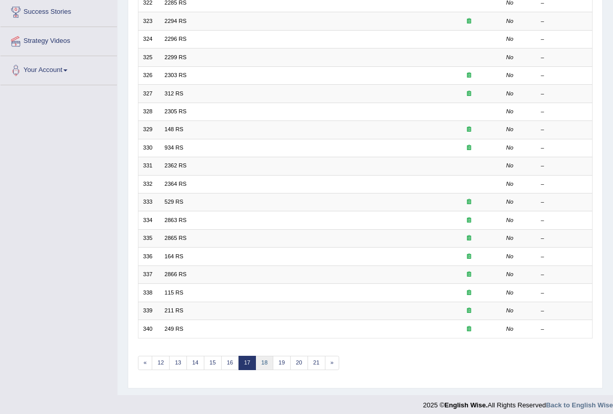
click at [263, 356] on link "18" at bounding box center [264, 363] width 18 height 14
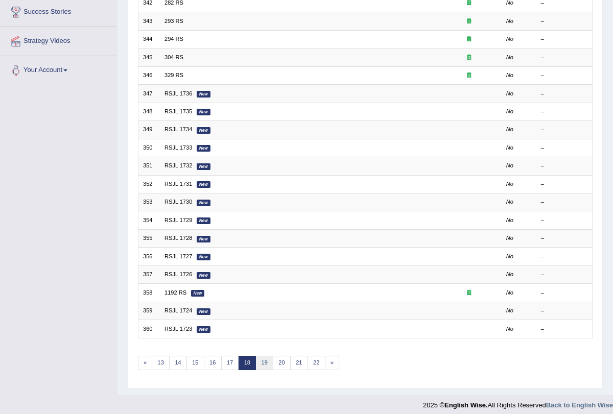
click at [263, 356] on link "19" at bounding box center [264, 363] width 18 height 14
click at [263, 356] on link "20" at bounding box center [264, 363] width 18 height 14
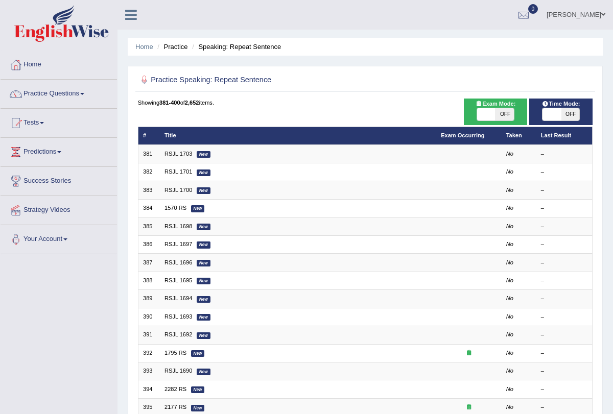
scroll to position [169, 0]
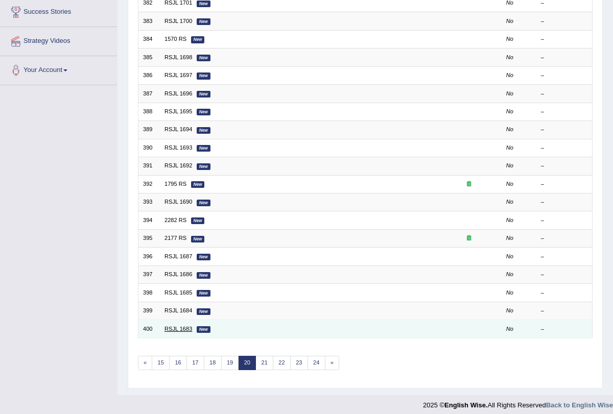
click at [174, 326] on link "RSJL 1683" at bounding box center [179, 329] width 28 height 6
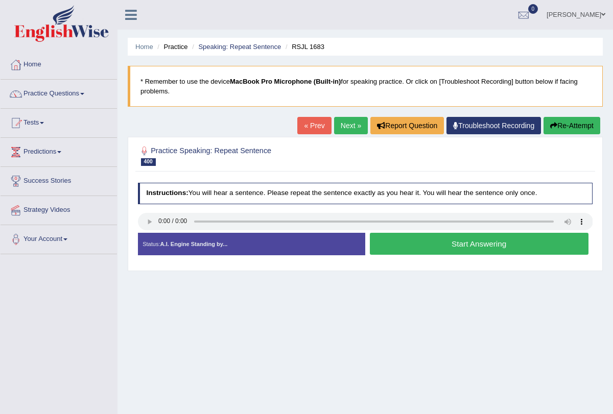
click at [425, 245] on button "Start Answering" at bounding box center [479, 244] width 219 height 22
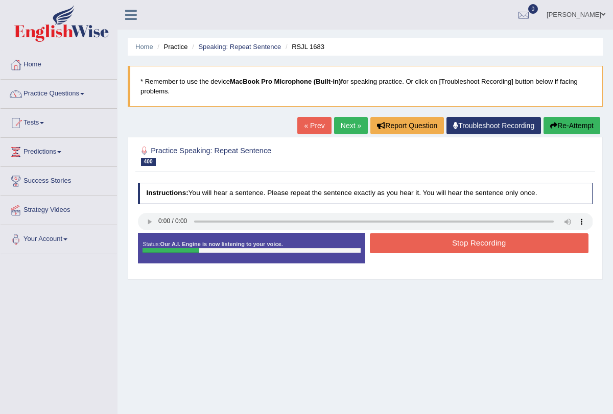
click at [425, 245] on button "Stop Recording" at bounding box center [479, 243] width 219 height 20
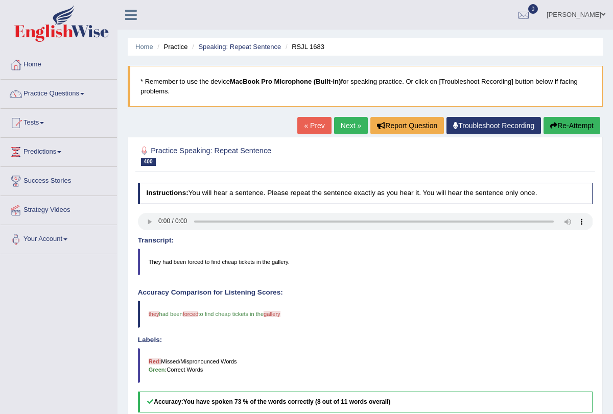
click at [346, 127] on link "Next »" at bounding box center [351, 125] width 34 height 17
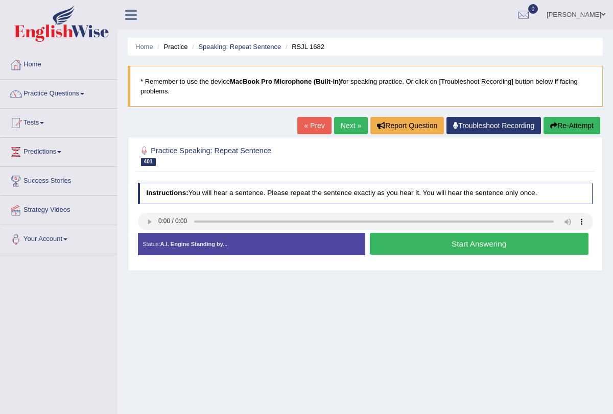
click at [467, 238] on button "Start Answering" at bounding box center [479, 244] width 219 height 22
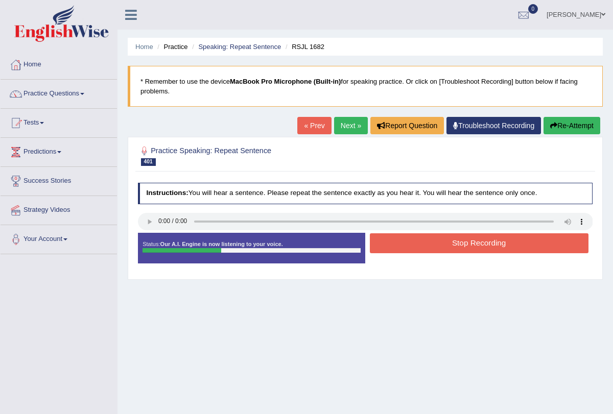
click at [467, 238] on button "Stop Recording" at bounding box center [479, 243] width 219 height 20
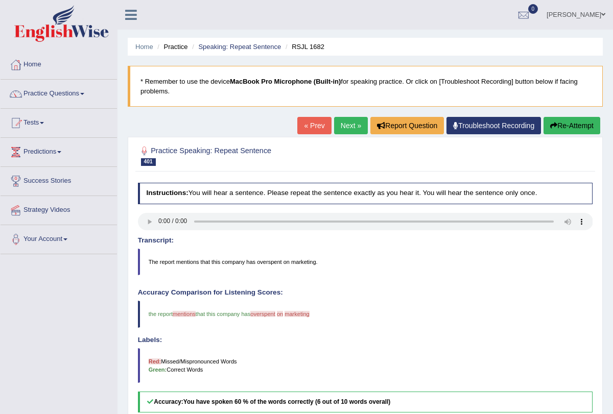
click at [338, 121] on link "Next »" at bounding box center [351, 125] width 34 height 17
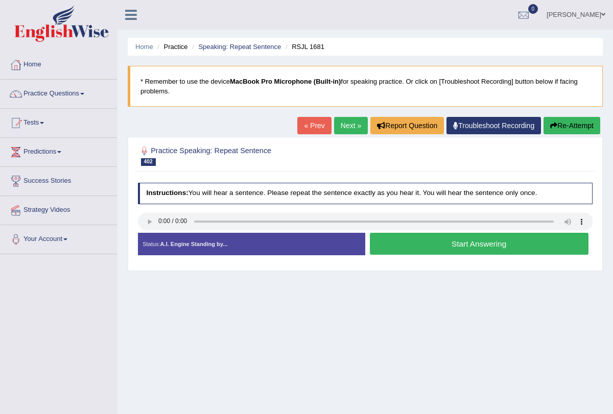
click at [467, 241] on button "Start Answering" at bounding box center [479, 244] width 219 height 22
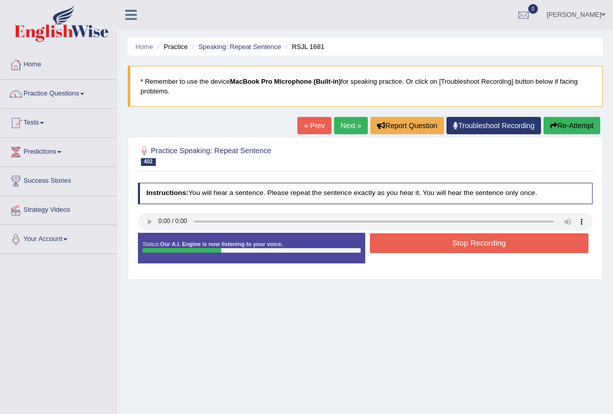
click at [467, 241] on button "Stop Recording" at bounding box center [479, 243] width 219 height 20
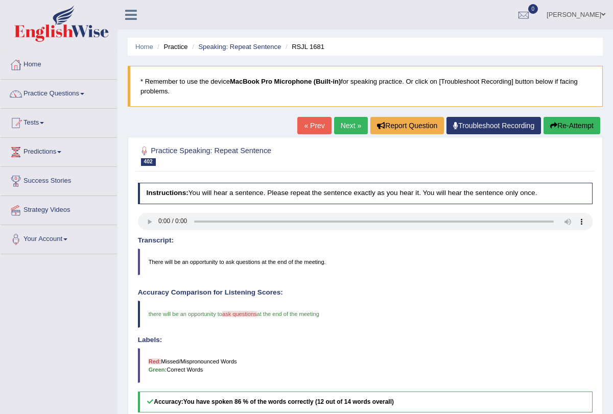
click at [345, 122] on link "Next »" at bounding box center [351, 125] width 34 height 17
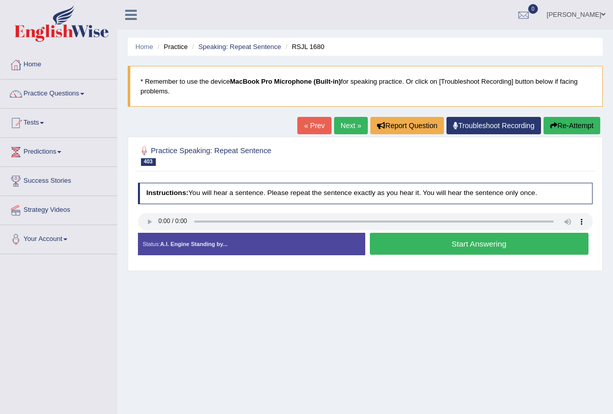
click at [471, 240] on button "Start Answering" at bounding box center [479, 244] width 219 height 22
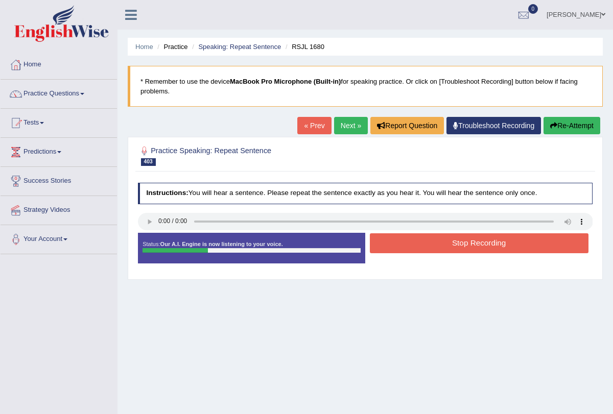
click at [471, 240] on button "Stop Recording" at bounding box center [479, 243] width 219 height 20
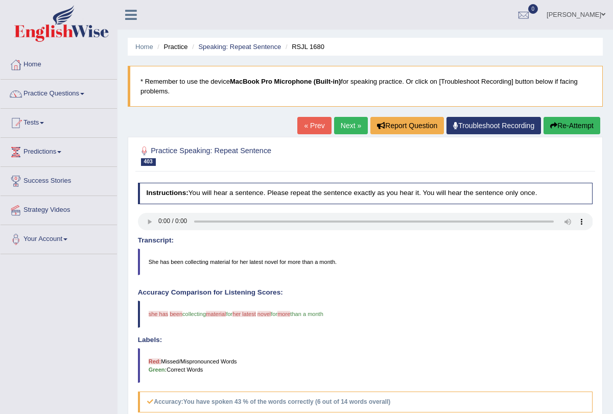
click at [579, 115] on div "Home Practice Speaking: Repeat Sentence RSJL 1680 * Remember to use the device …" at bounding box center [366, 297] width 496 height 595
click at [560, 123] on button "Re-Attempt" at bounding box center [572, 125] width 57 height 17
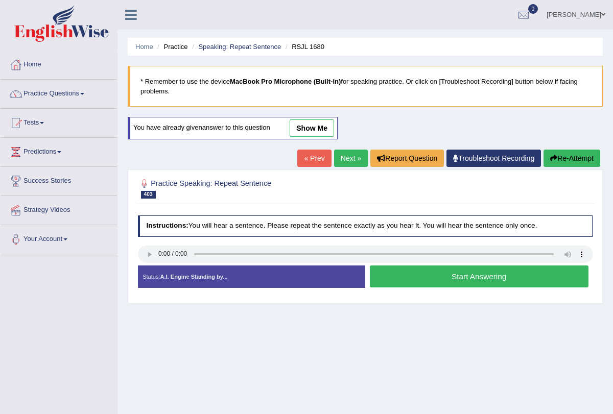
click at [394, 276] on button "Start Answering" at bounding box center [479, 277] width 219 height 22
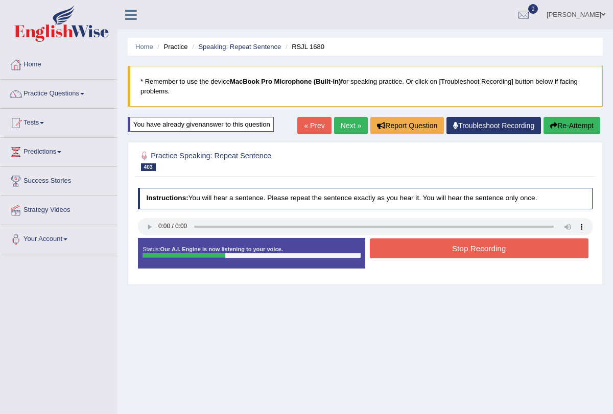
click at [425, 249] on button "Stop Recording" at bounding box center [479, 249] width 219 height 20
